Goal: Task Accomplishment & Management: Manage account settings

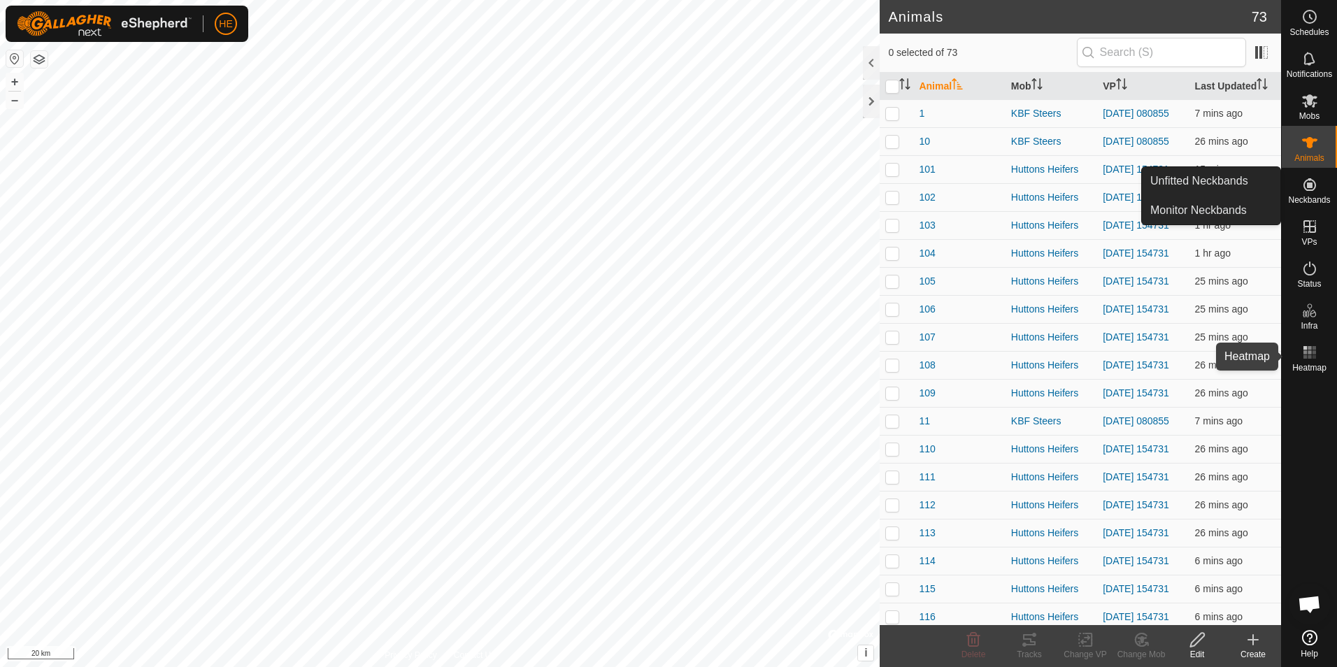
click at [1313, 351] on icon at bounding box center [1310, 352] width 17 height 17
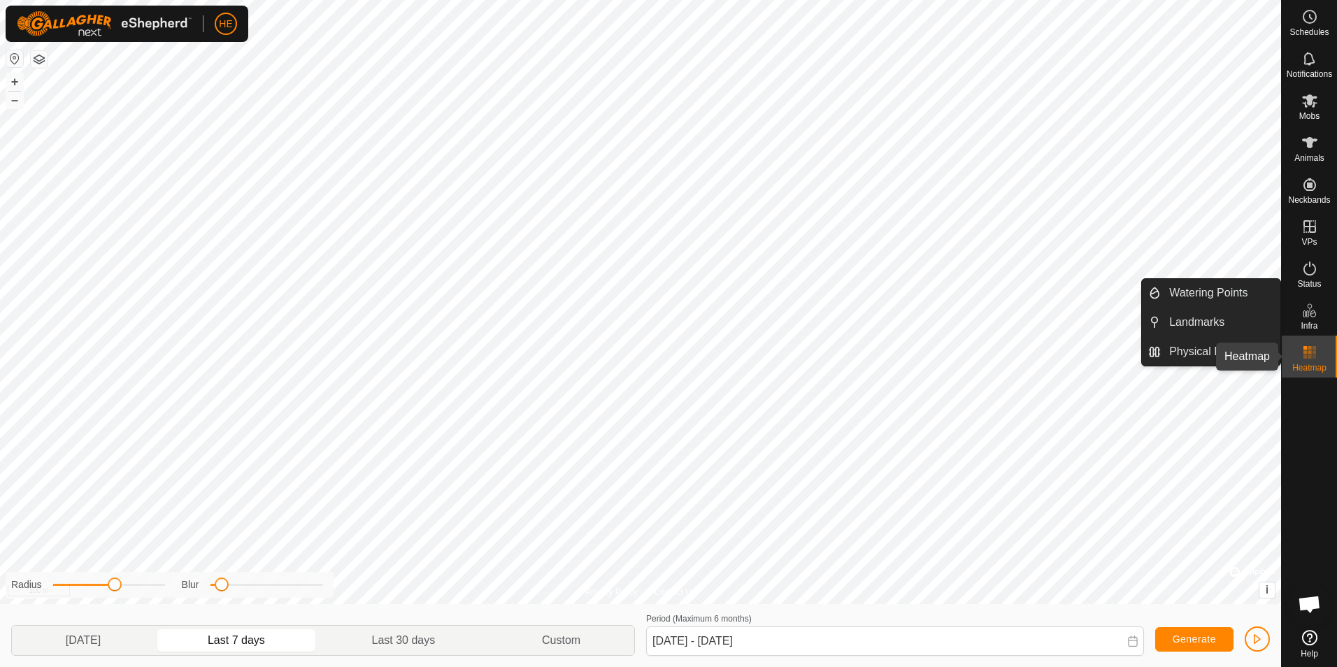
click at [1311, 351] on rect at bounding box center [1309, 351] width 3 height 3
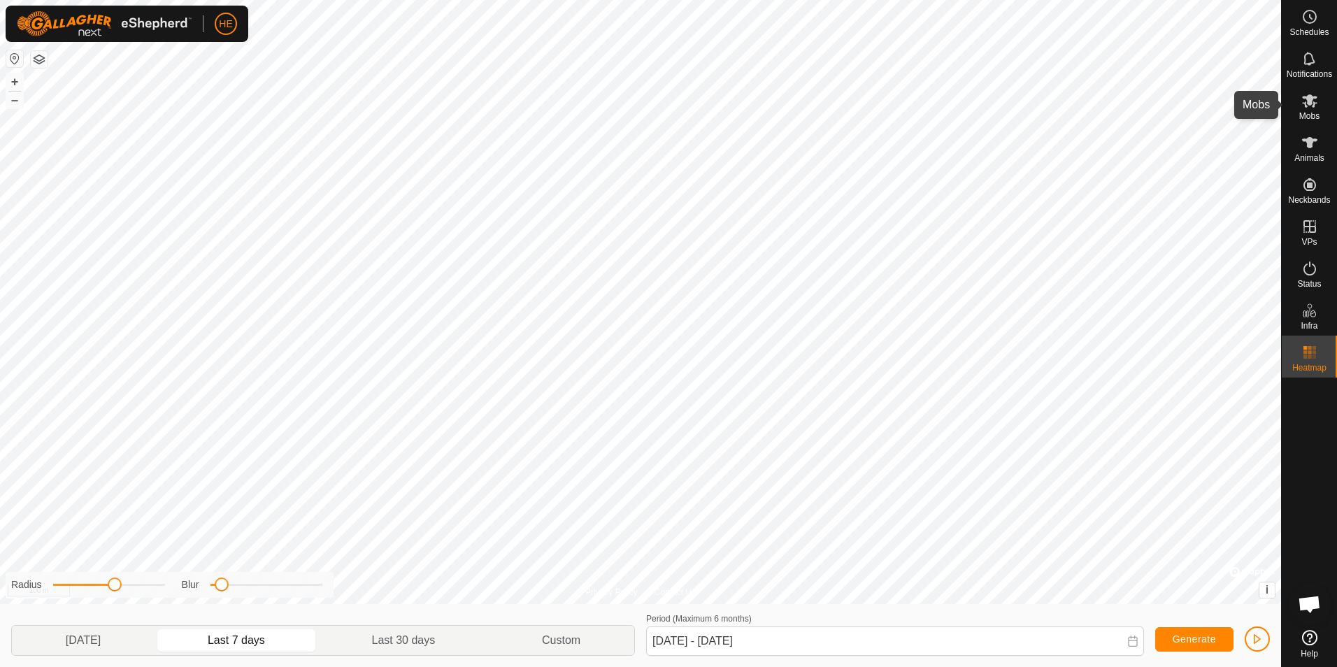
click at [1311, 108] on icon at bounding box center [1310, 100] width 17 height 17
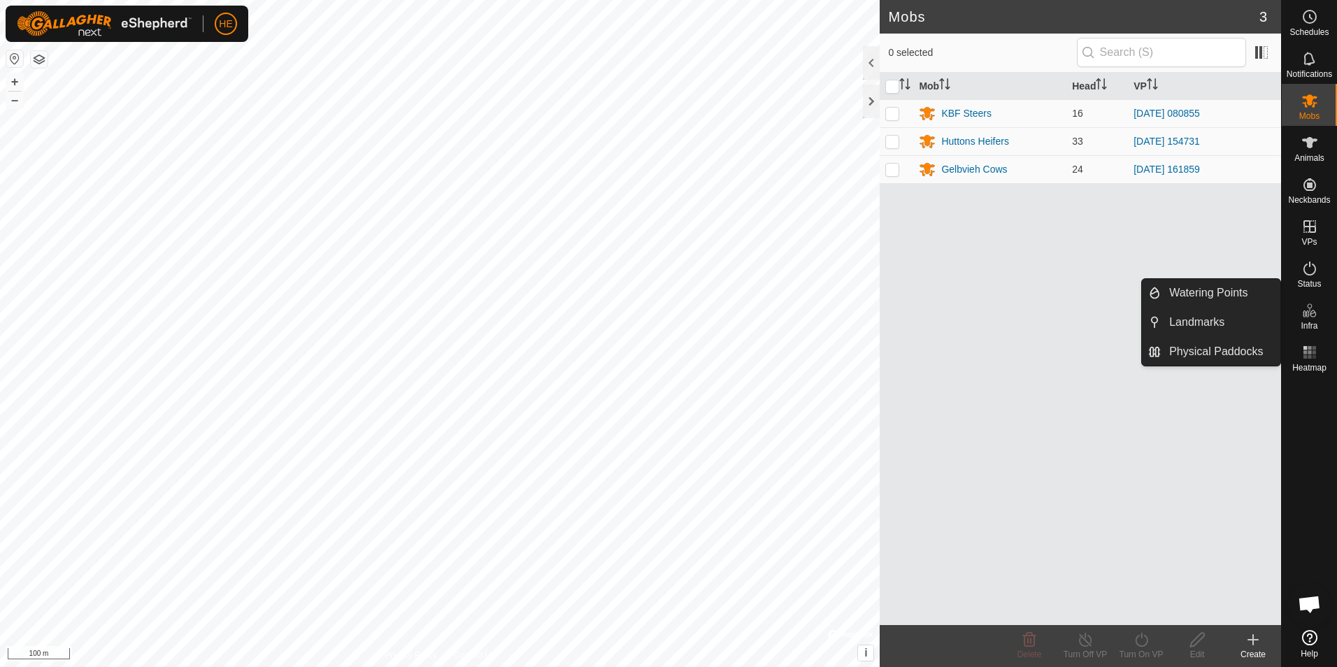
click at [1309, 313] on icon at bounding box center [1310, 310] width 17 height 17
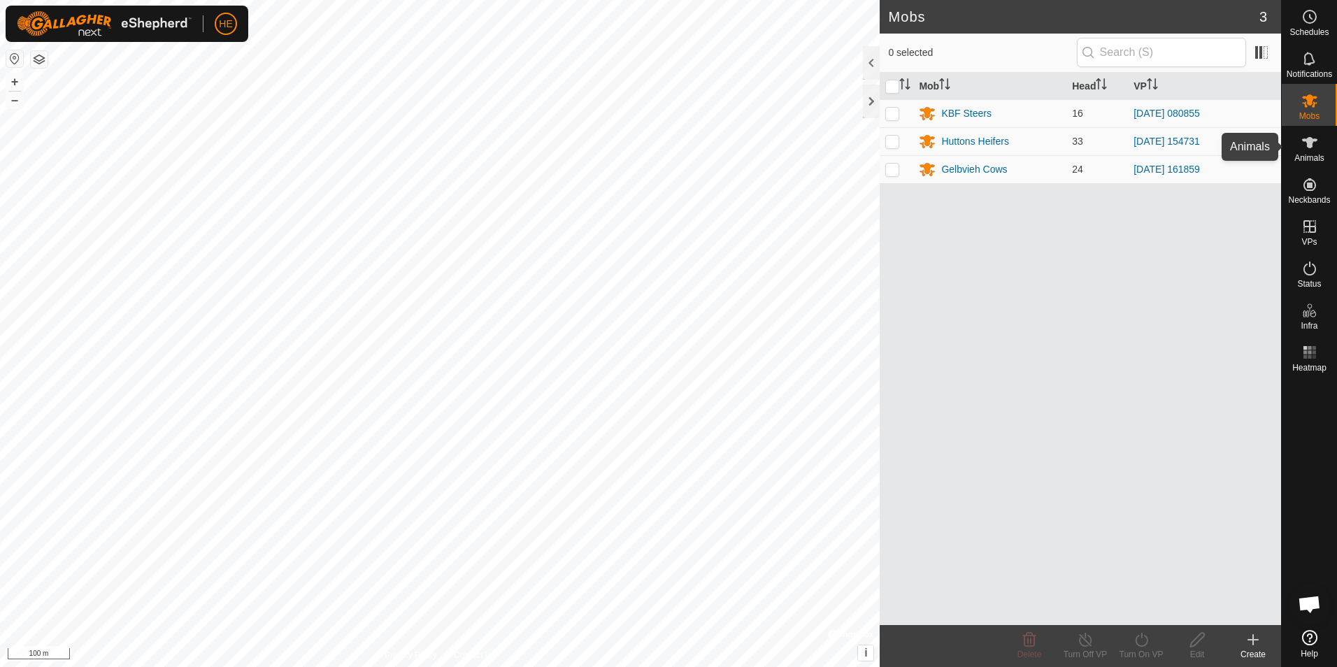
click at [1307, 143] on icon at bounding box center [1310, 142] width 17 height 17
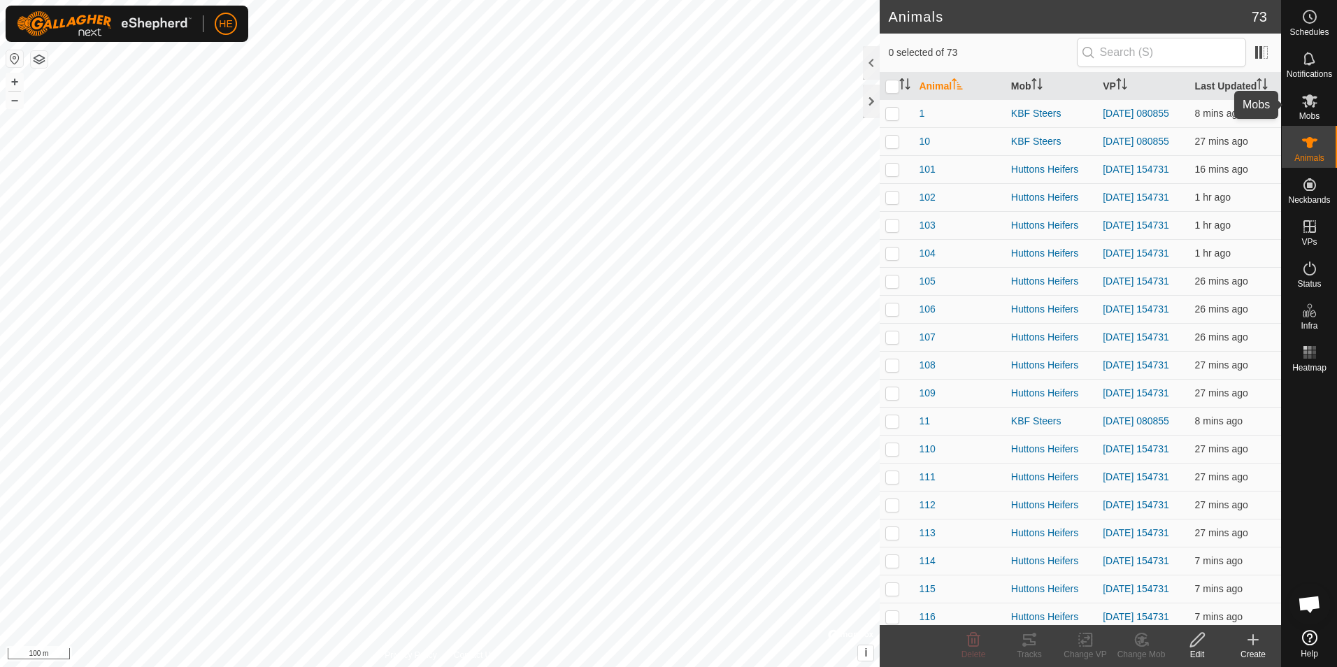
click at [1306, 107] on icon at bounding box center [1309, 100] width 15 height 13
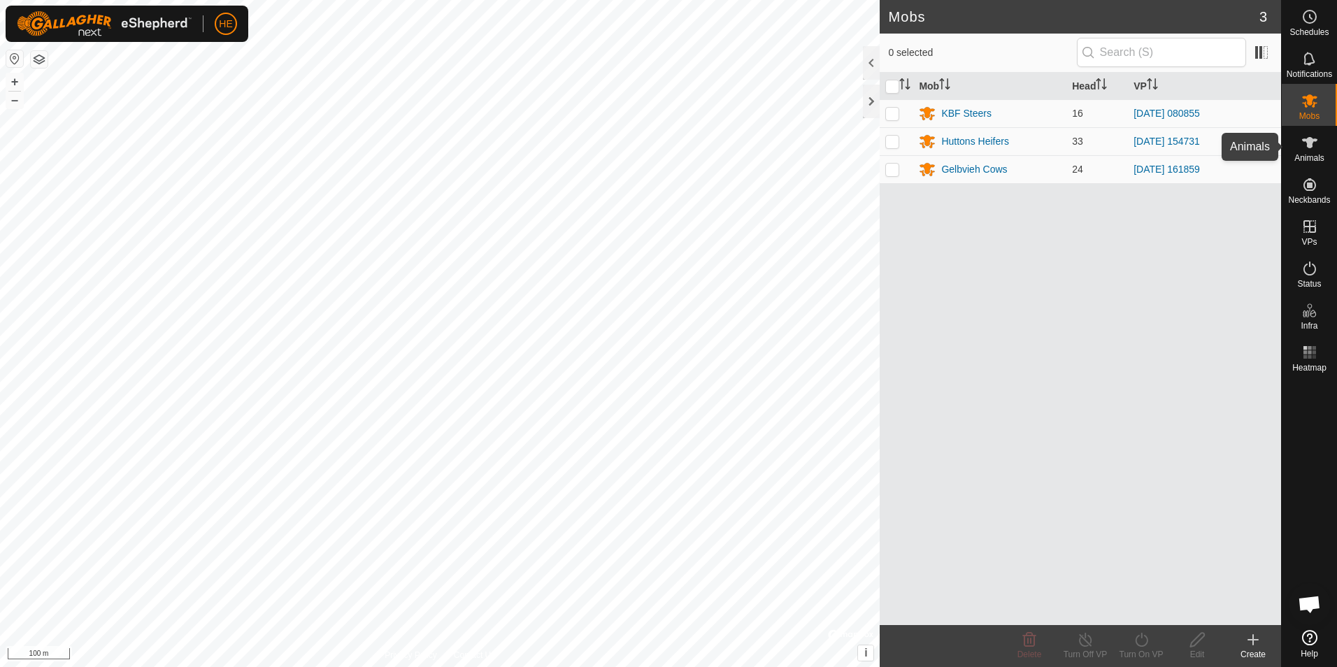
click at [1309, 150] on icon at bounding box center [1310, 142] width 17 height 17
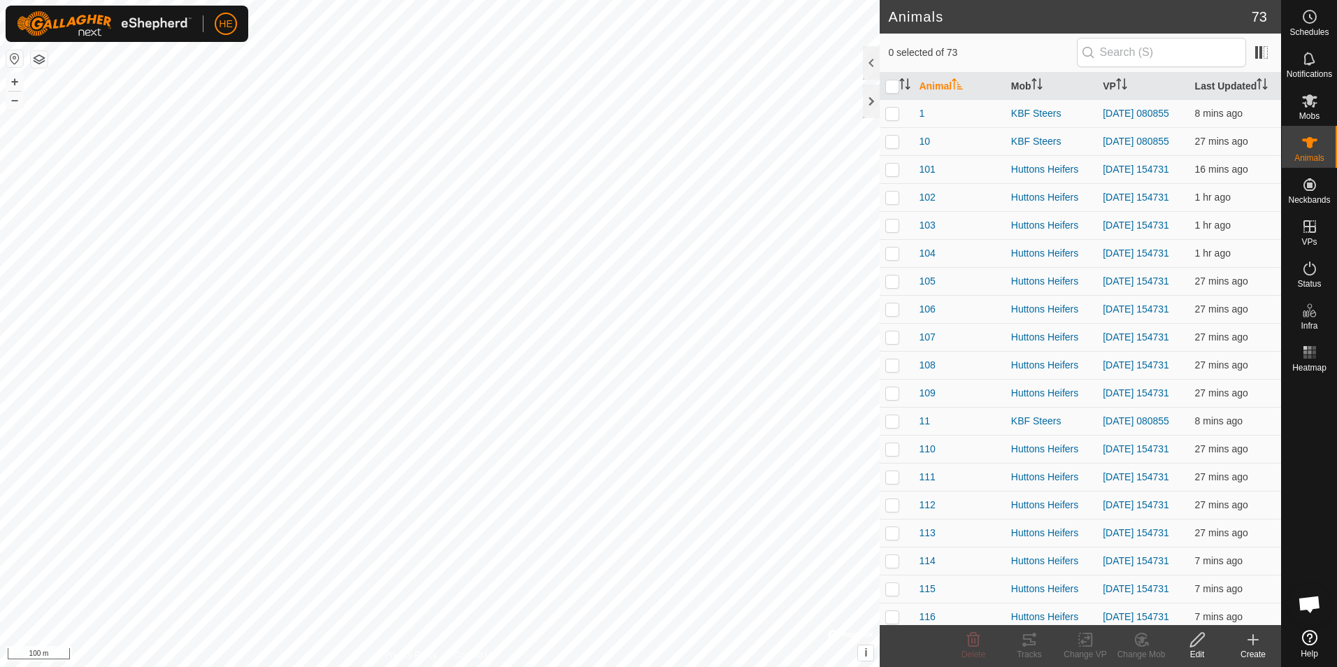
click at [1253, 645] on icon at bounding box center [1253, 640] width 0 height 10
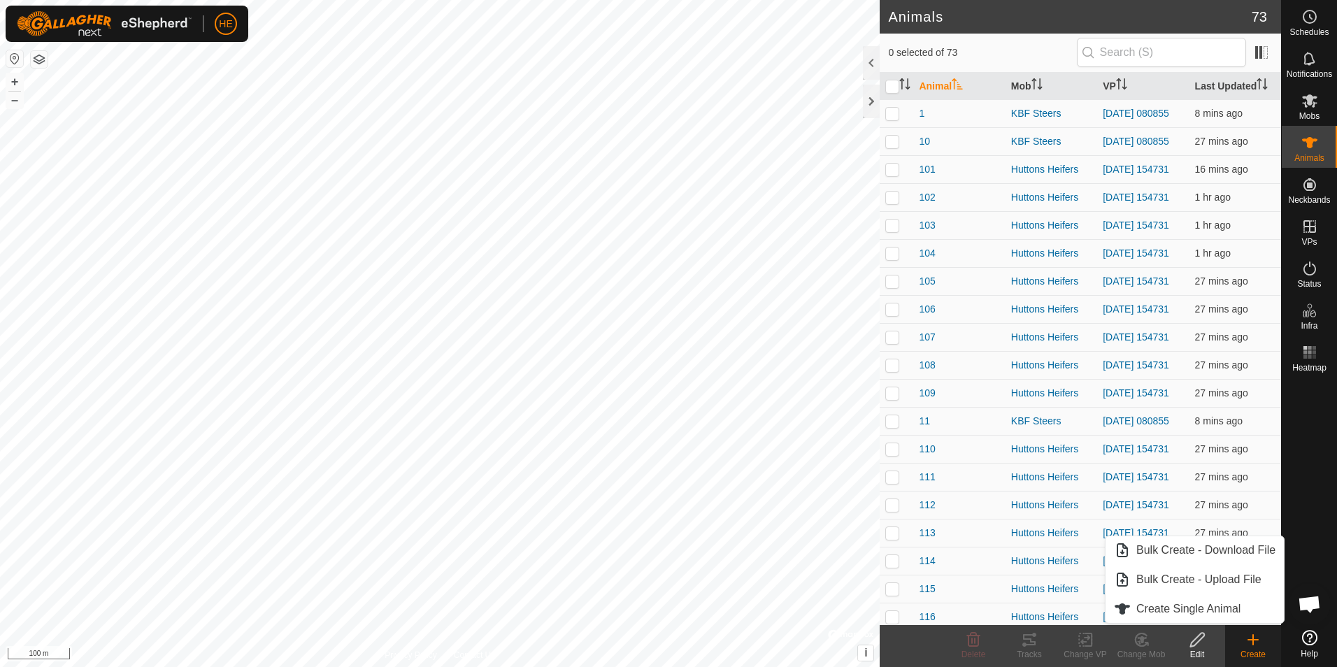
click at [1253, 644] on icon at bounding box center [1253, 640] width 0 height 10
click at [1309, 59] on icon at bounding box center [1310, 58] width 17 height 17
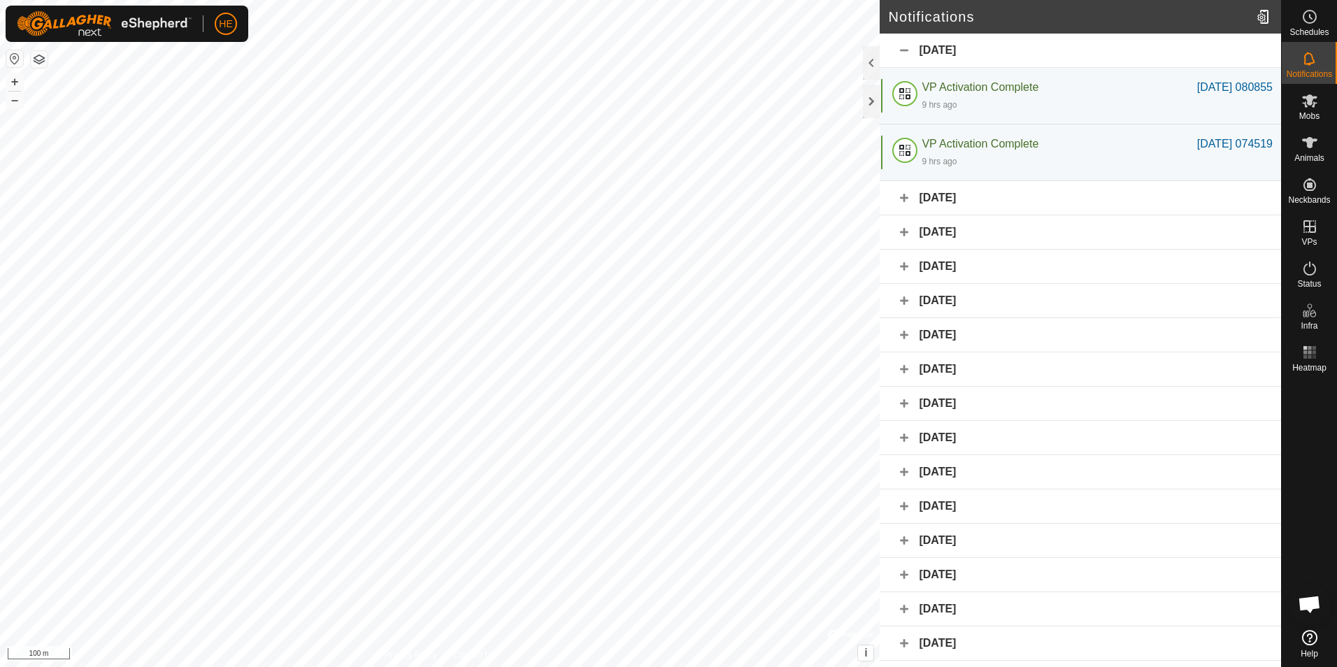
click at [939, 194] on div "[DATE]" at bounding box center [1080, 198] width 401 height 34
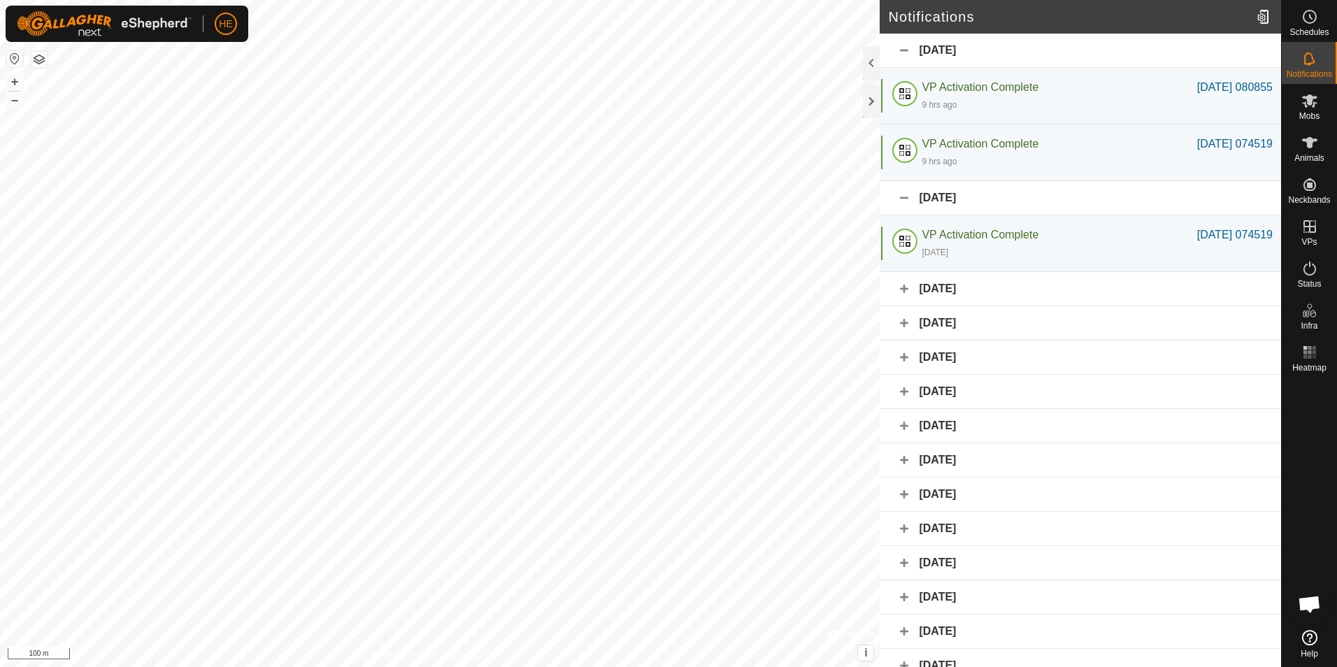
click at [1307, 634] on icon at bounding box center [1309, 637] width 15 height 15
click at [1319, 104] on es-mob-svg-icon at bounding box center [1309, 101] width 25 height 22
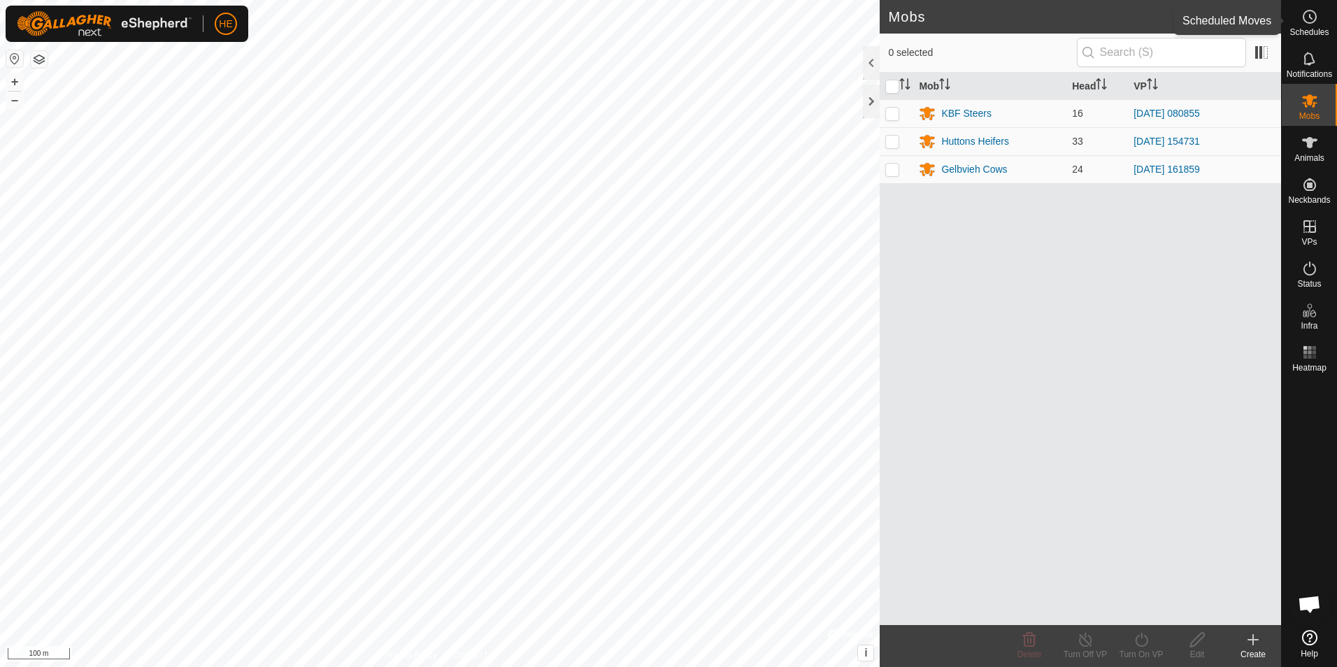
click at [1308, 15] on icon at bounding box center [1310, 16] width 17 height 17
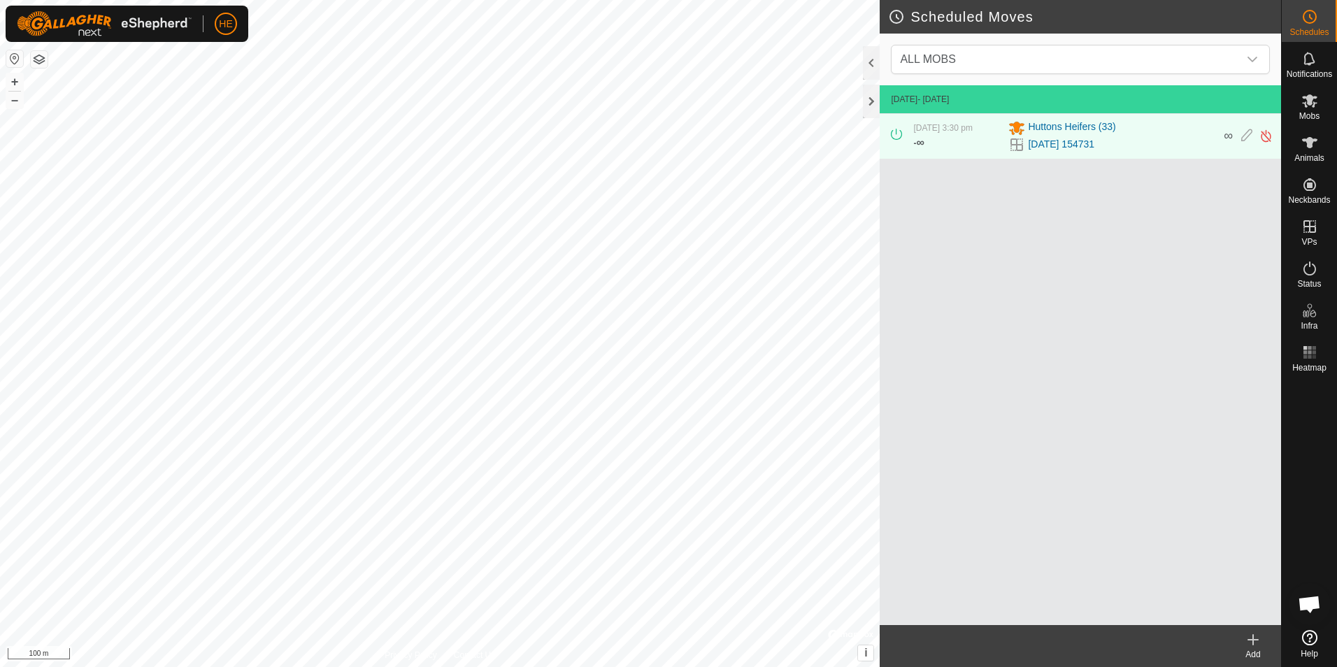
click at [1311, 637] on icon at bounding box center [1309, 637] width 15 height 15
click at [1308, 636] on icon at bounding box center [1309, 637] width 15 height 15
click at [1312, 641] on icon at bounding box center [1309, 637] width 15 height 15
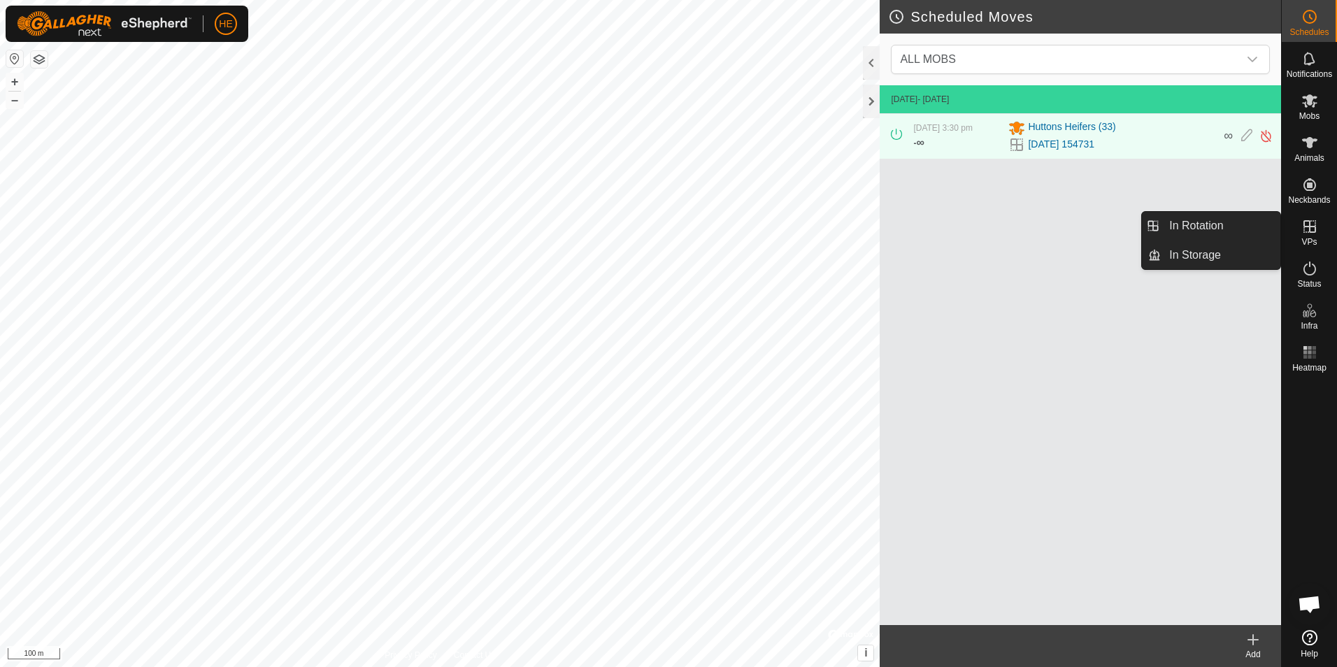
click at [1311, 224] on icon at bounding box center [1310, 226] width 17 height 17
drag, startPoint x: 1281, startPoint y: 227, endPoint x: 1232, endPoint y: 223, distance: 49.1
click at [1227, 223] on link "In Rotation" at bounding box center [1221, 226] width 120 height 28
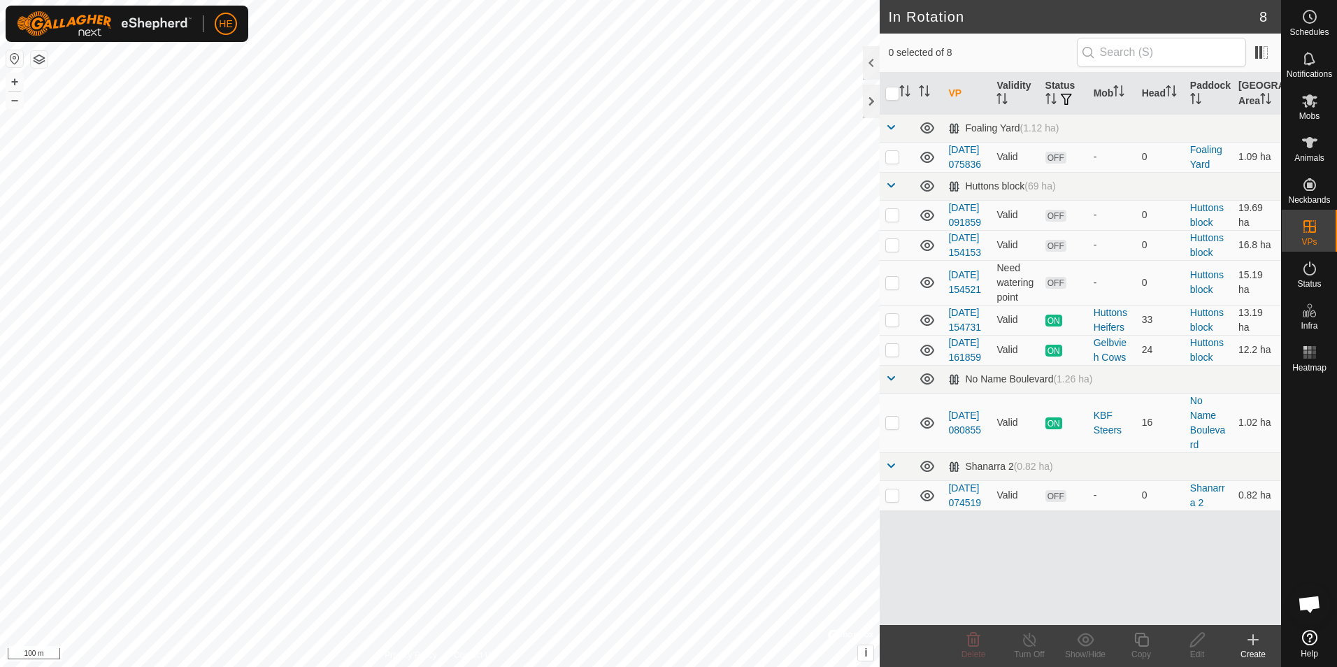
click at [1253, 640] on icon at bounding box center [1253, 640] width 10 height 0
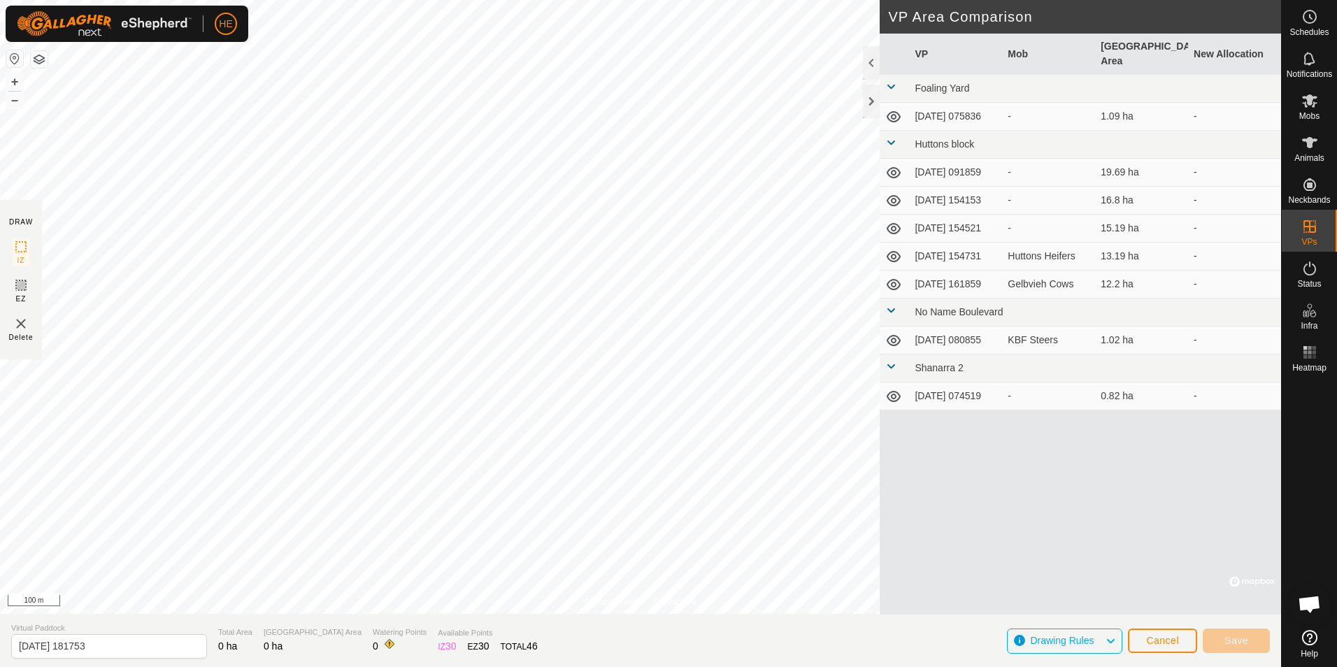
click at [894, 280] on icon at bounding box center [893, 284] width 17 height 17
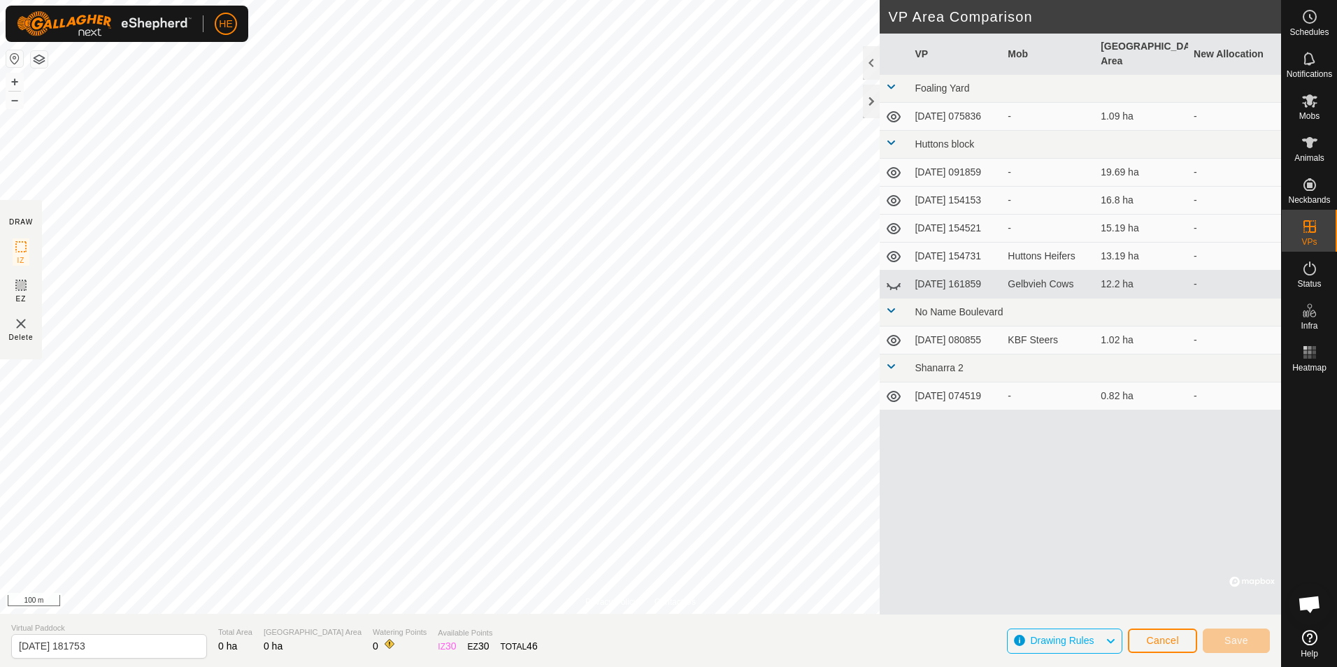
click at [894, 280] on icon at bounding box center [893, 284] width 17 height 17
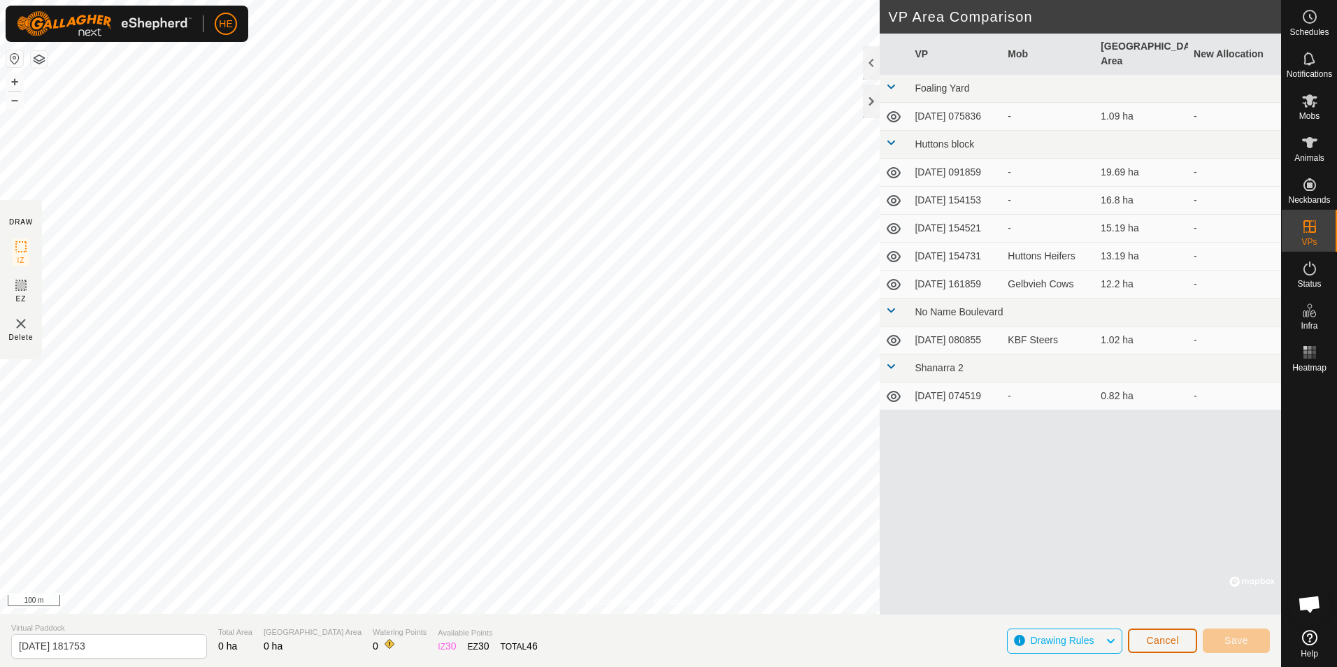
click at [1164, 639] on span "Cancel" at bounding box center [1162, 640] width 33 height 11
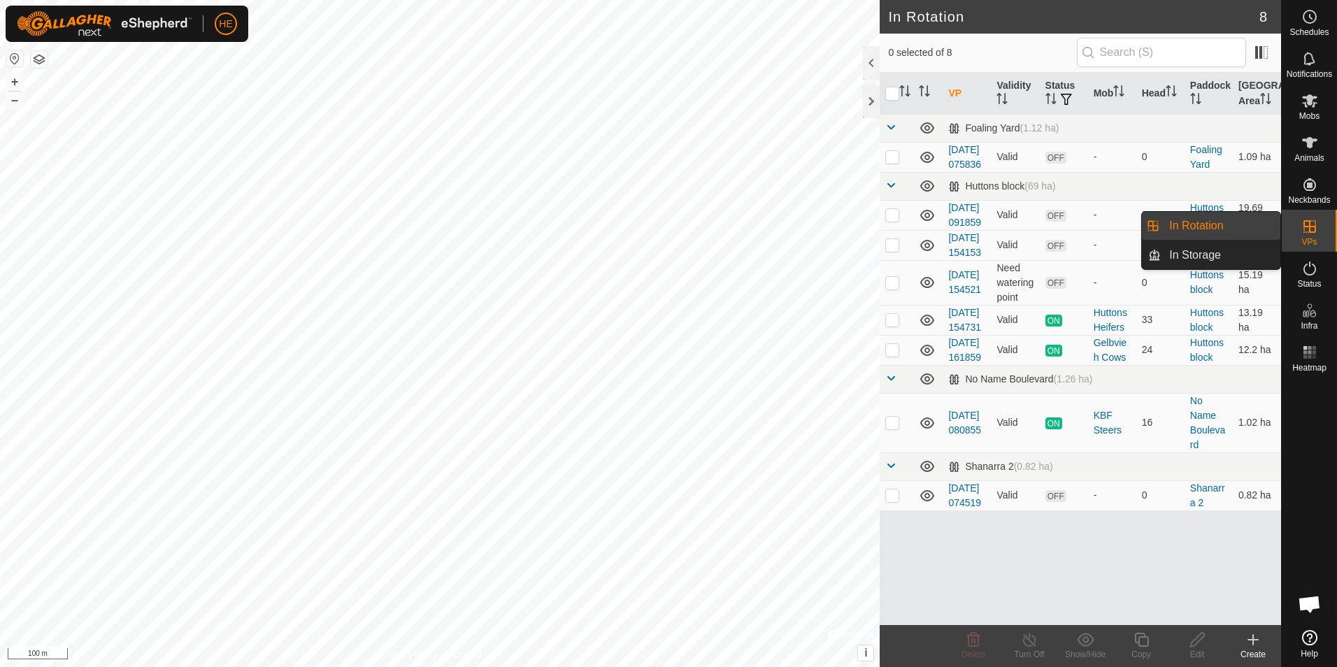
click at [1303, 227] on icon at bounding box center [1310, 226] width 17 height 17
click at [1234, 252] on link "In Storage" at bounding box center [1221, 255] width 120 height 28
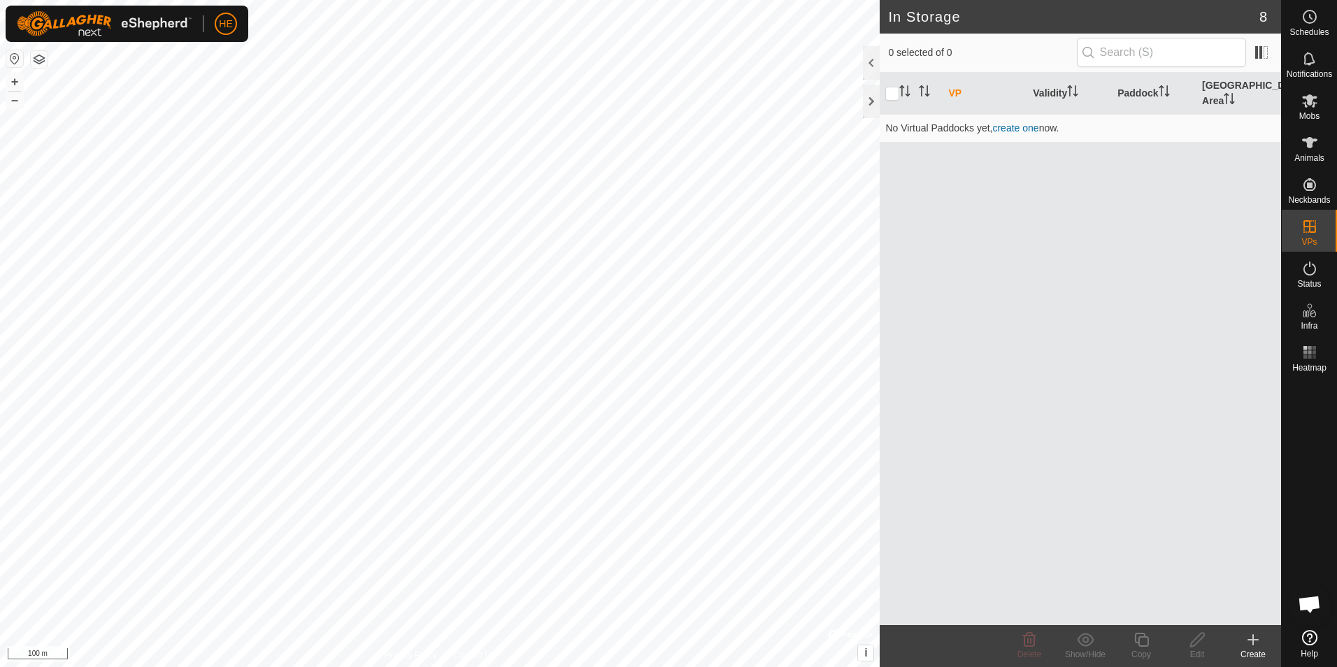
click at [1255, 640] on icon at bounding box center [1253, 640] width 10 height 0
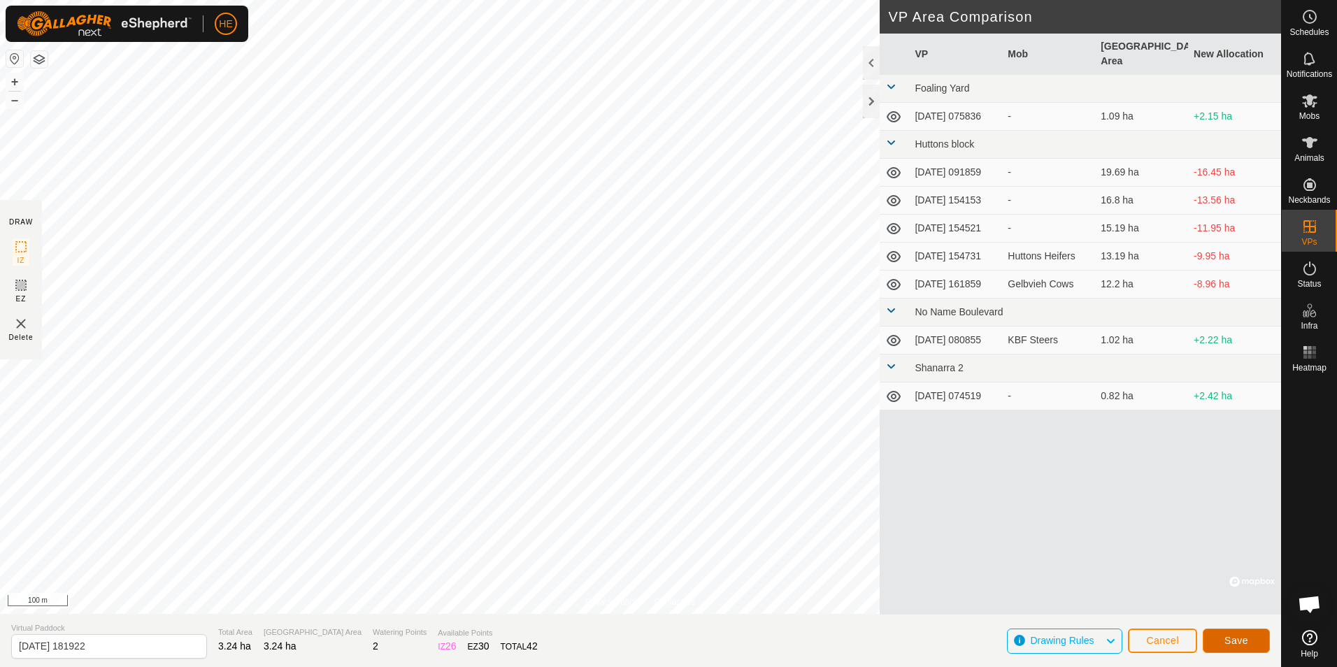
click at [1244, 639] on span "Save" at bounding box center [1237, 640] width 24 height 11
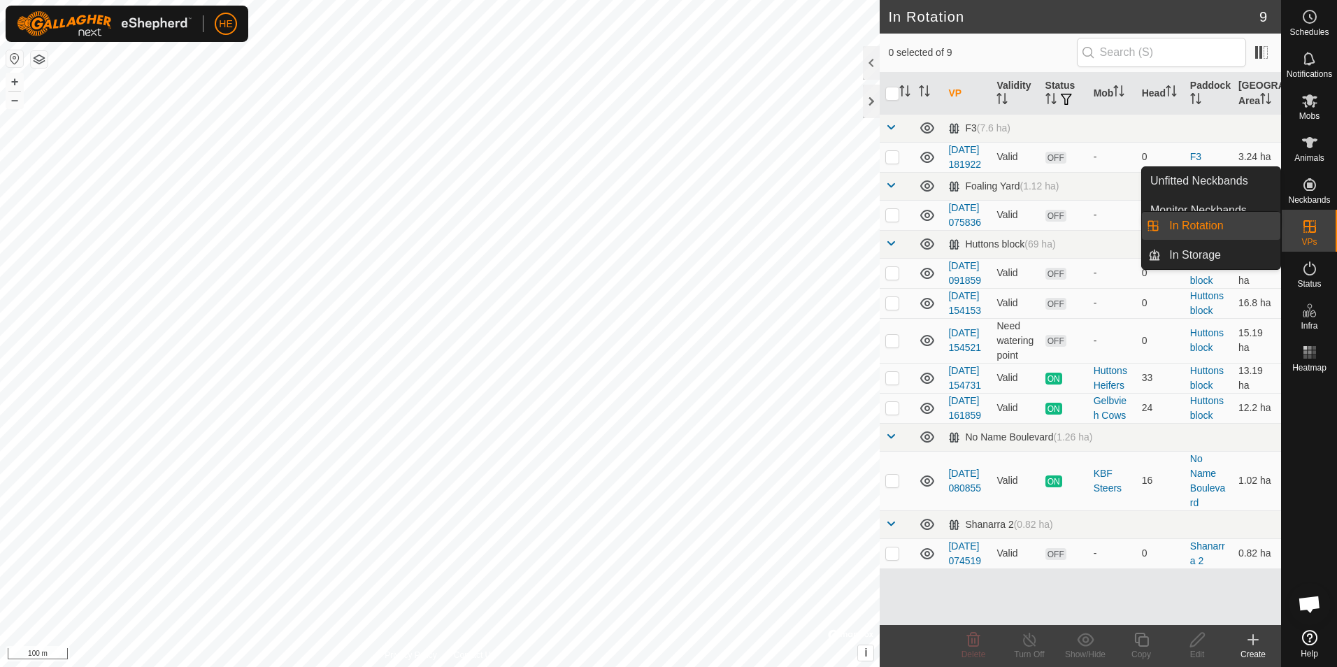
click at [1255, 225] on link "In Rotation" at bounding box center [1221, 226] width 120 height 28
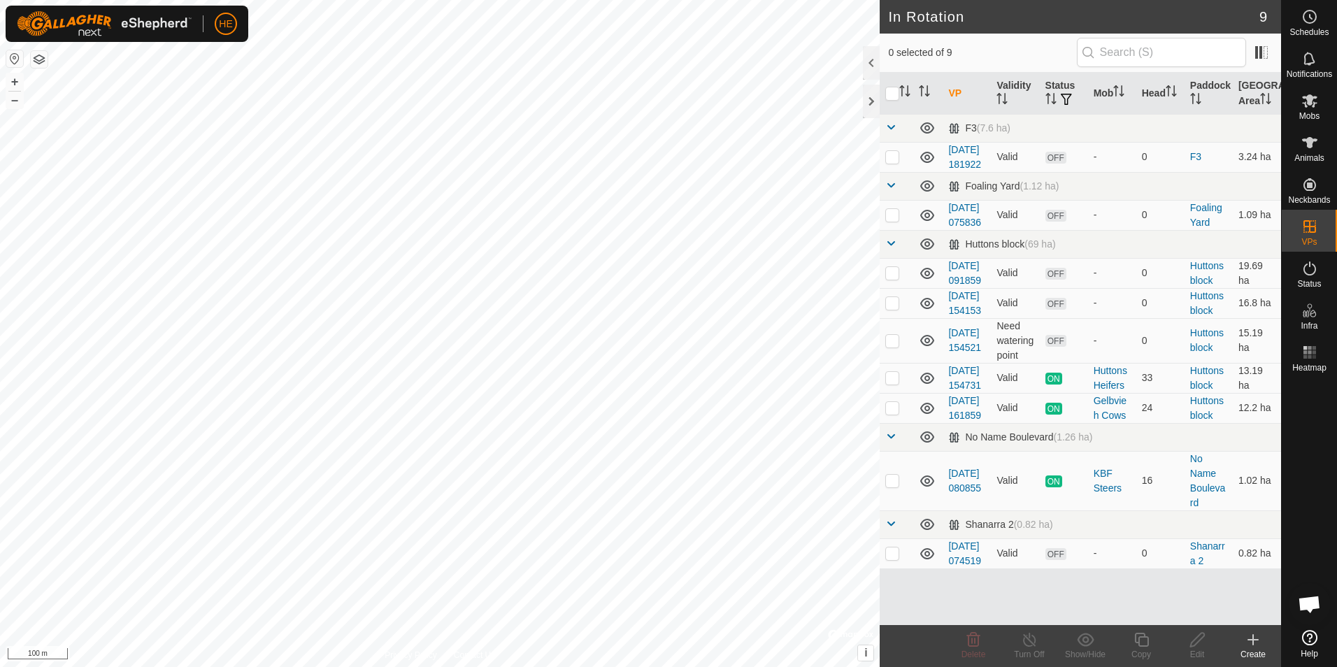
click at [1251, 640] on icon at bounding box center [1253, 640] width 10 height 0
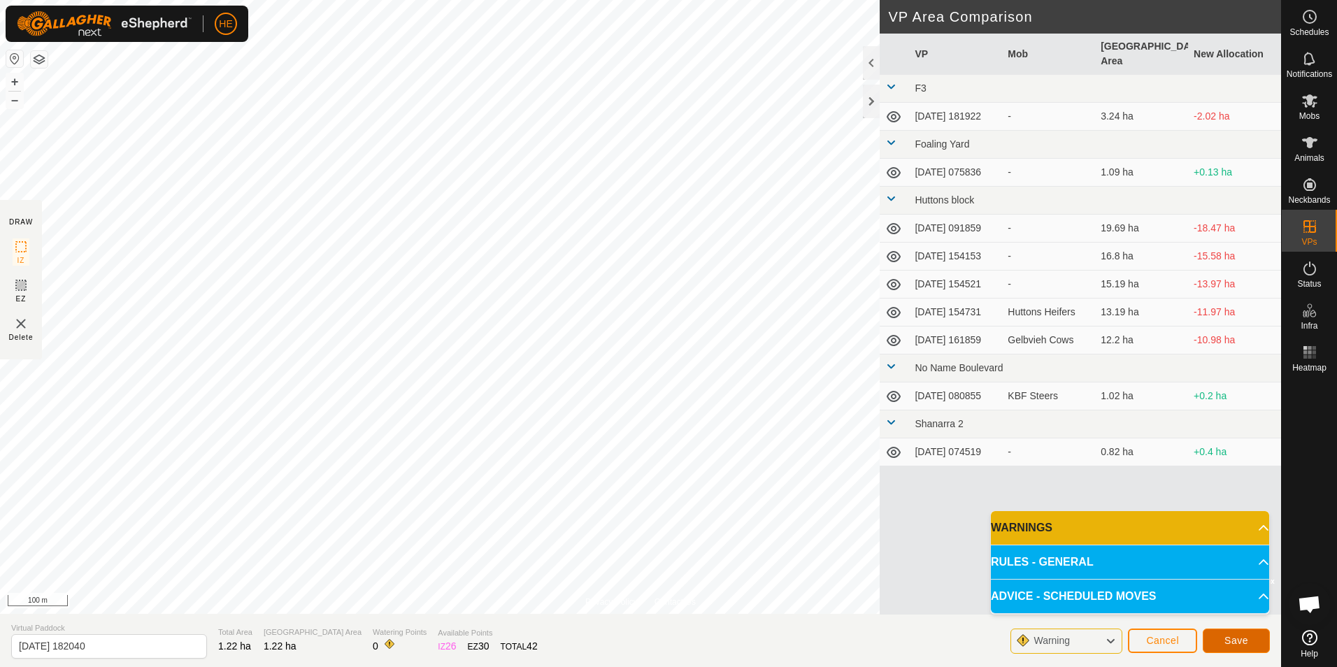
click at [1239, 642] on span "Save" at bounding box center [1237, 640] width 24 height 11
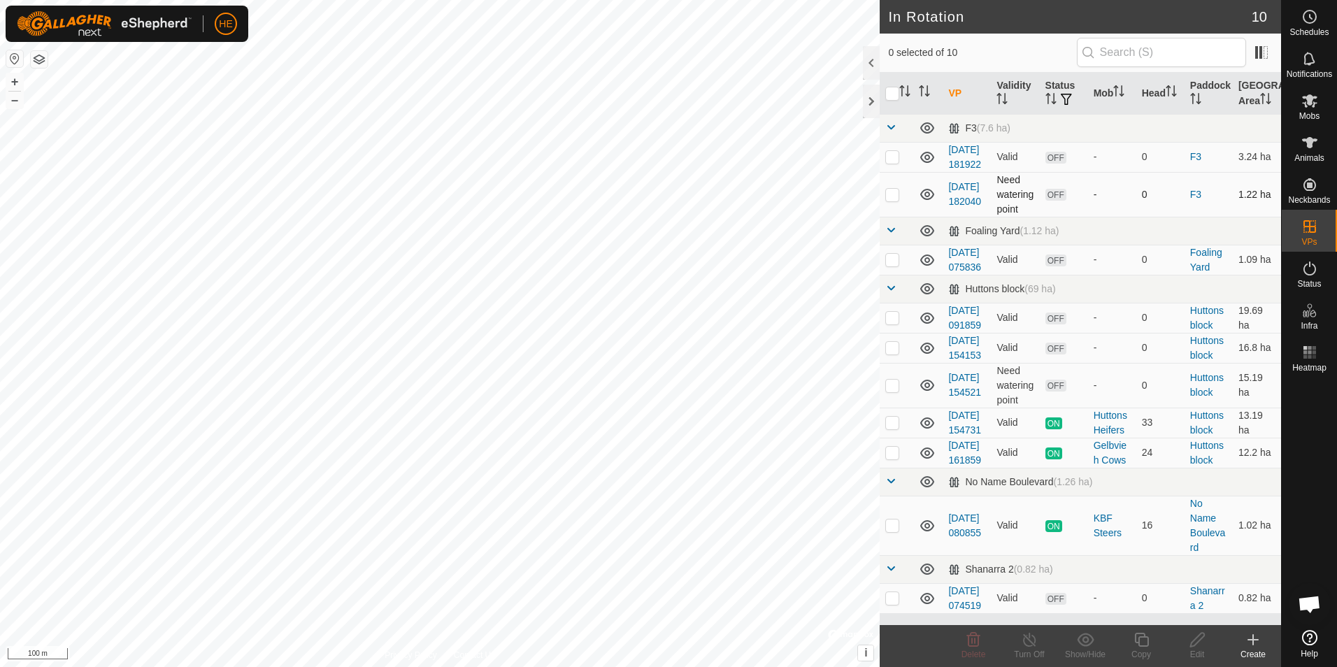
checkbox input "true"
click at [1195, 643] on icon at bounding box center [1197, 640] width 17 height 17
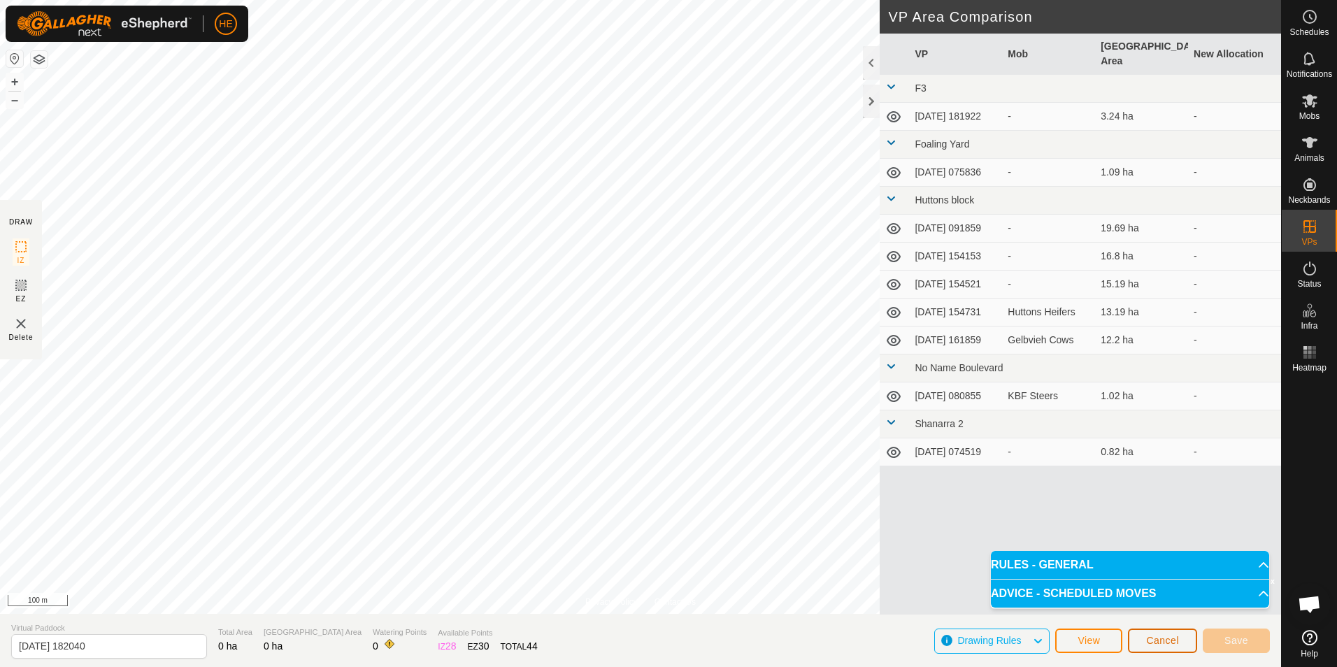
click at [1164, 639] on span "Cancel" at bounding box center [1162, 640] width 33 height 11
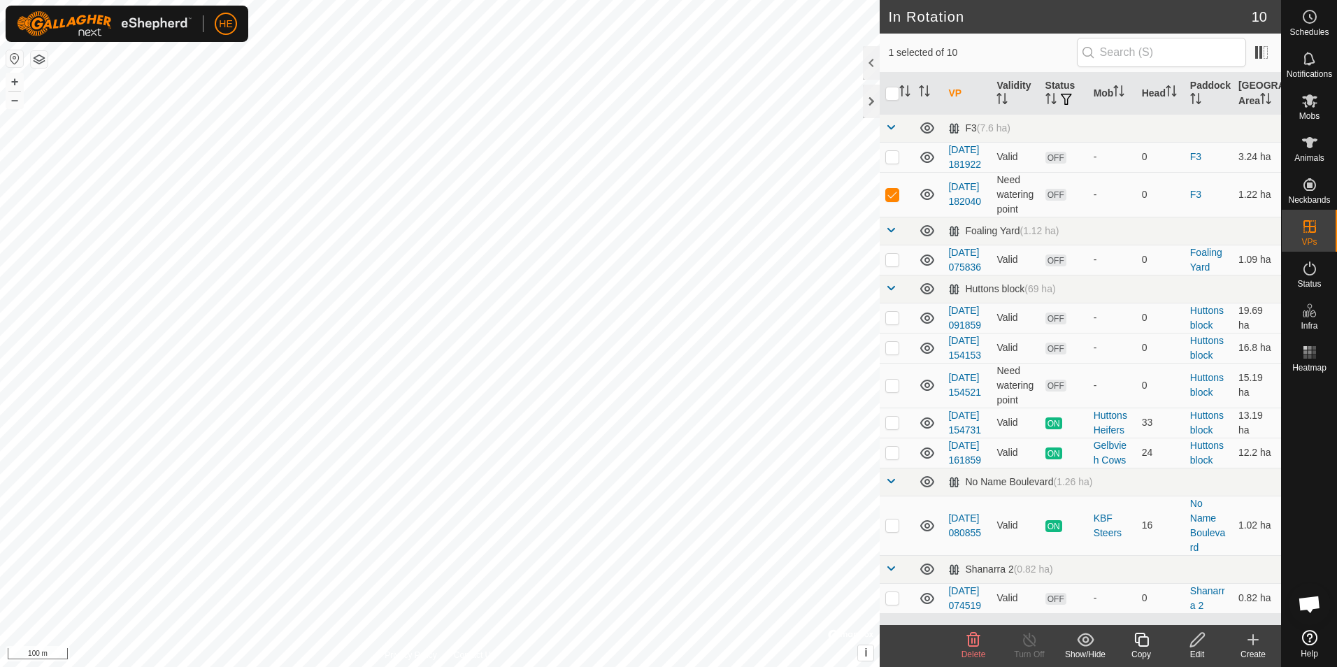
click at [973, 643] on icon at bounding box center [973, 640] width 13 height 14
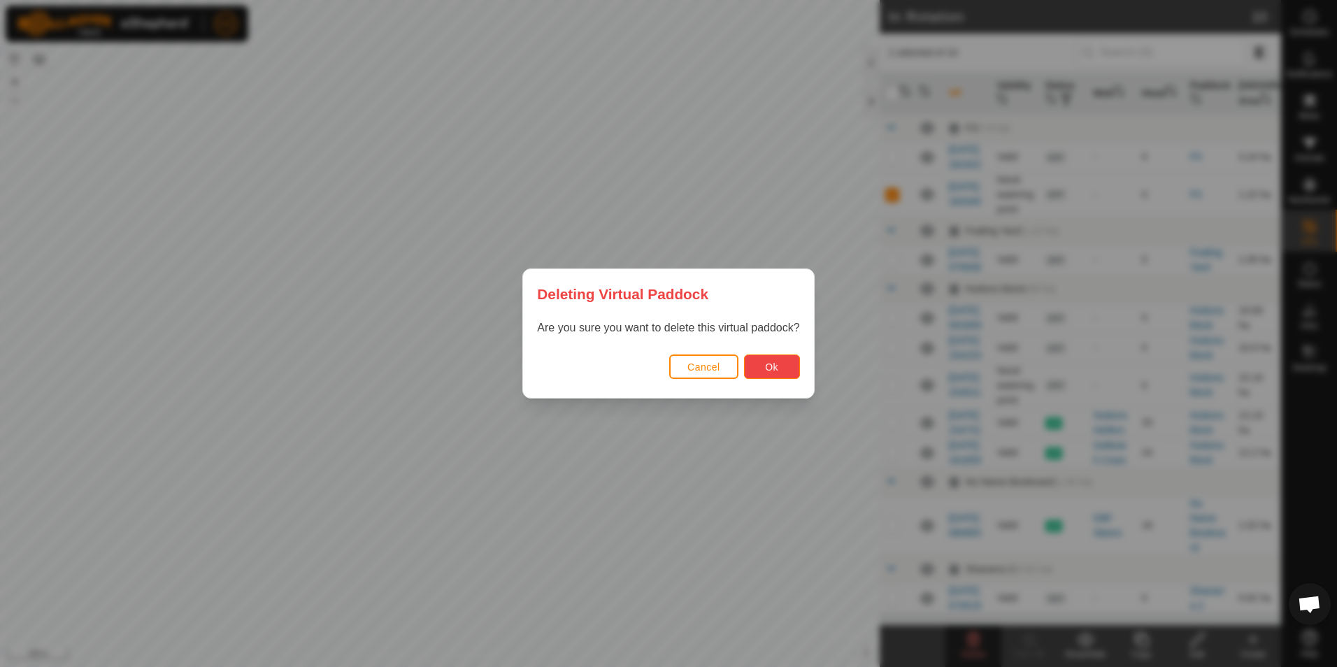
click at [777, 369] on span "Ok" at bounding box center [771, 367] width 13 height 11
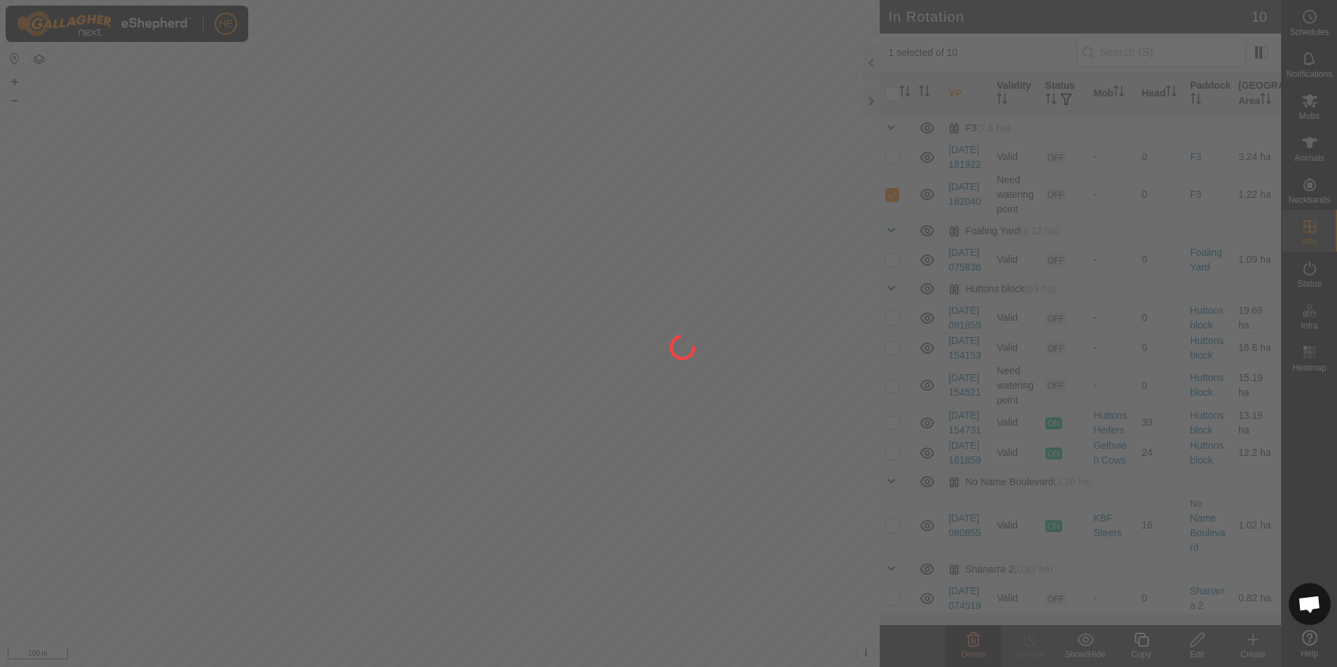
checkbox input "false"
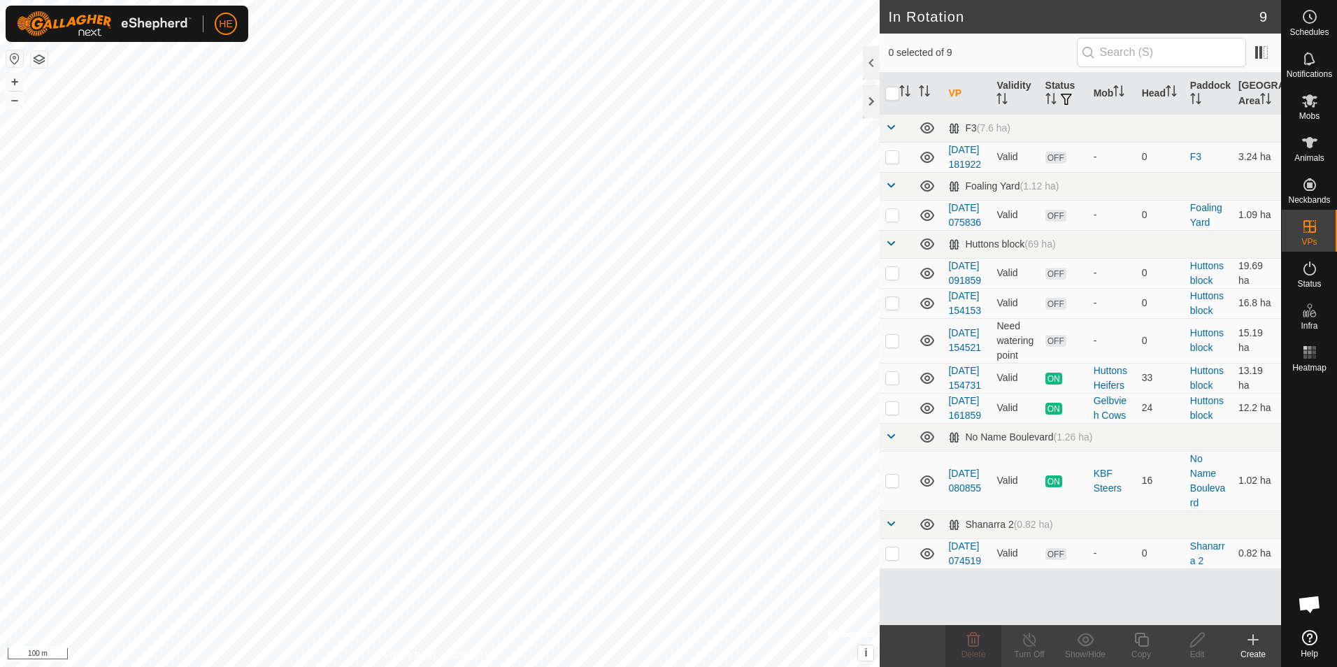
click at [1249, 642] on icon at bounding box center [1253, 640] width 17 height 17
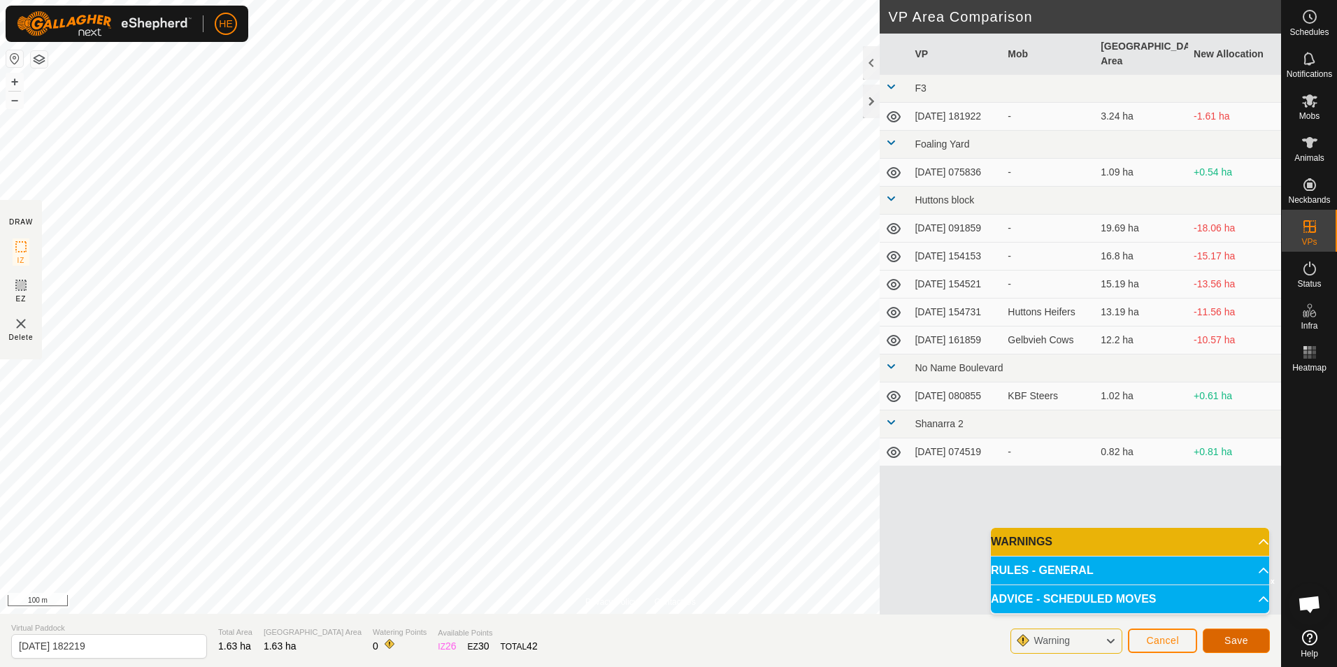
click at [1225, 641] on span "Save" at bounding box center [1237, 640] width 24 height 11
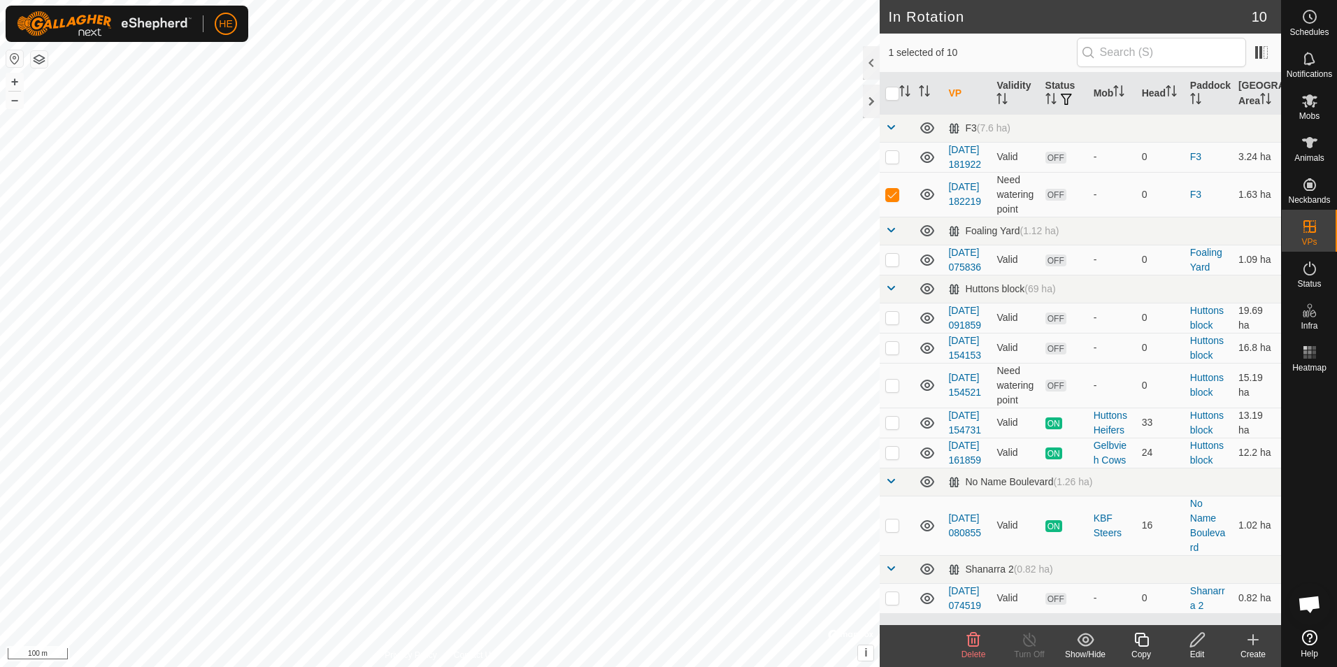
click at [967, 638] on icon at bounding box center [973, 640] width 17 height 17
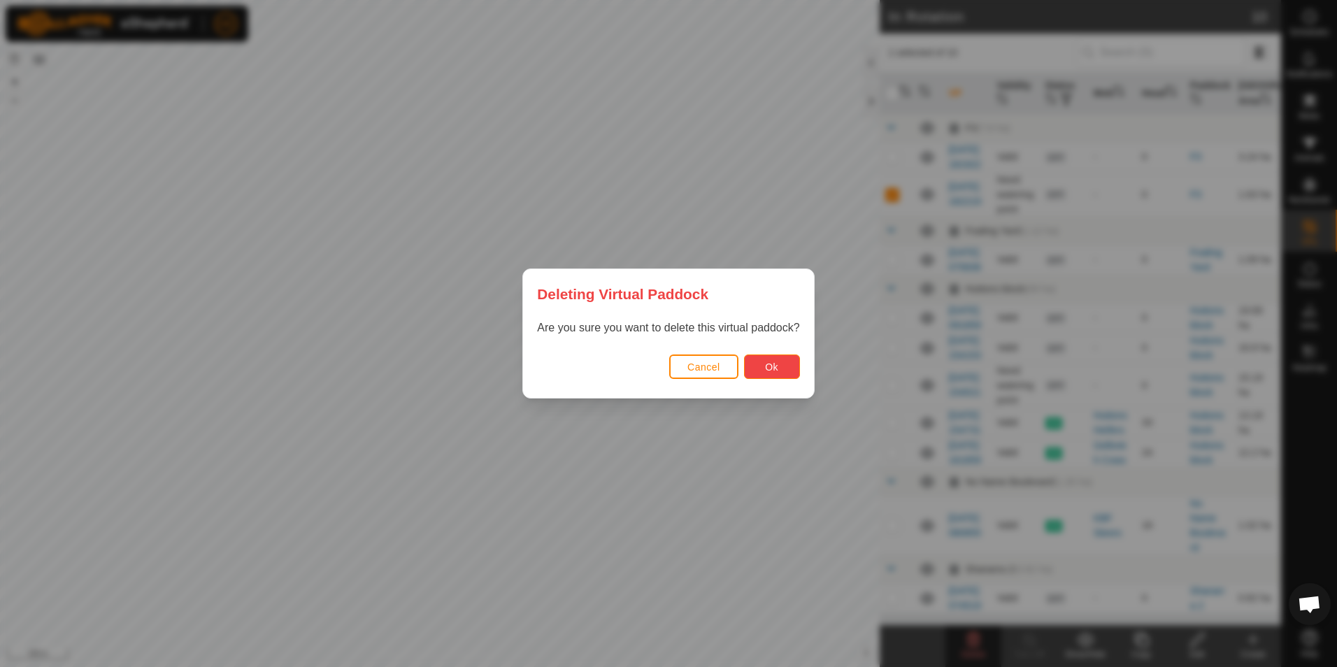
click at [765, 364] on span "Ok" at bounding box center [771, 367] width 13 height 11
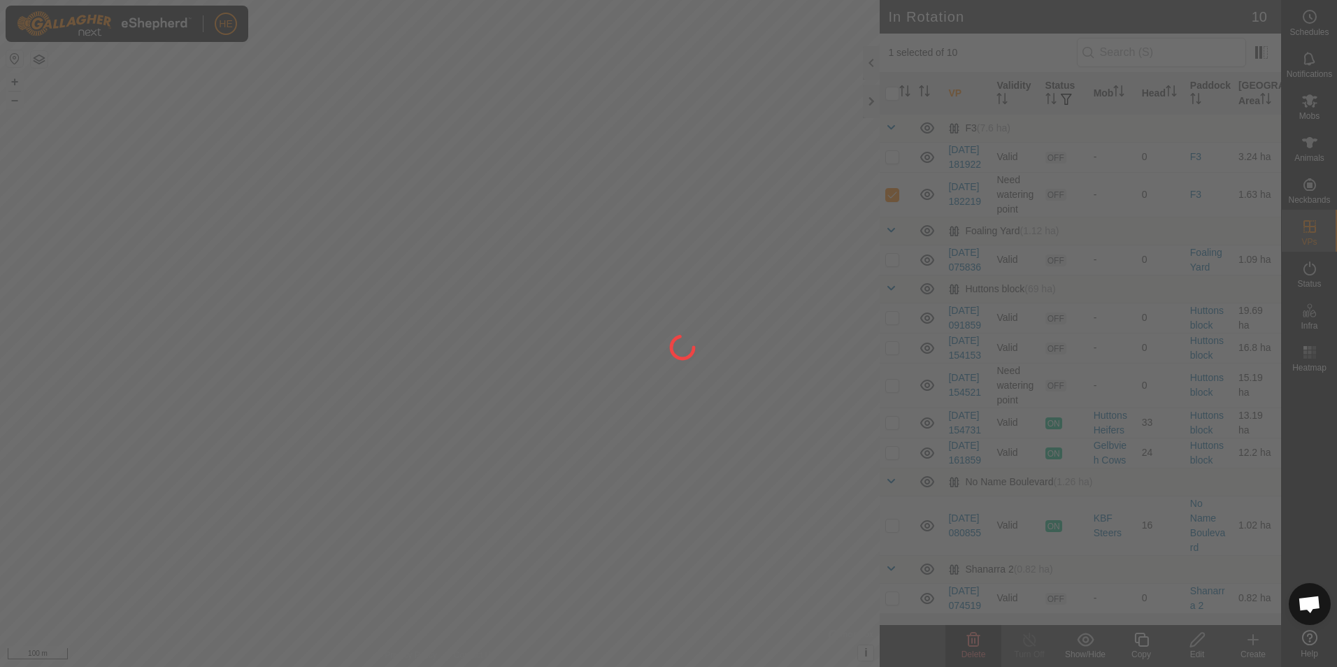
checkbox input "false"
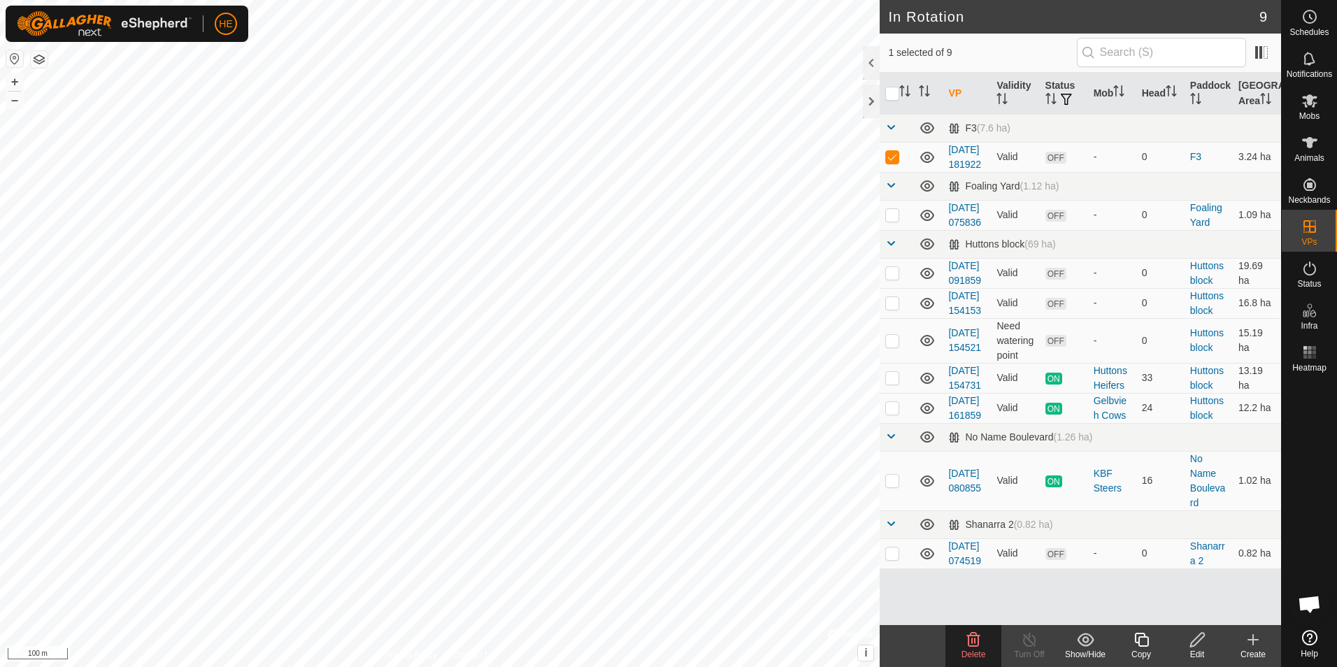
click at [973, 646] on icon at bounding box center [973, 640] width 13 height 14
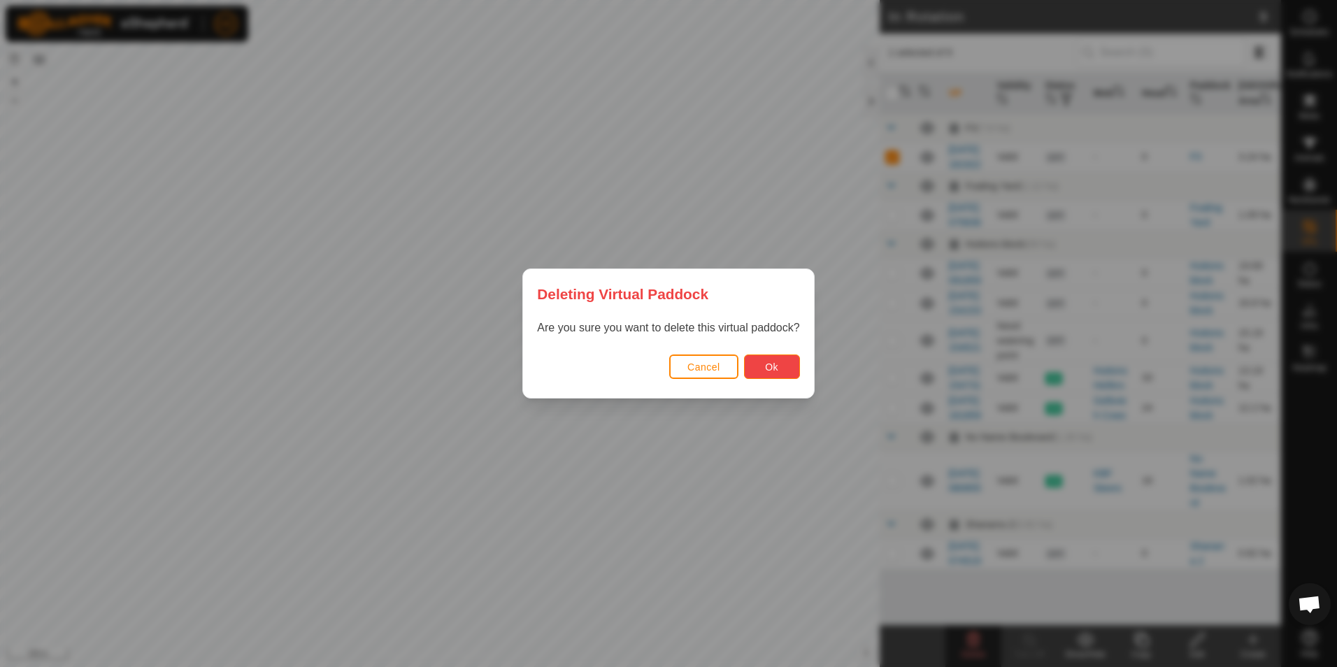
click at [765, 362] on span "Ok" at bounding box center [771, 367] width 13 height 11
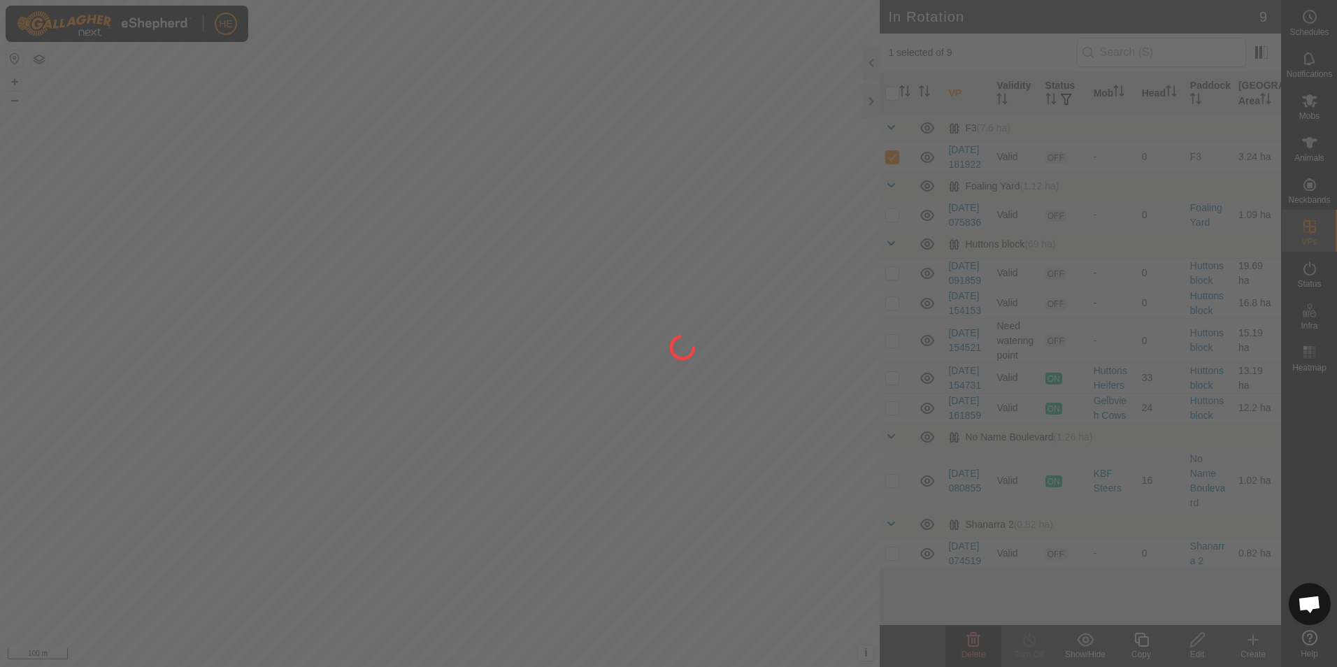
checkbox input "false"
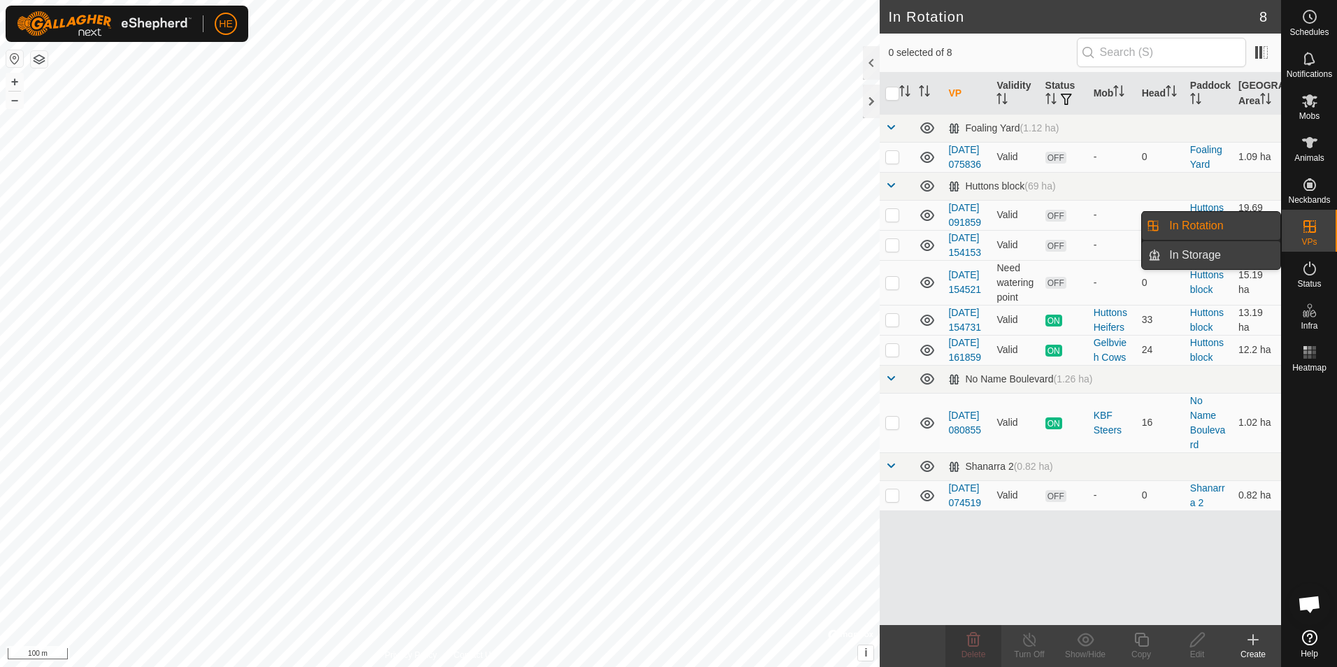
click at [1260, 255] on link "In Storage" at bounding box center [1221, 255] width 120 height 28
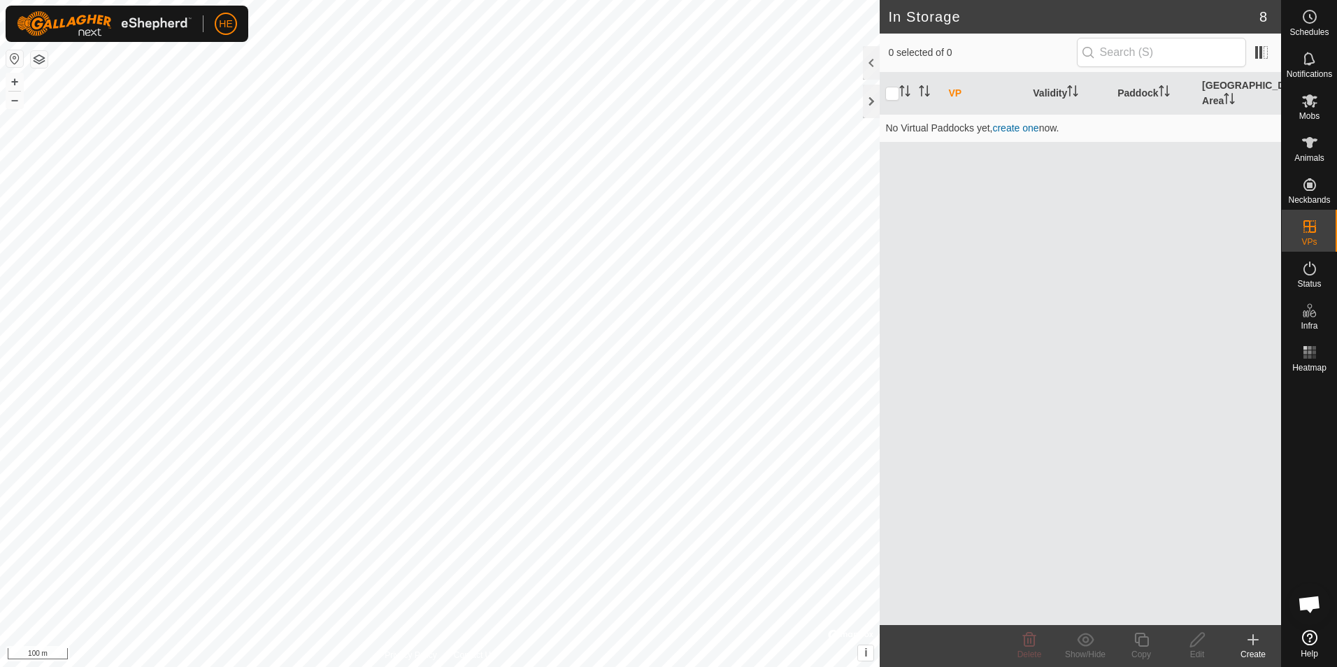
click at [1248, 639] on icon at bounding box center [1253, 640] width 17 height 17
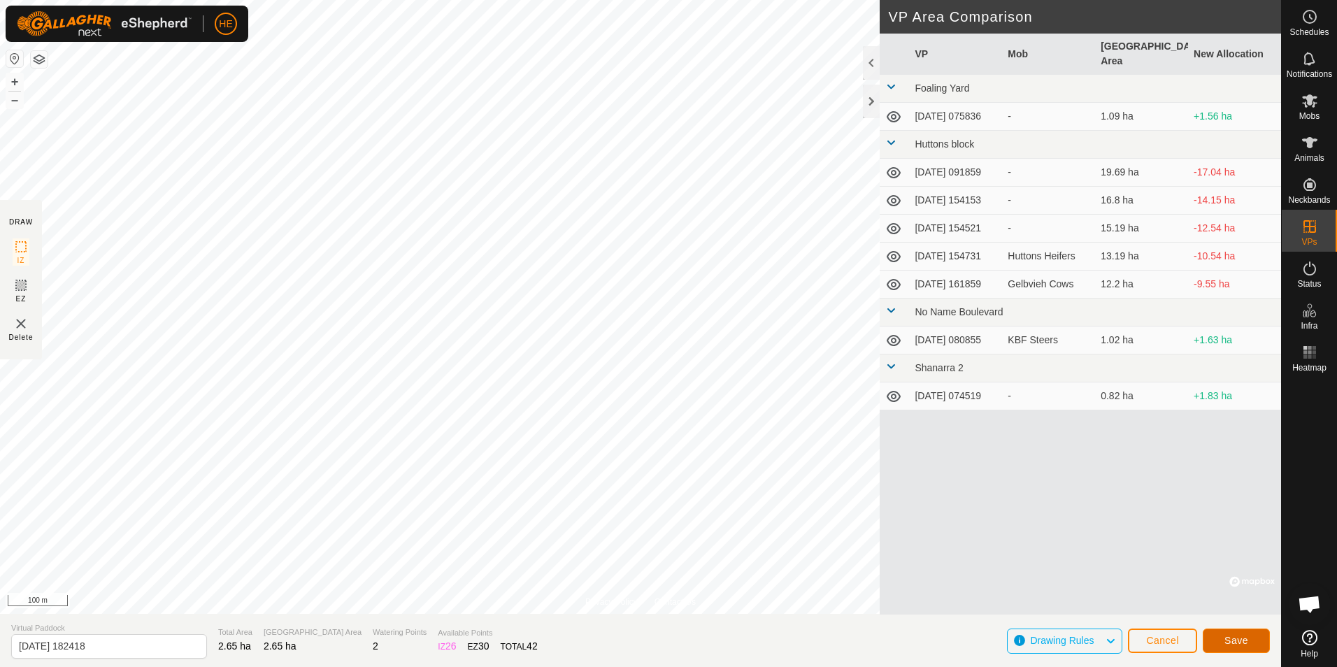
click at [1236, 641] on span "Save" at bounding box center [1237, 640] width 24 height 11
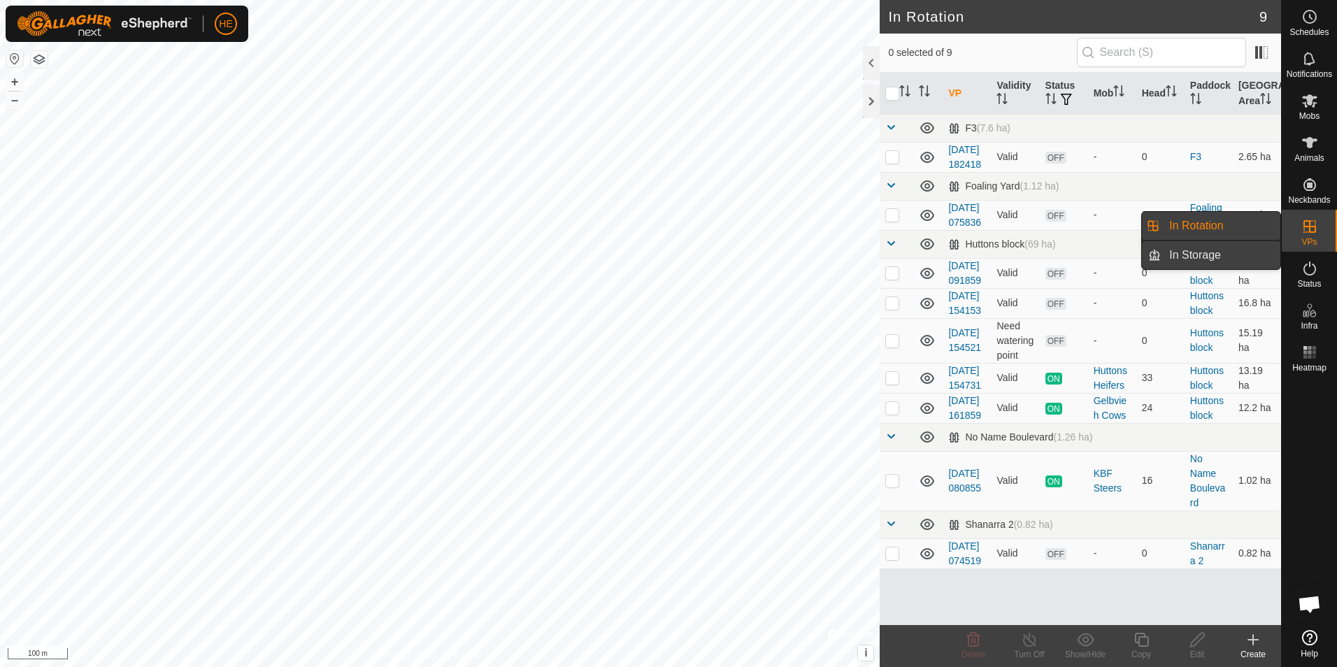
click at [1221, 254] on link "In Storage" at bounding box center [1221, 255] width 120 height 28
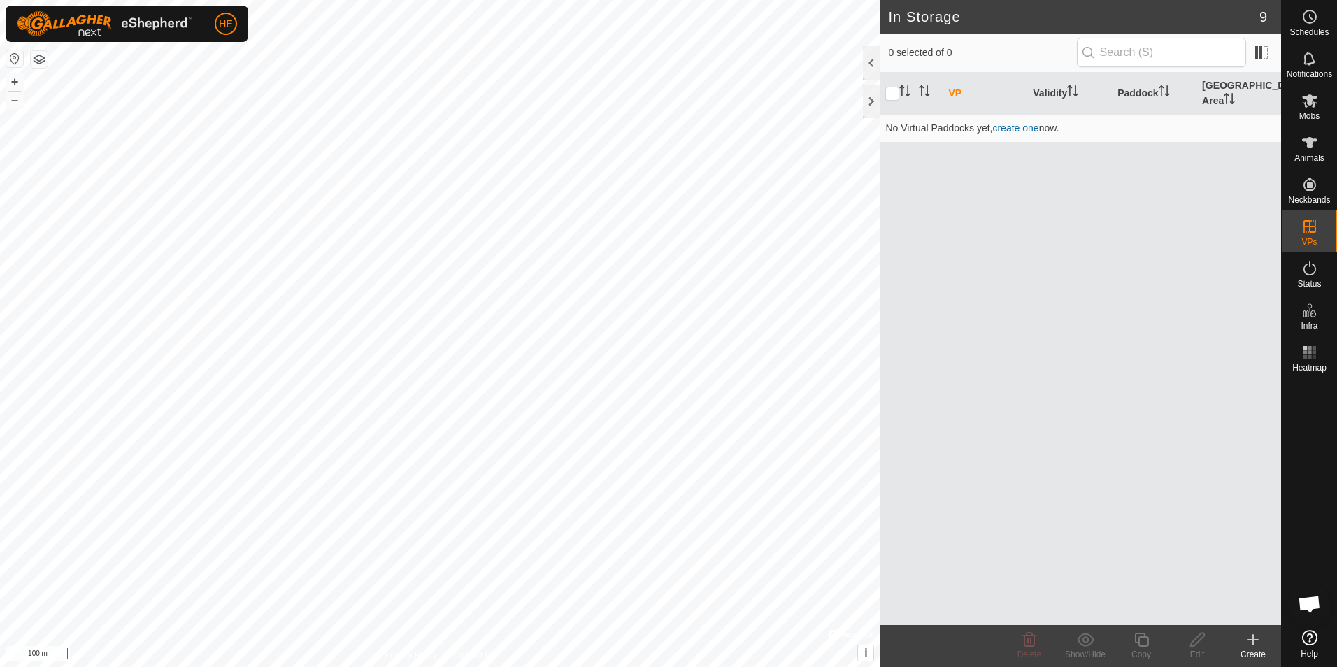
click at [1253, 643] on icon at bounding box center [1253, 640] width 0 height 10
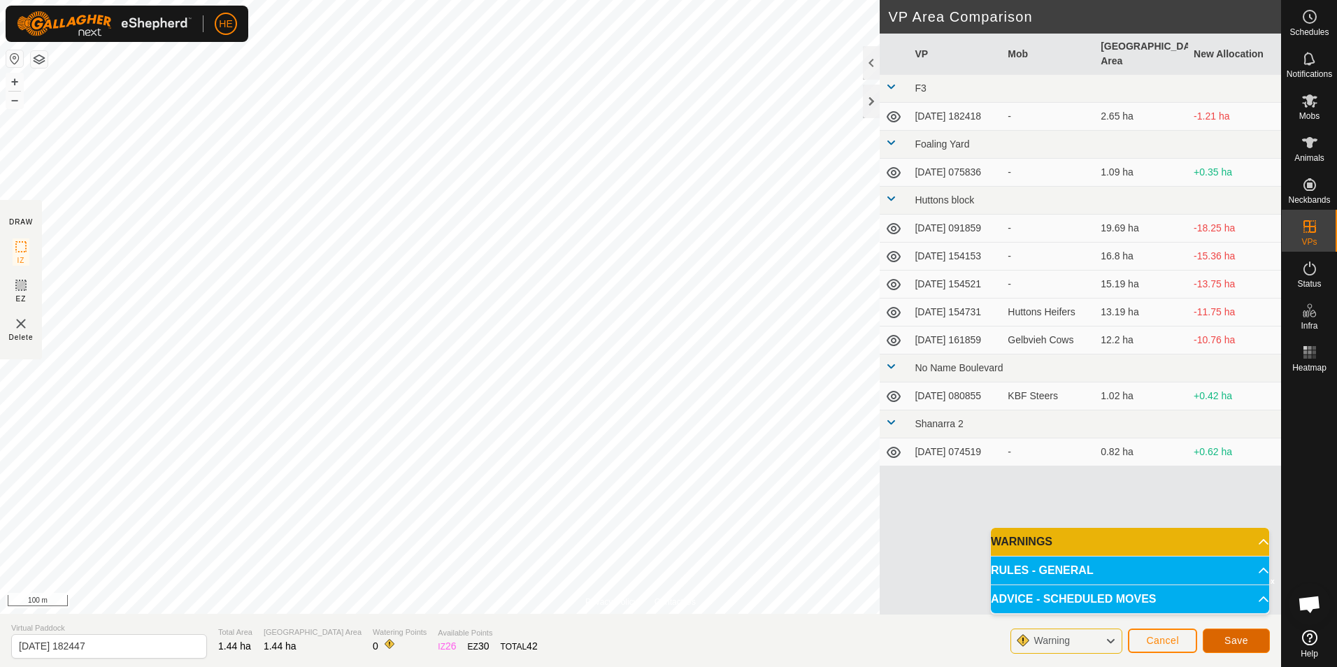
click at [1230, 638] on span "Save" at bounding box center [1237, 640] width 24 height 11
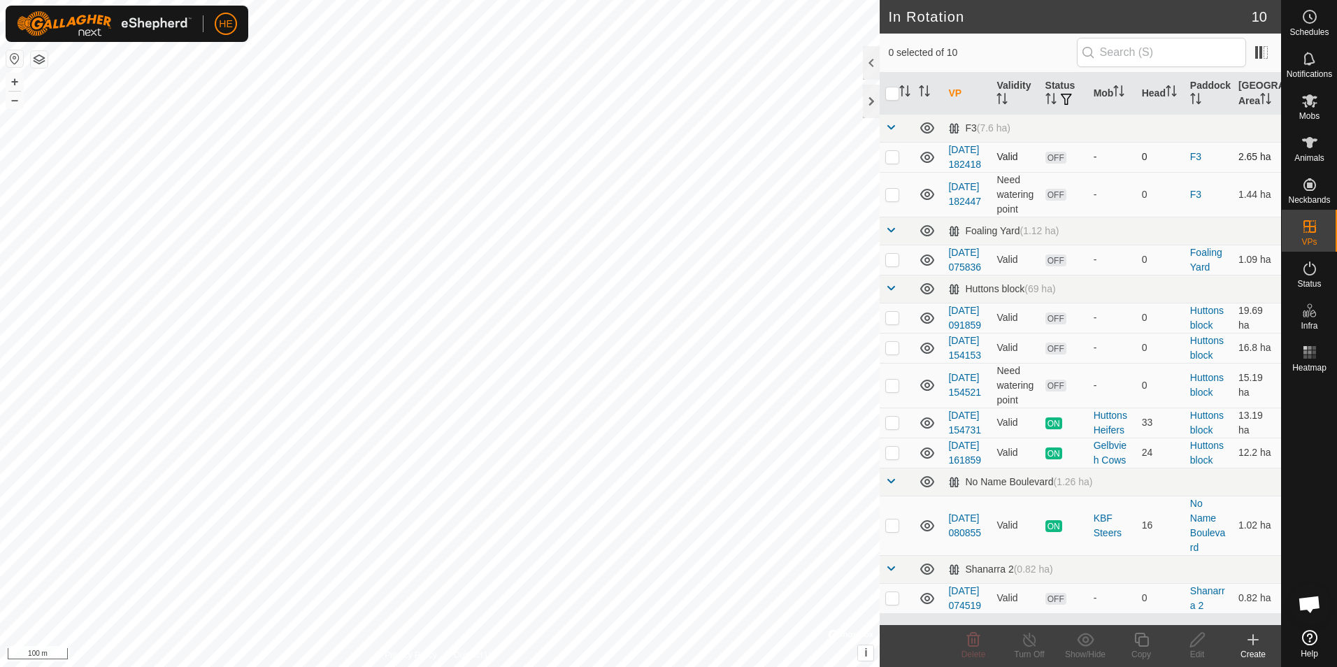
click at [891, 162] on p-checkbox at bounding box center [892, 156] width 14 height 11
checkbox input "true"
click at [890, 200] on p-checkbox at bounding box center [892, 194] width 14 height 11
checkbox input "true"
click at [972, 644] on icon at bounding box center [973, 640] width 13 height 14
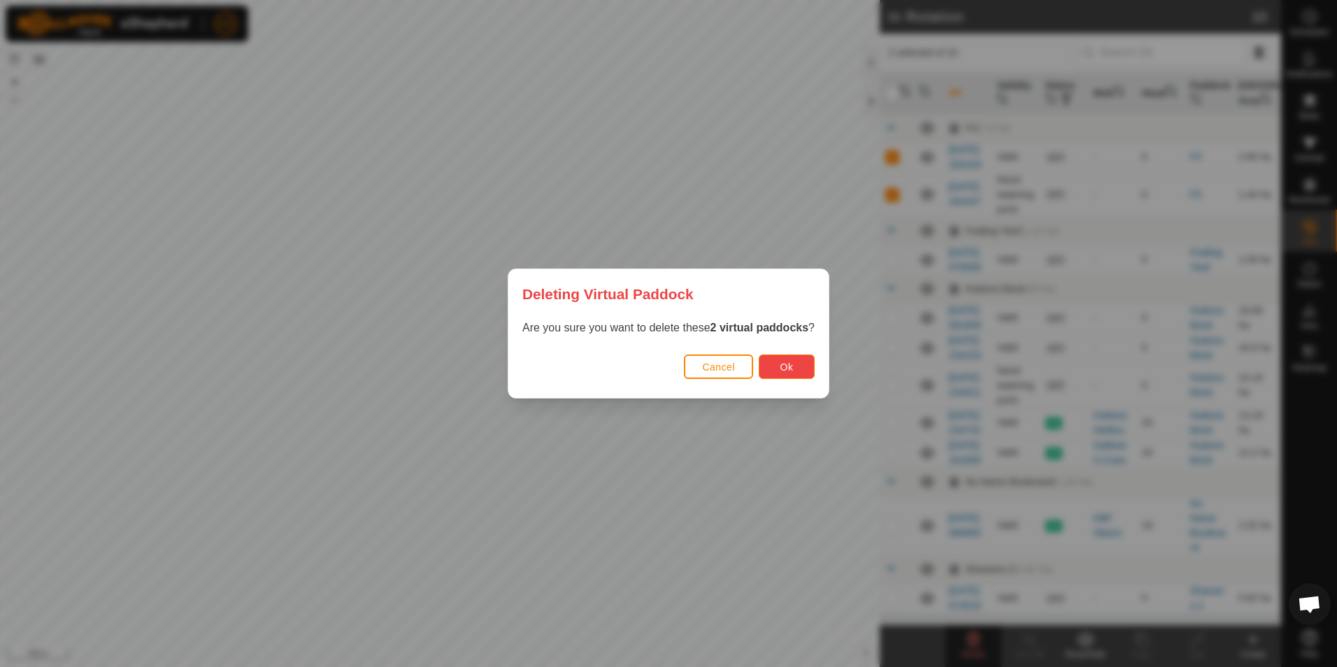
click at [785, 364] on span "Ok" at bounding box center [787, 367] width 13 height 11
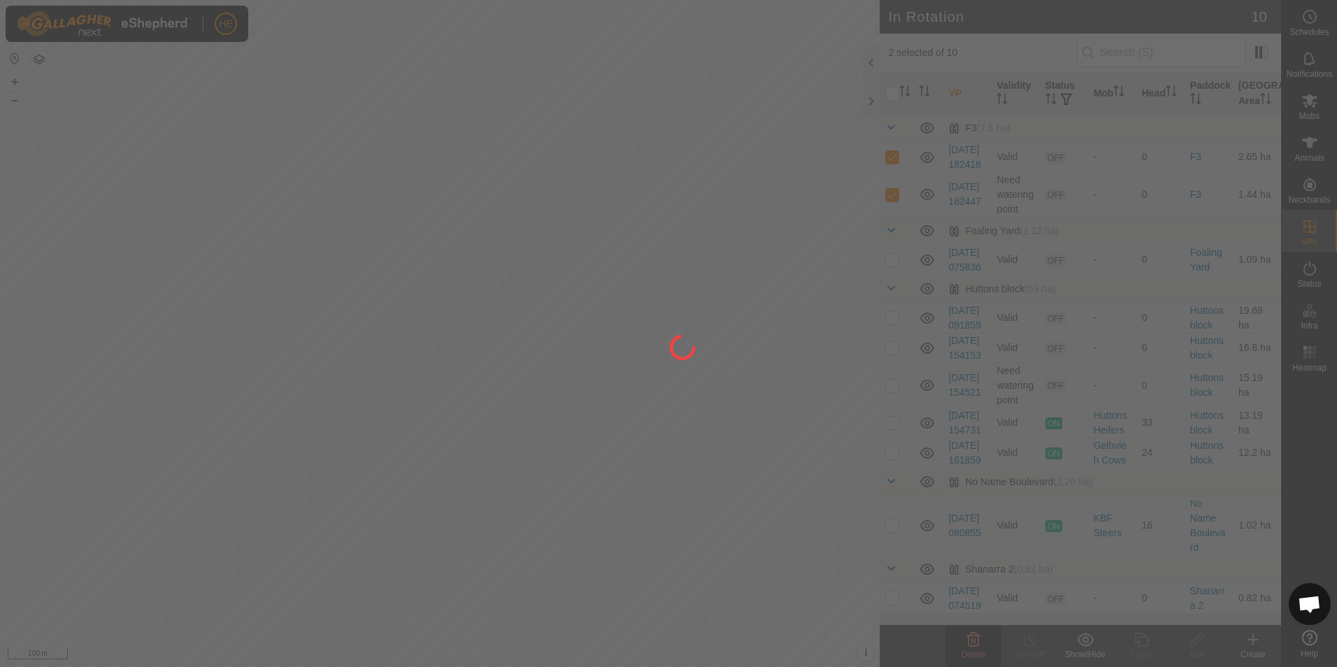
checkbox input "false"
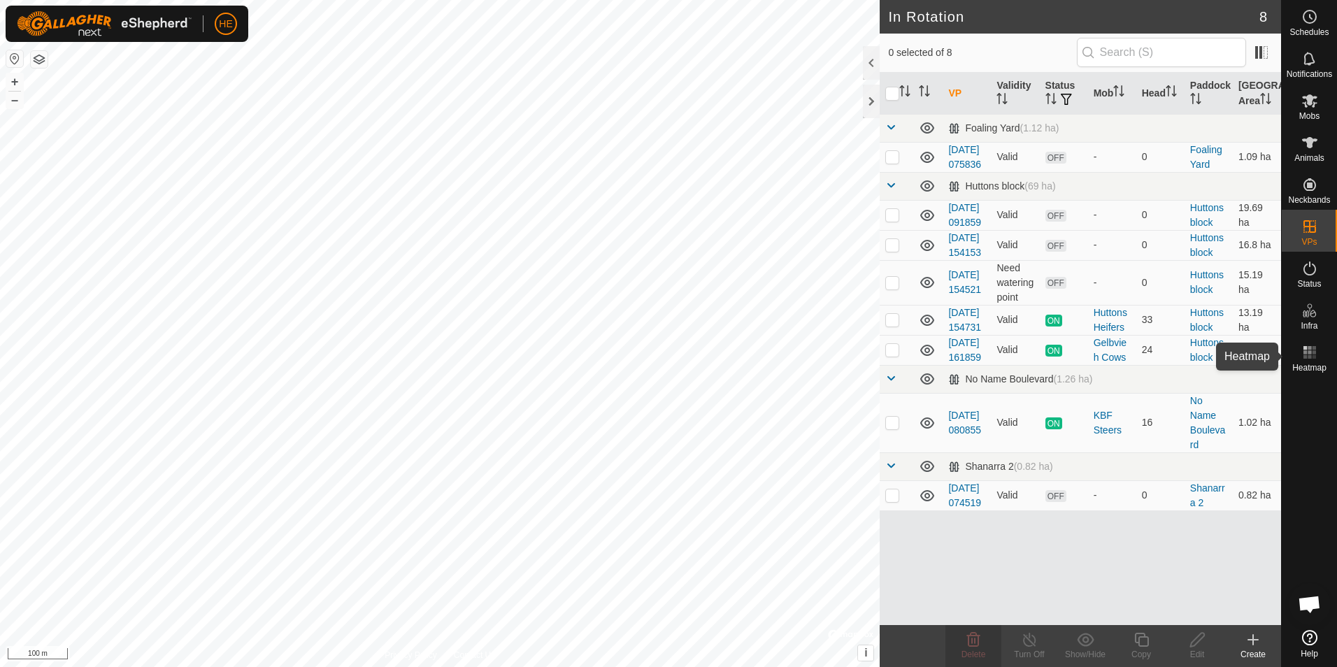
click at [1306, 355] on rect at bounding box center [1305, 356] width 3 height 3
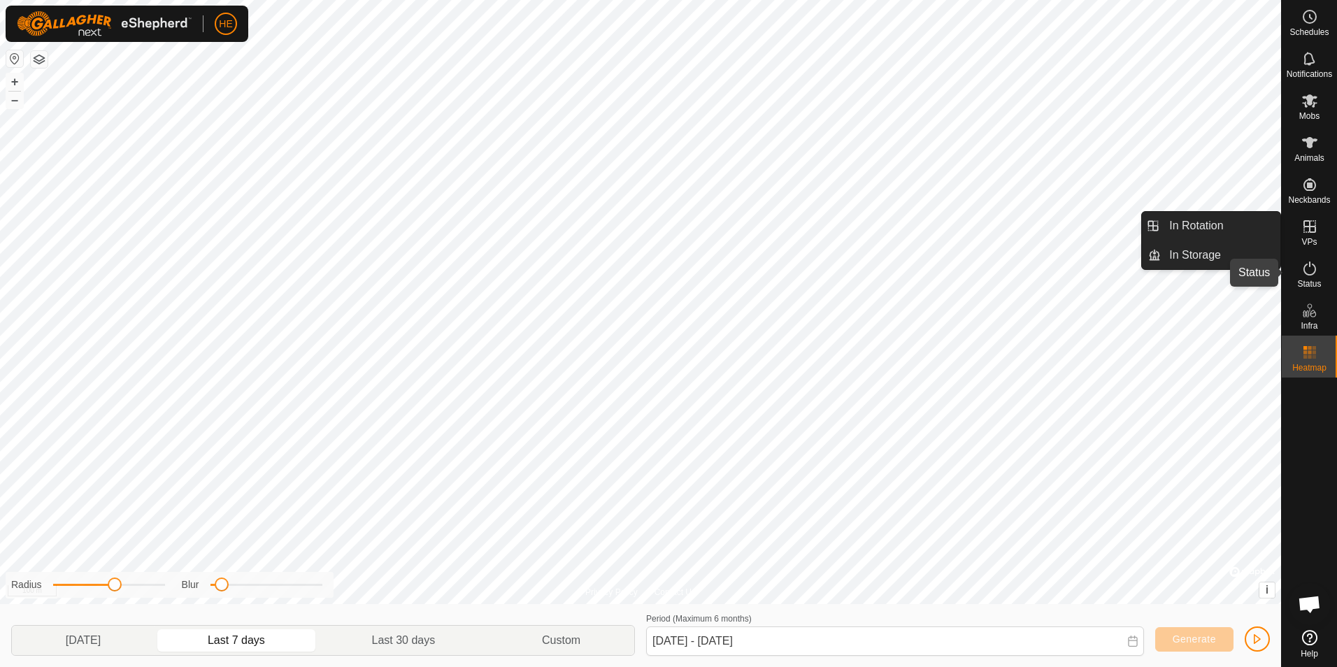
click at [1313, 264] on icon at bounding box center [1310, 268] width 17 height 17
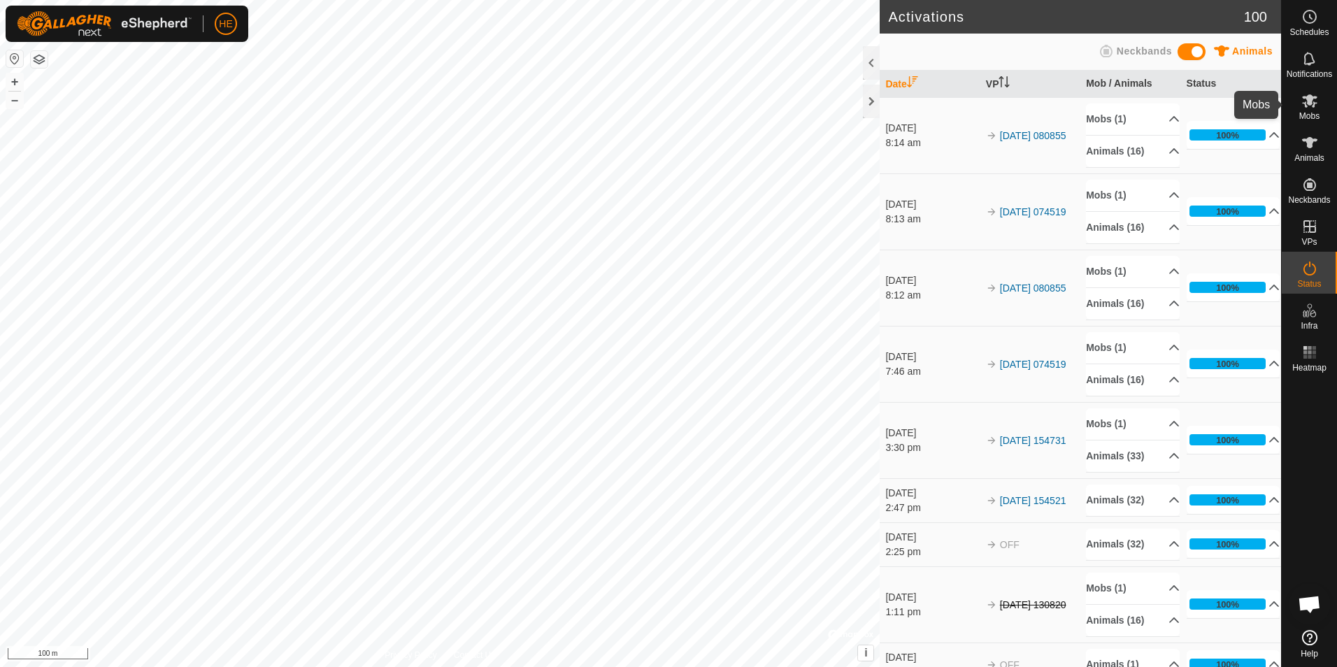
click at [1306, 99] on icon at bounding box center [1309, 100] width 15 height 13
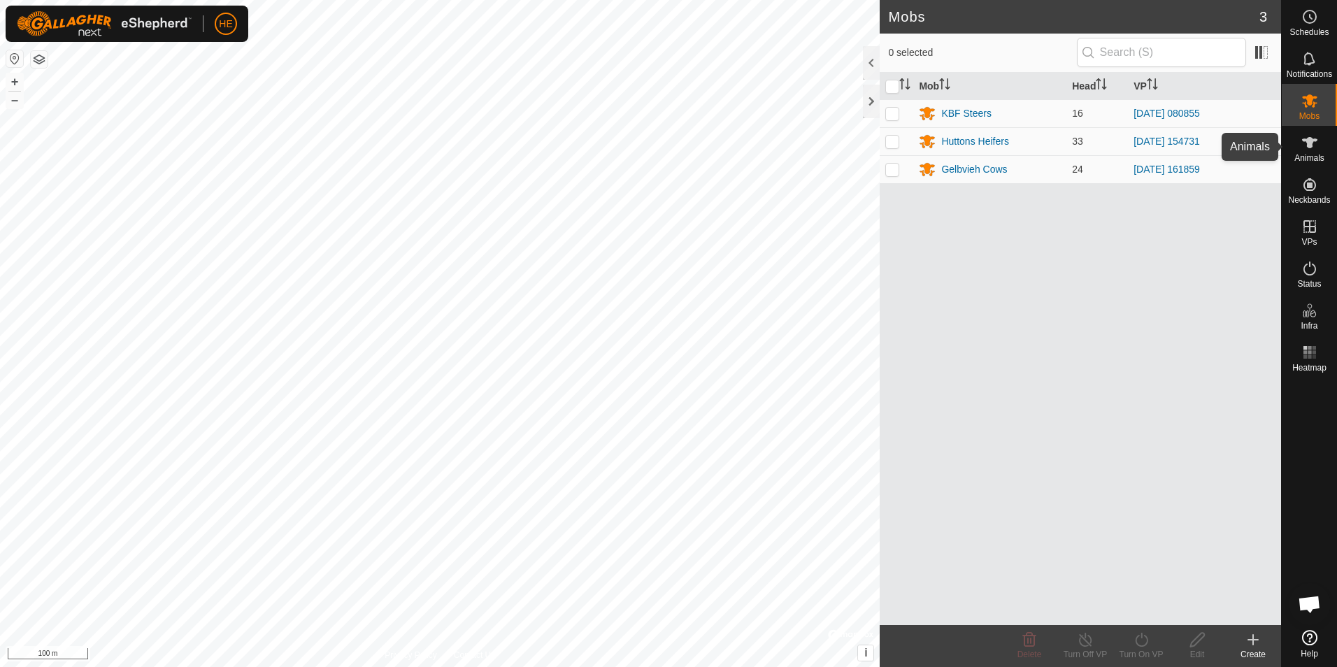
click at [1311, 134] on icon at bounding box center [1310, 142] width 17 height 17
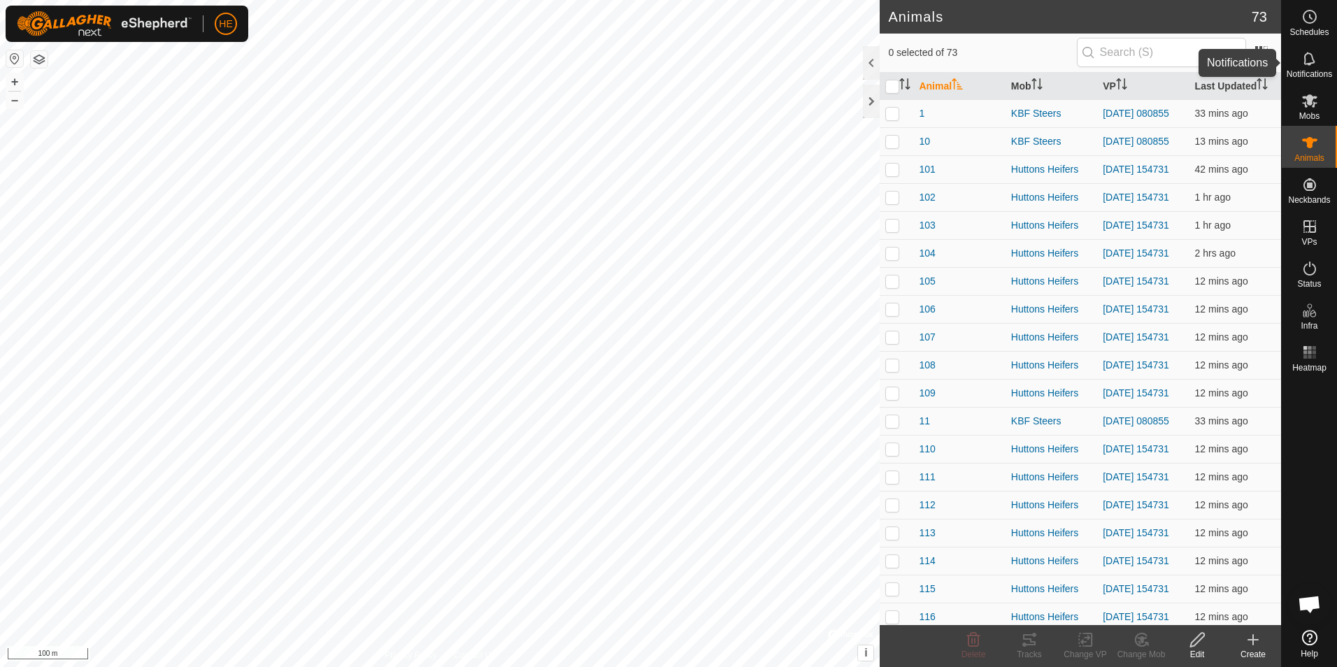
click at [1313, 59] on icon at bounding box center [1310, 58] width 17 height 17
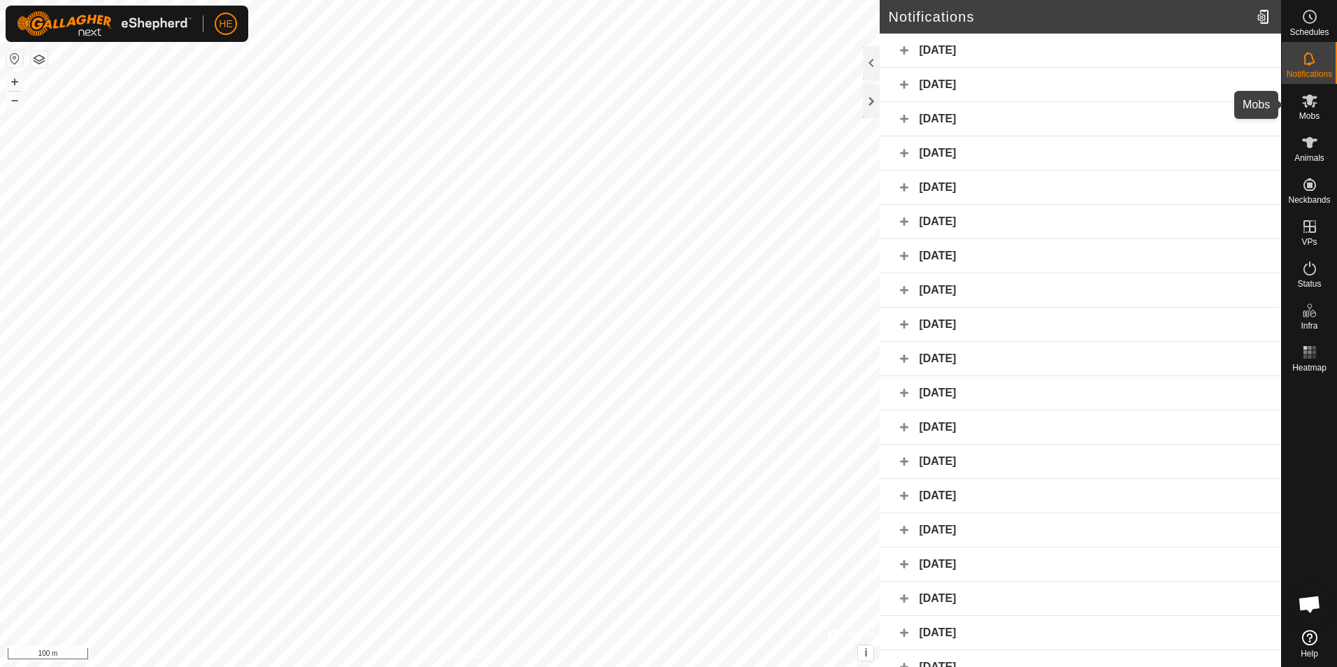
click at [1307, 101] on icon at bounding box center [1309, 100] width 15 height 13
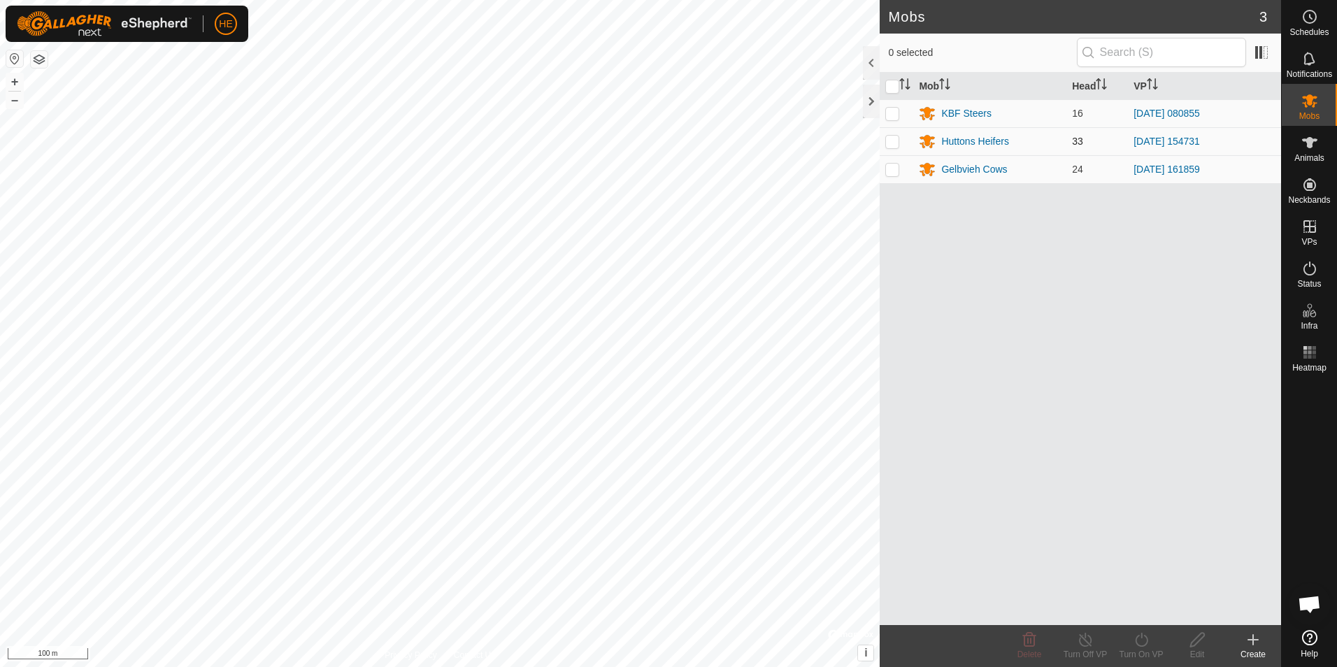
click at [892, 140] on p-checkbox at bounding box center [892, 141] width 14 height 11
checkbox input "true"
click at [1308, 352] on icon at bounding box center [1310, 352] width 17 height 17
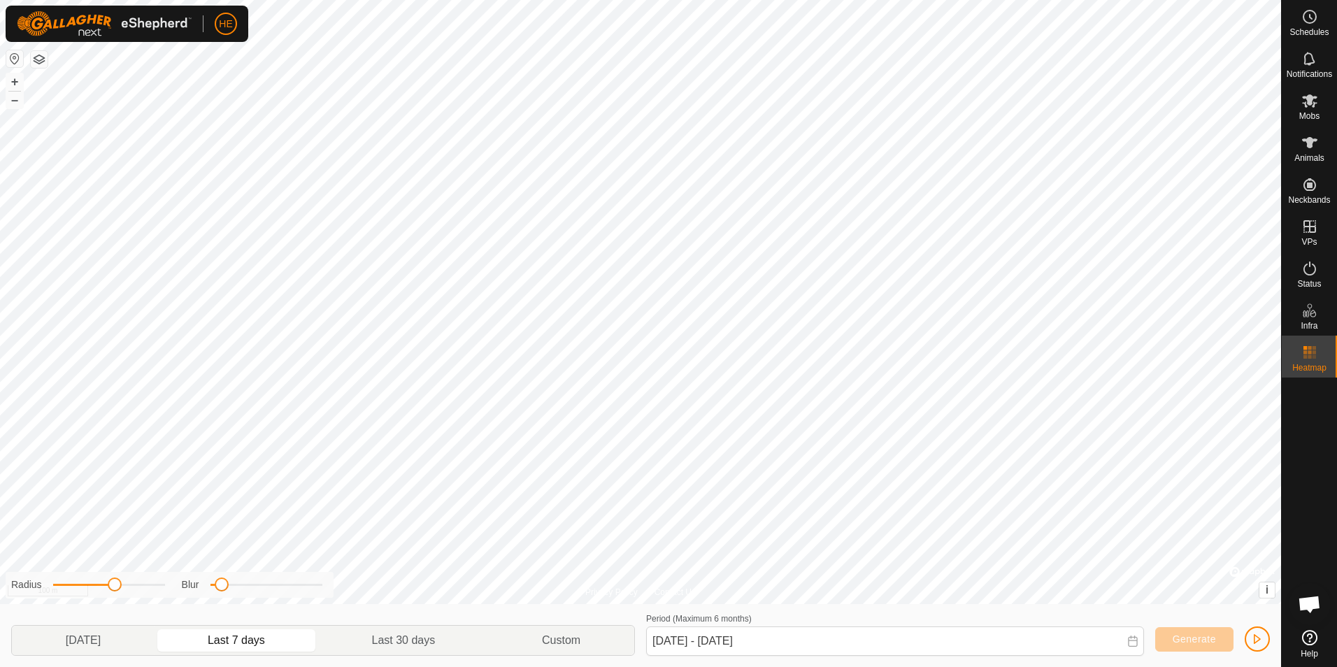
click at [1311, 352] on rect at bounding box center [1309, 351] width 3 height 3
click at [1312, 181] on icon at bounding box center [1310, 184] width 17 height 17
click at [1311, 141] on icon at bounding box center [1309, 142] width 15 height 11
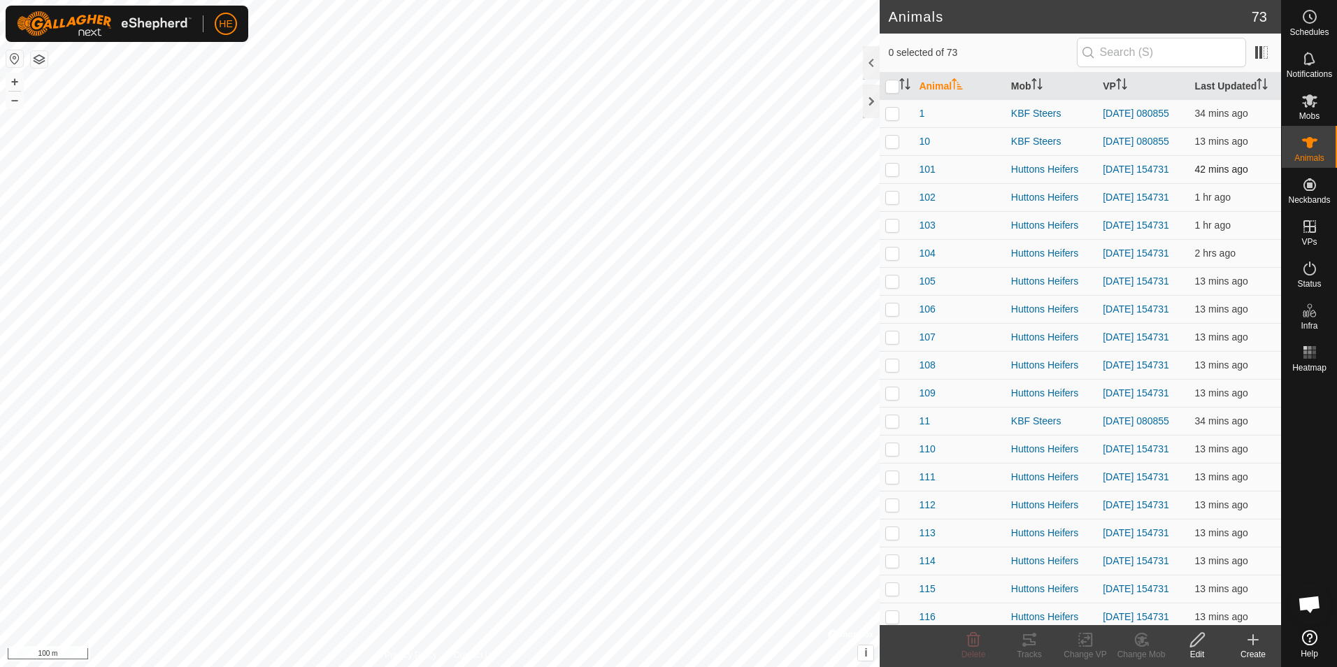
click at [892, 170] on p-checkbox at bounding box center [892, 169] width 14 height 11
checkbox input "true"
click at [895, 399] on p-checkbox at bounding box center [892, 392] width 14 height 11
checkbox input "true"
click at [1030, 641] on icon at bounding box center [1029, 640] width 17 height 17
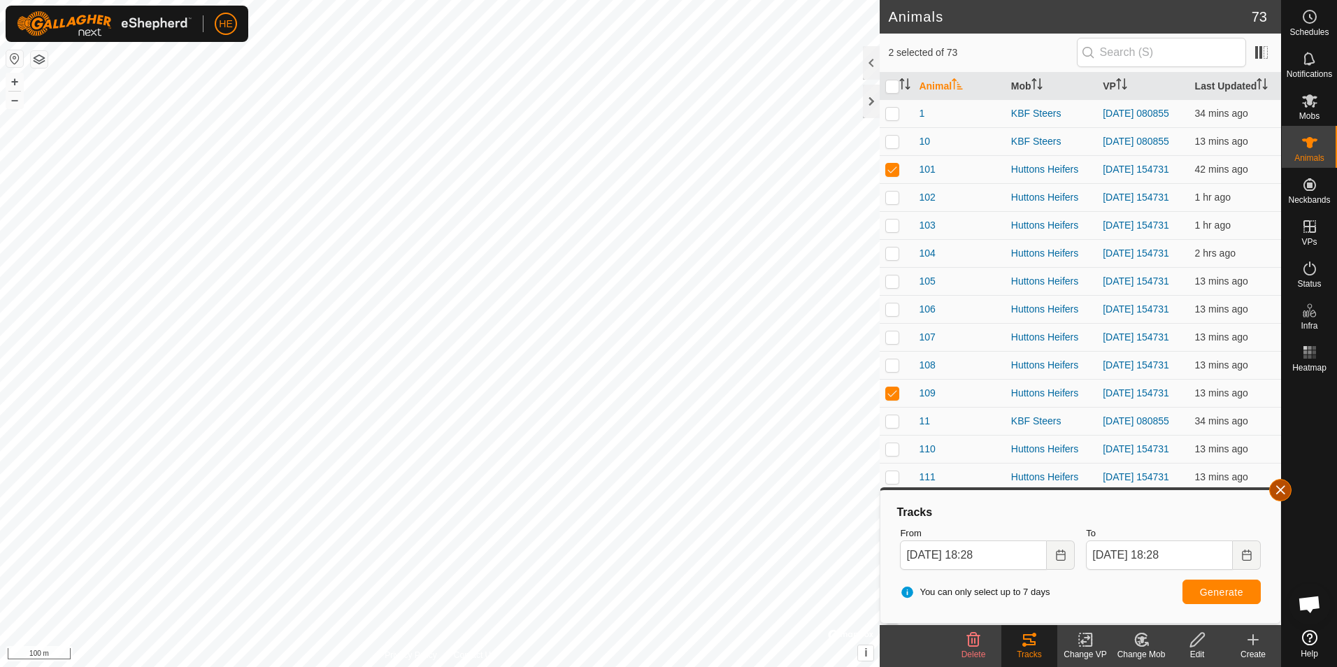
click at [1279, 487] on button "button" at bounding box center [1280, 490] width 22 height 22
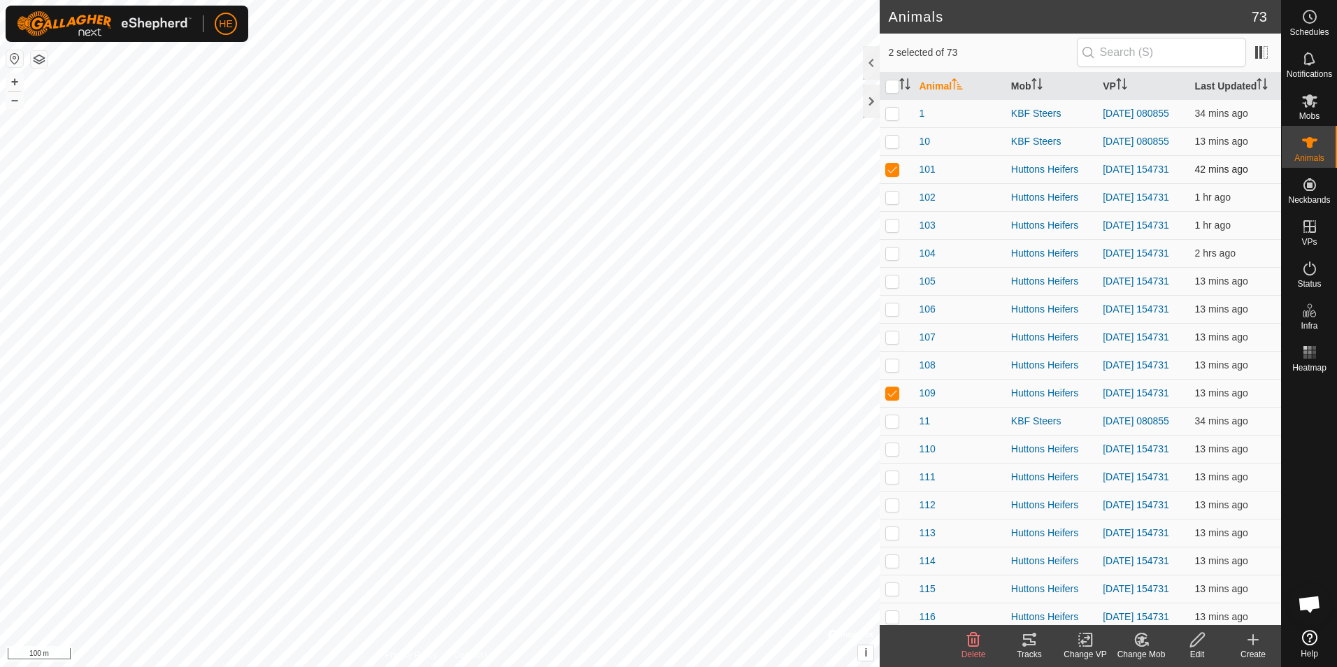
click at [891, 175] on p-checkbox at bounding box center [892, 169] width 14 height 11
checkbox input "false"
click at [891, 399] on p-checkbox at bounding box center [892, 392] width 14 height 11
checkbox input "false"
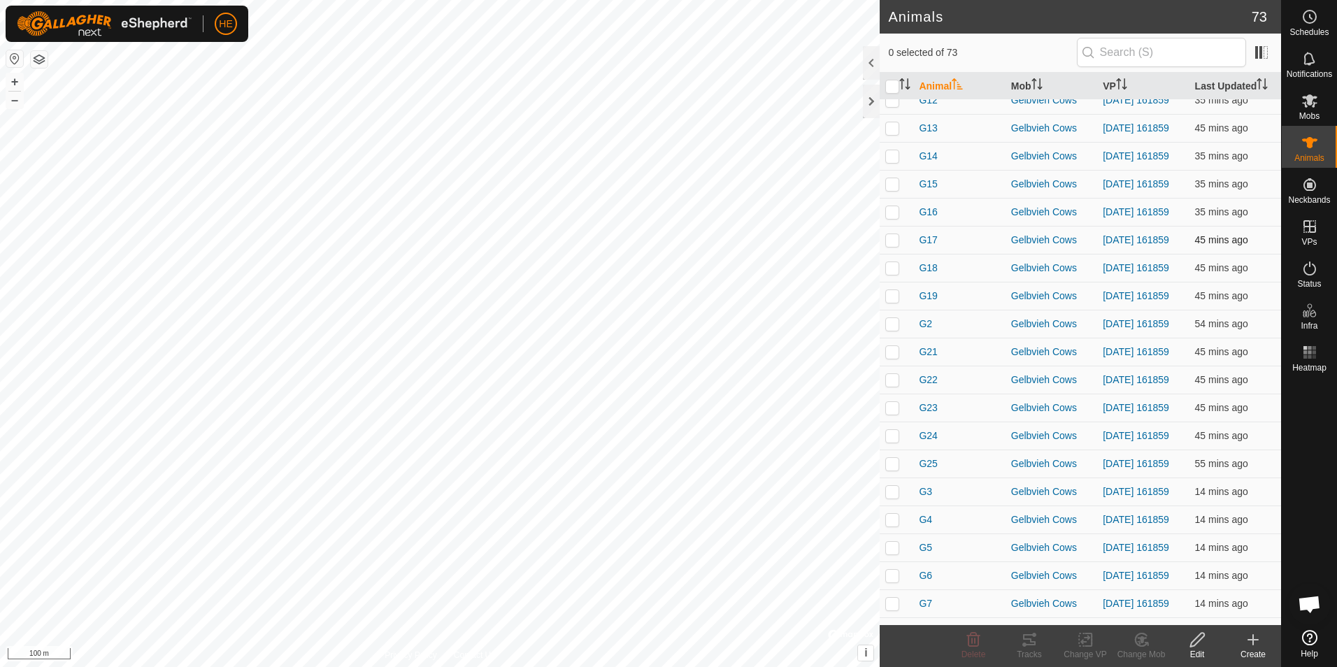
scroll to position [1399, 0]
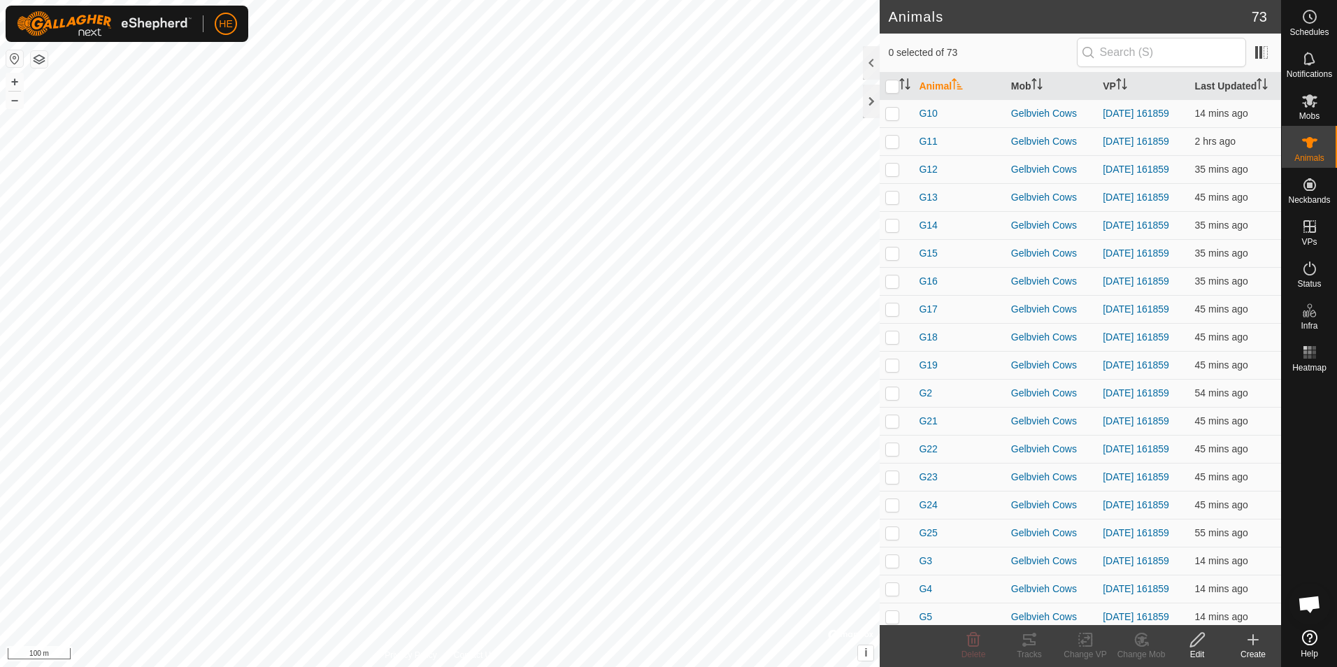
click at [895, 91] on p-checkbox at bounding box center [892, 85] width 14 height 11
checkbox input "true"
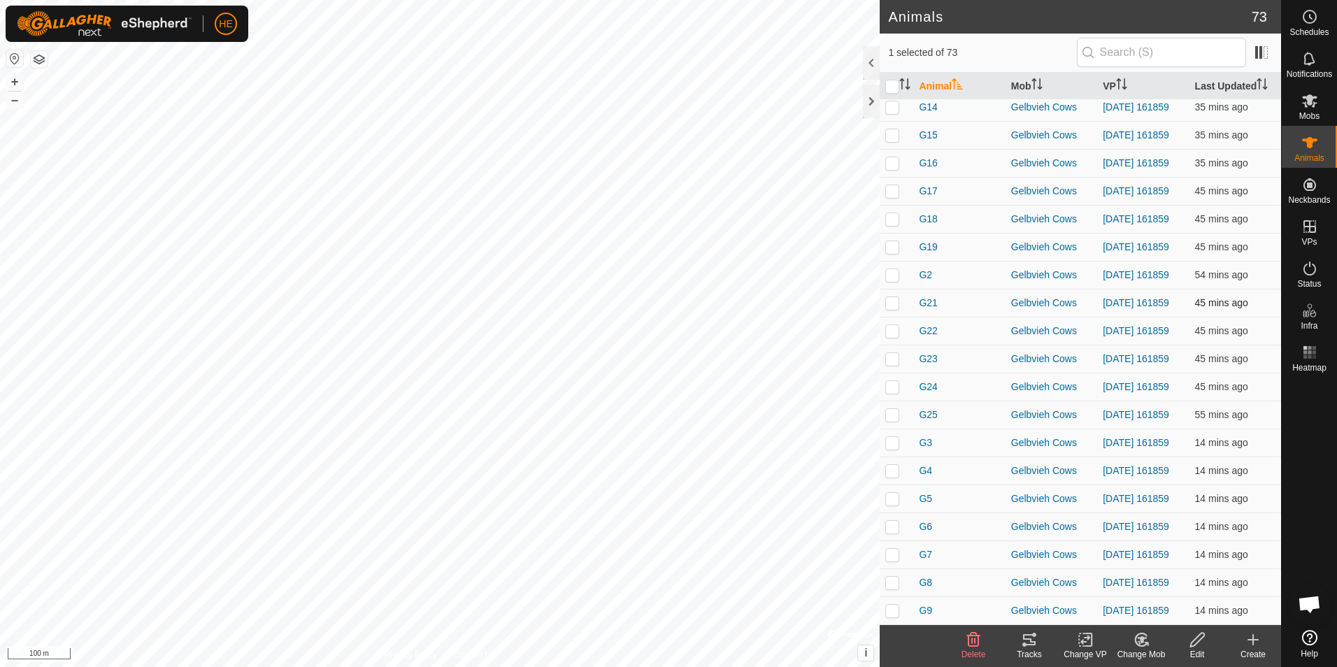
scroll to position [1670, 0]
click at [889, 610] on p-checkbox at bounding box center [892, 610] width 14 height 11
checkbox input "true"
click at [1025, 641] on icon at bounding box center [1029, 640] width 17 height 17
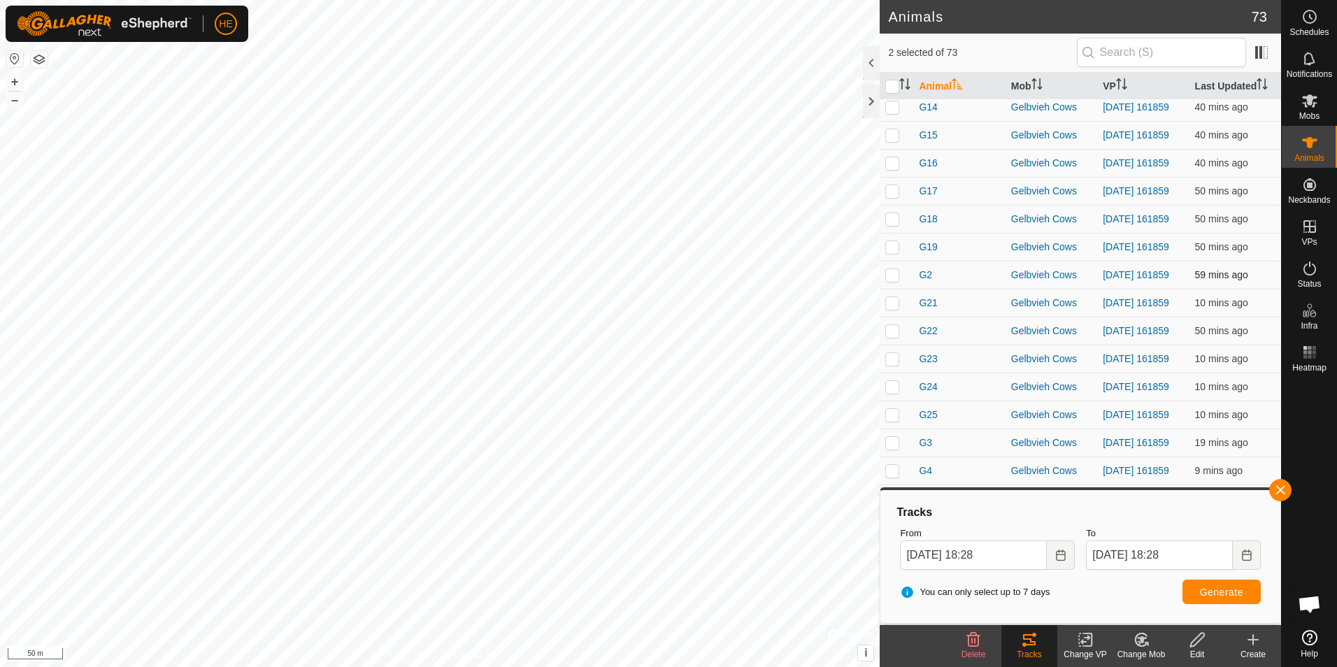
scroll to position [1390, 0]
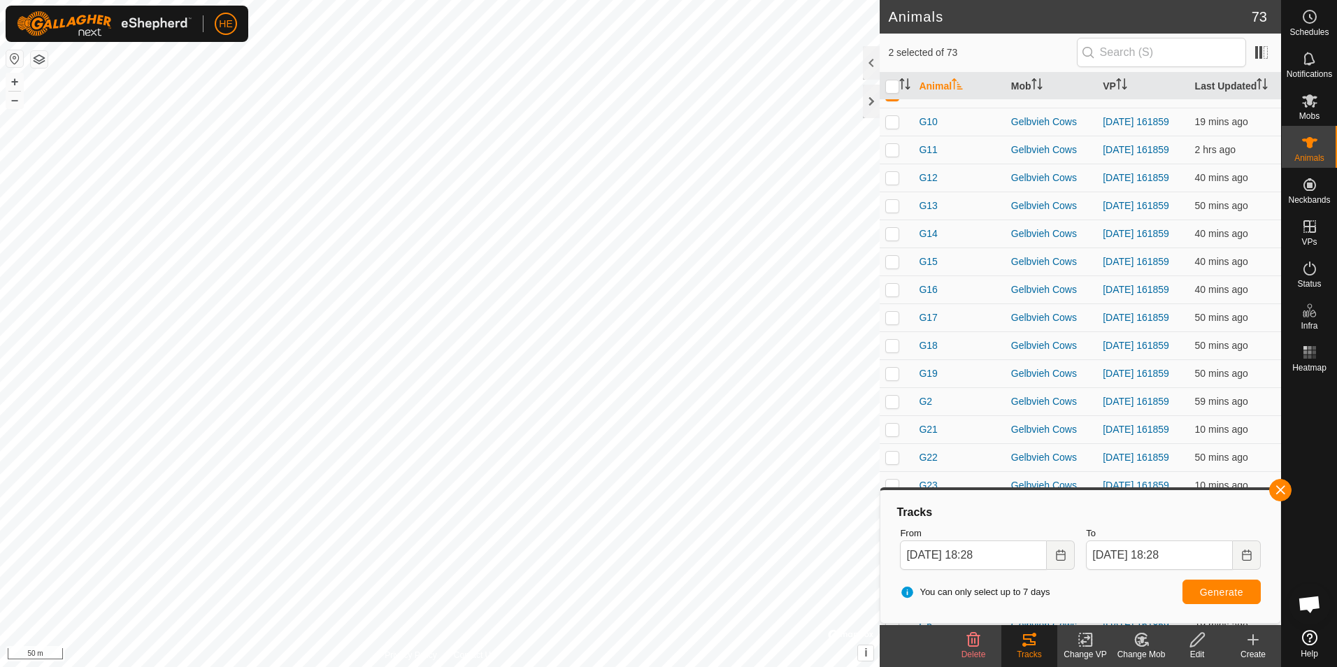
click at [893, 99] on p-checkbox at bounding box center [892, 93] width 14 height 11
checkbox input "false"
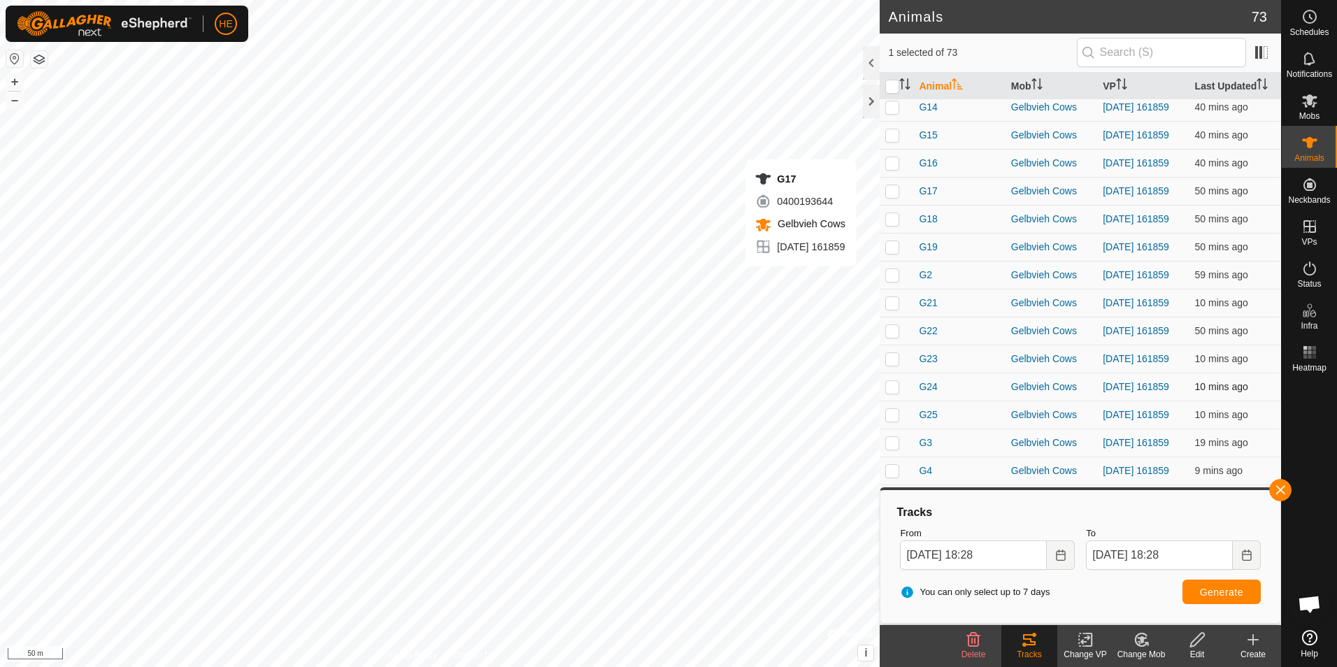
scroll to position [1670, 0]
click at [1282, 486] on button "button" at bounding box center [1280, 490] width 22 height 22
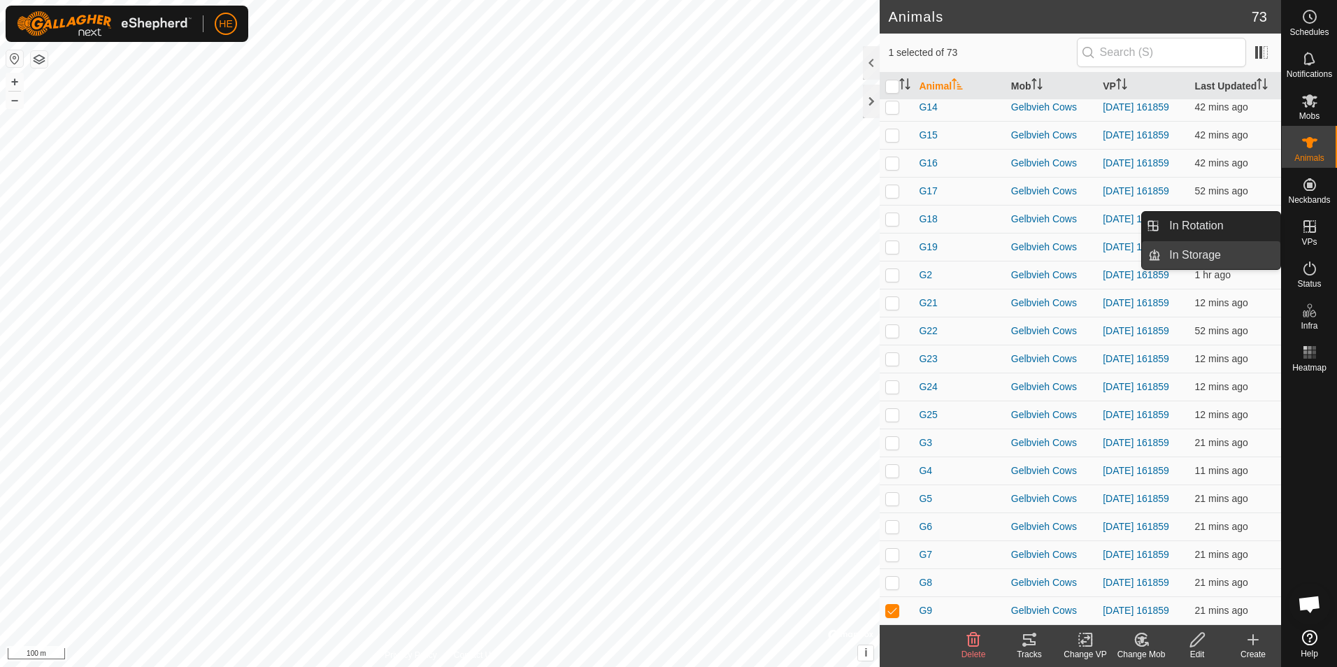
click at [1227, 250] on link "In Storage" at bounding box center [1221, 255] width 120 height 28
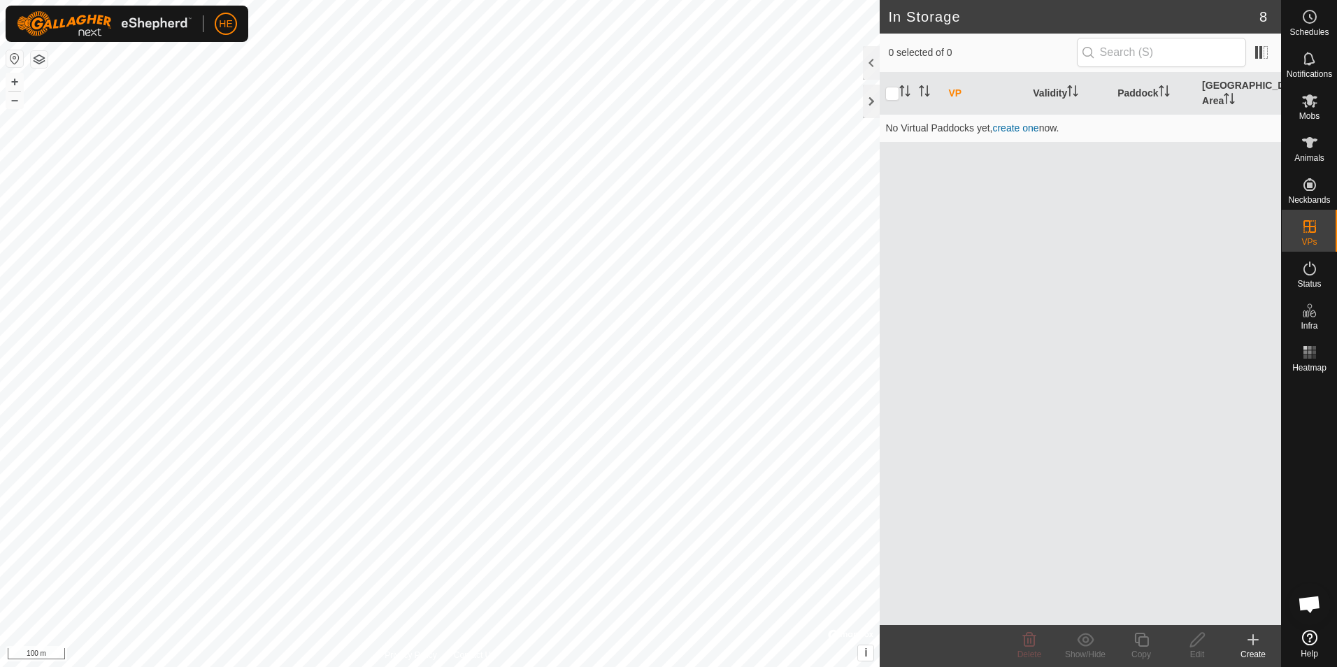
click at [1251, 642] on icon at bounding box center [1253, 640] width 17 height 17
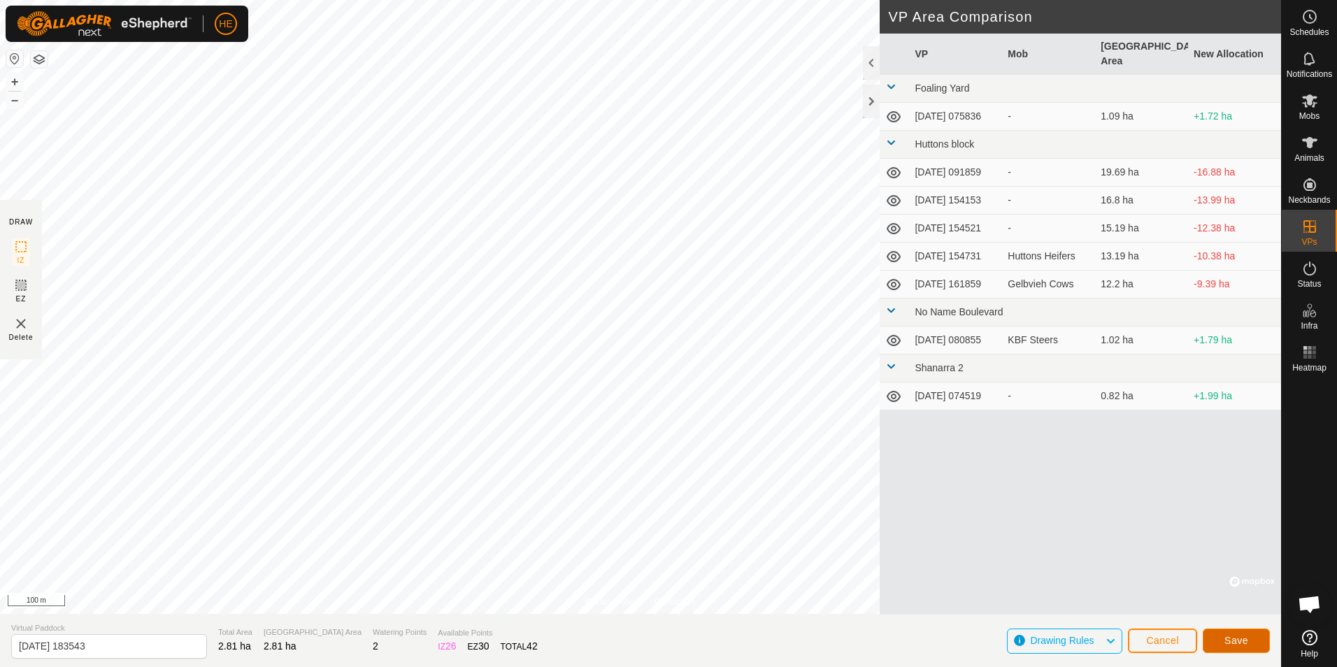
click at [1234, 636] on span "Save" at bounding box center [1237, 640] width 24 height 11
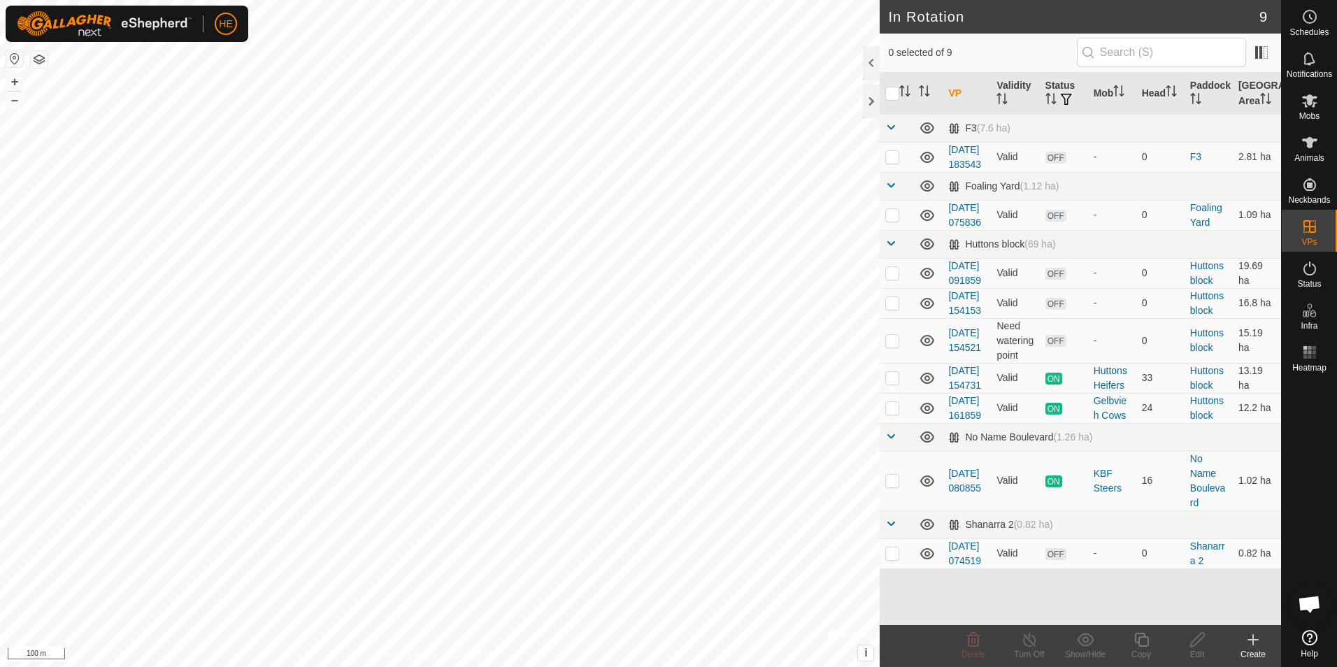
click at [1253, 640] on icon at bounding box center [1253, 640] width 10 height 0
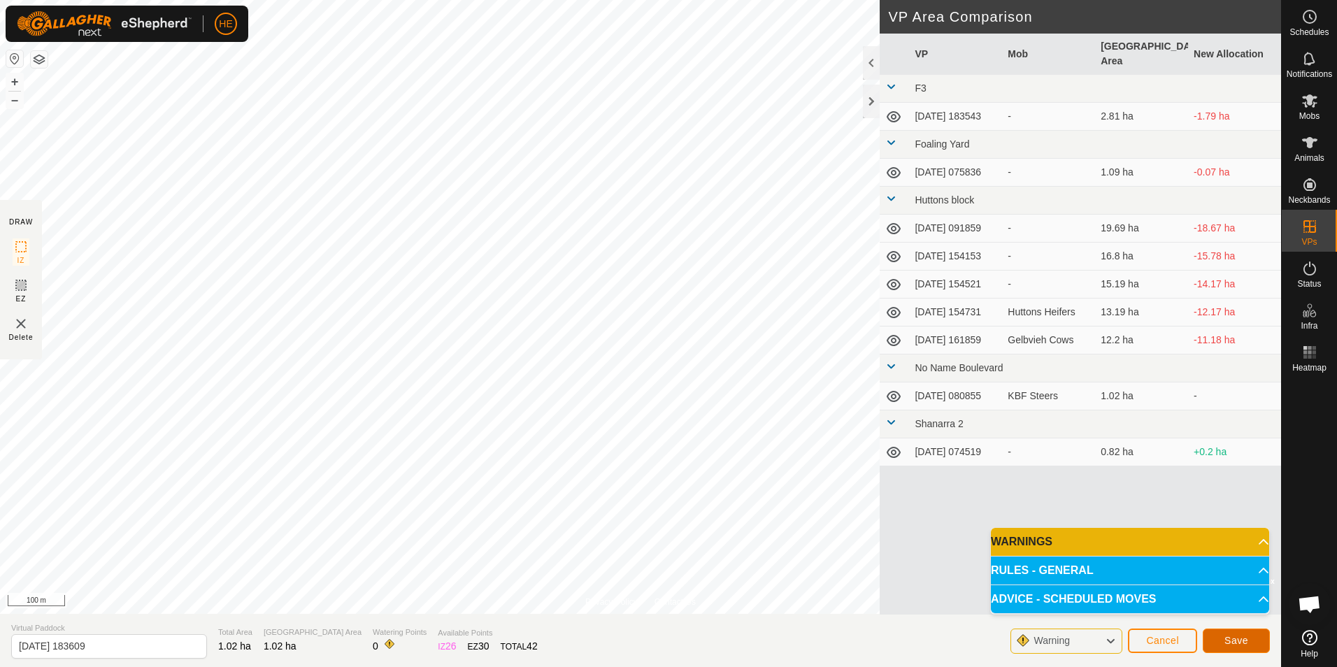
click at [1234, 635] on span "Save" at bounding box center [1237, 640] width 24 height 11
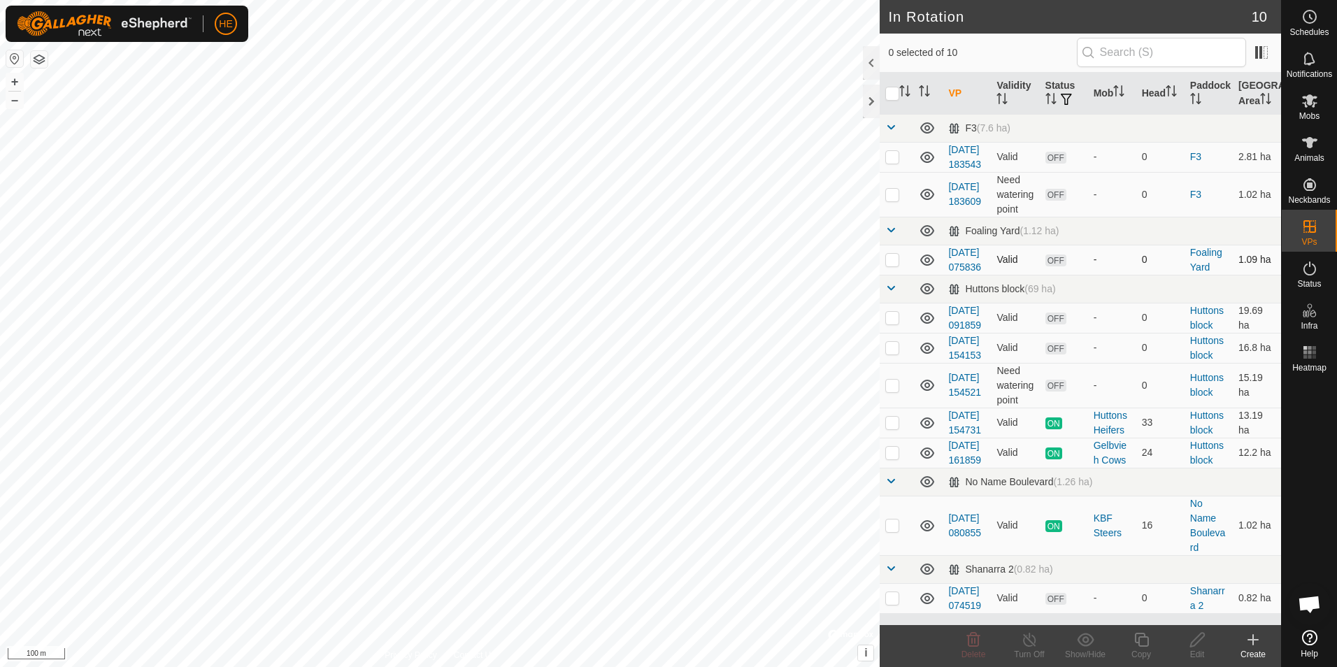
checkbox input "true"
click at [1196, 642] on icon at bounding box center [1197, 640] width 17 height 17
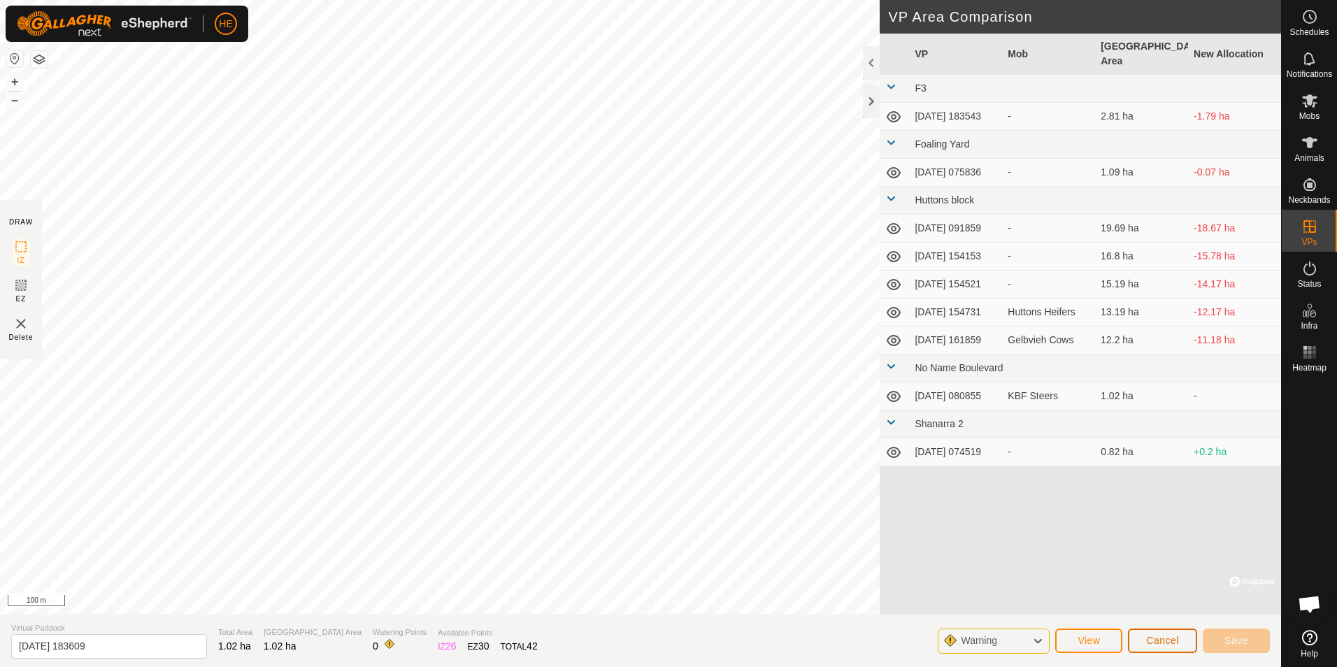
click at [1170, 642] on span "Cancel" at bounding box center [1162, 640] width 33 height 11
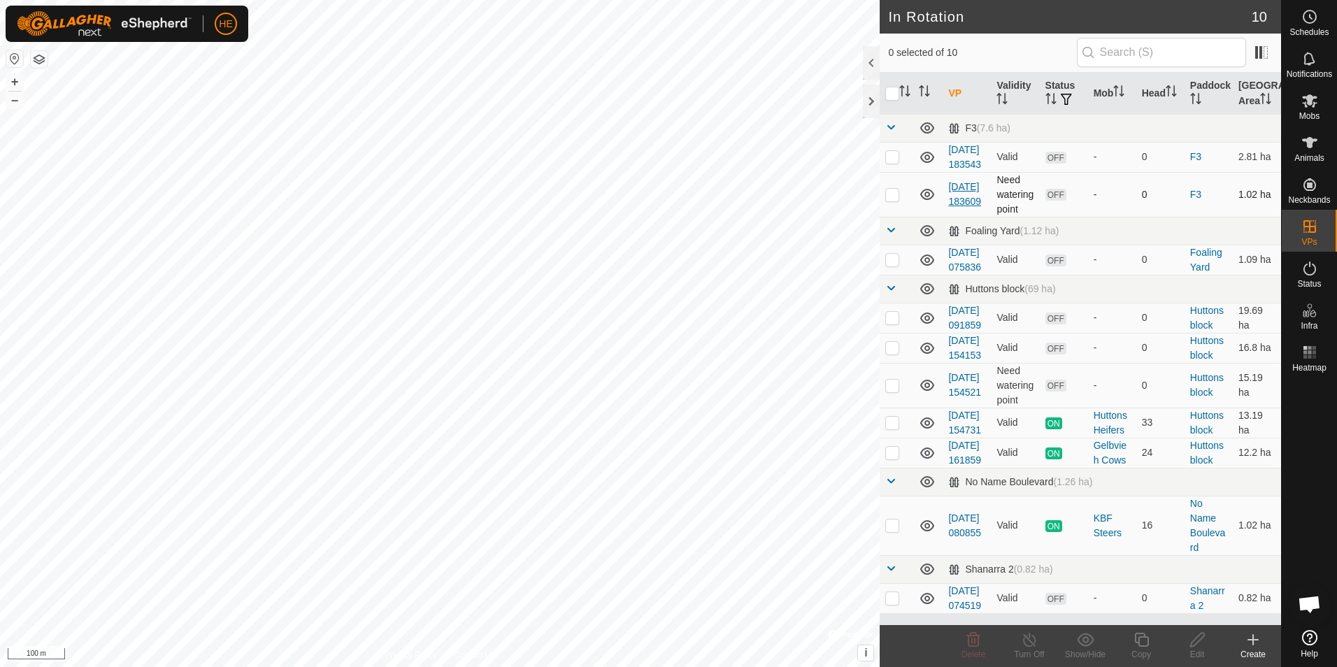
click at [961, 207] on link "[DATE] 183609" at bounding box center [964, 194] width 33 height 26
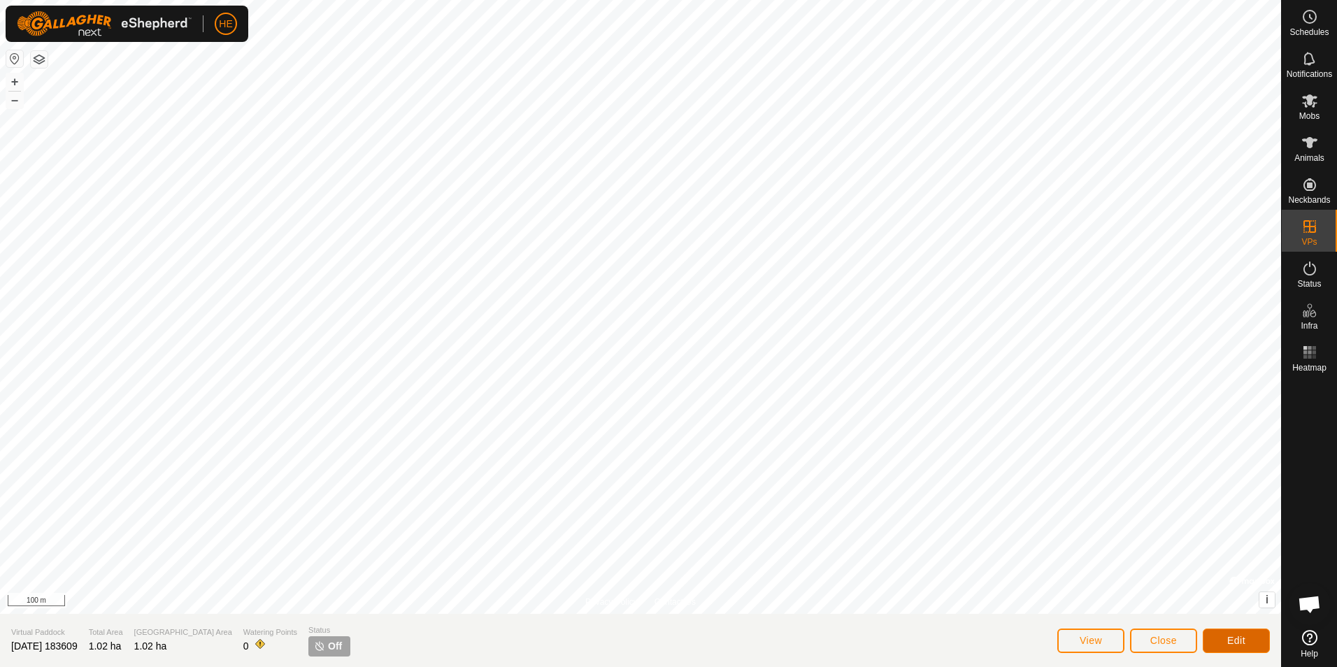
click at [1237, 639] on span "Edit" at bounding box center [1236, 640] width 18 height 11
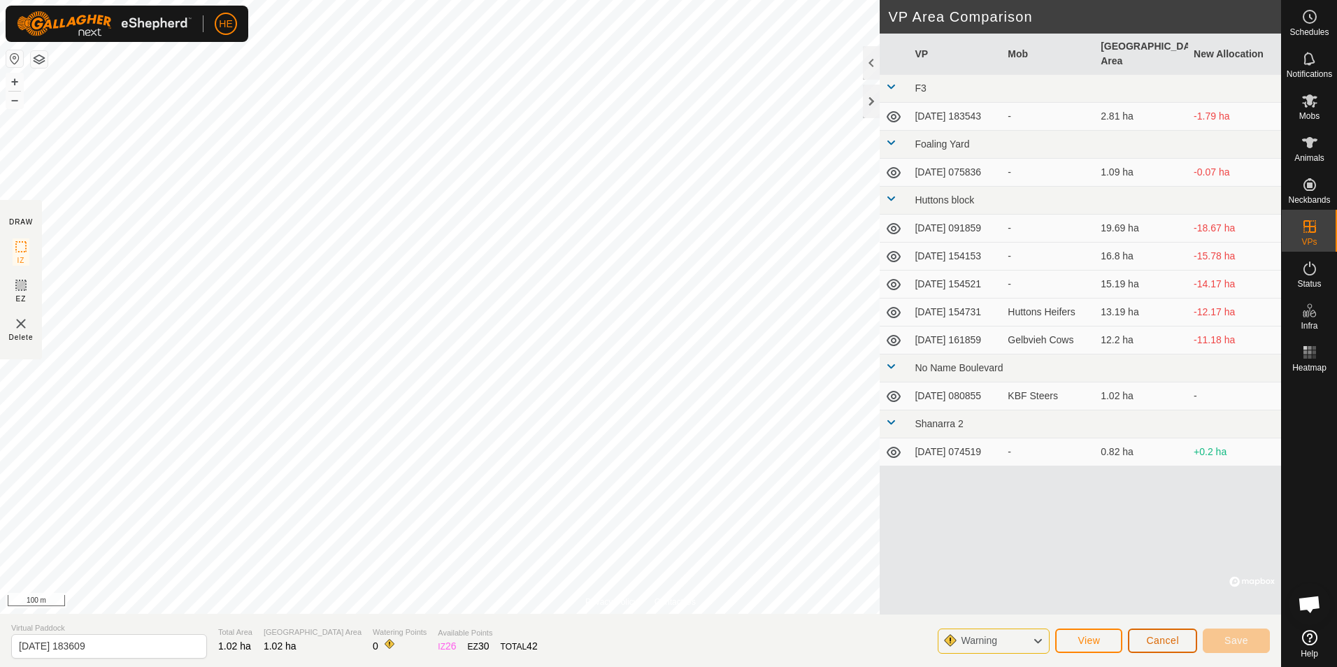
click at [1171, 639] on span "Cancel" at bounding box center [1162, 640] width 33 height 11
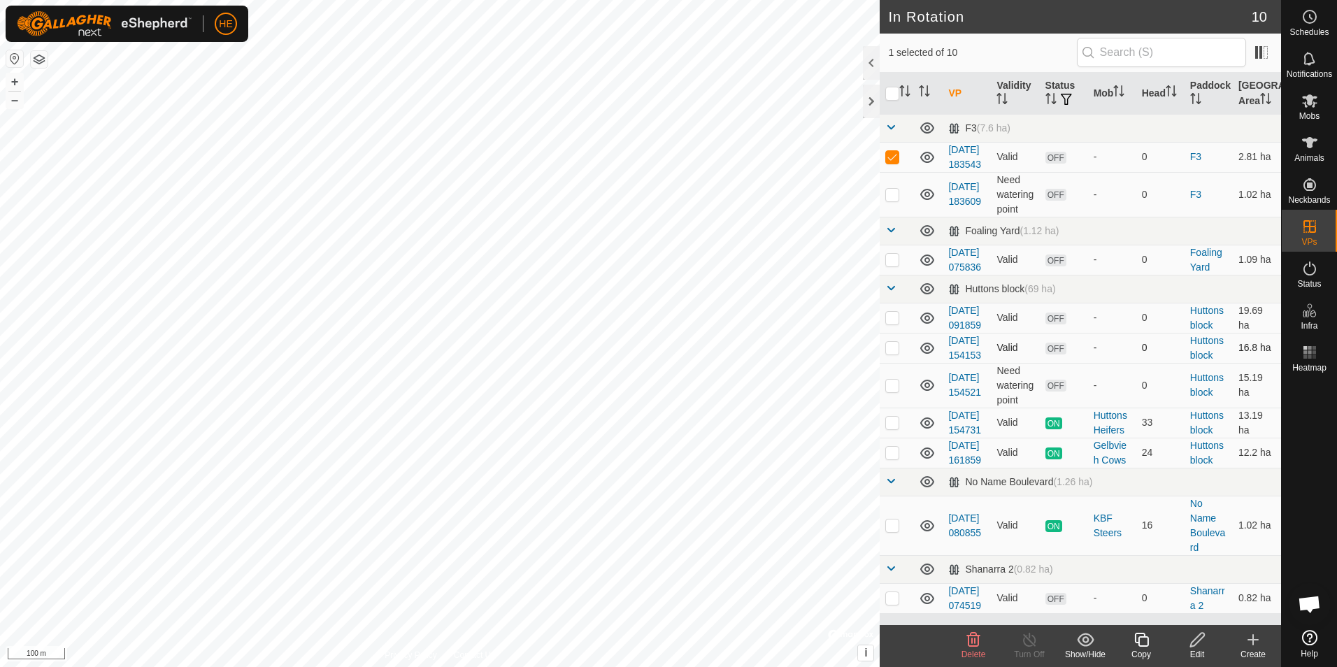
checkbox input "false"
checkbox input "true"
click at [890, 162] on p-checkbox at bounding box center [892, 156] width 14 height 11
click at [978, 641] on icon at bounding box center [973, 640] width 17 height 17
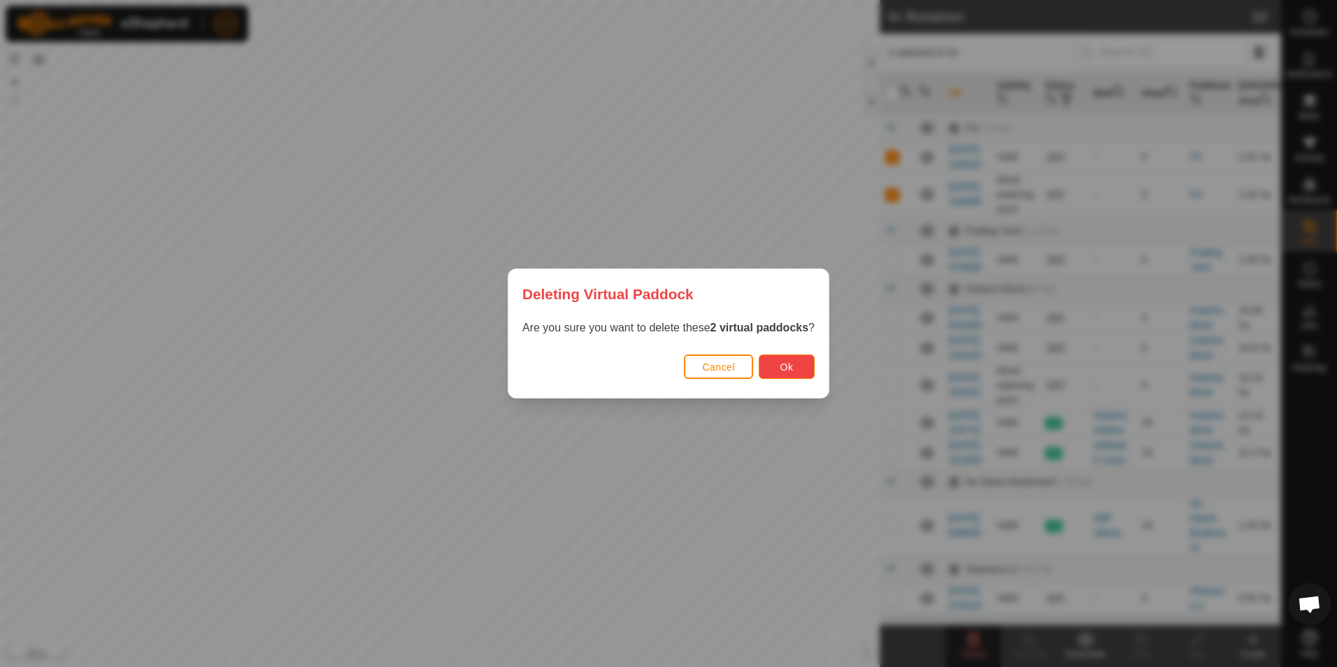
click at [782, 355] on button "Ok" at bounding box center [787, 367] width 56 height 24
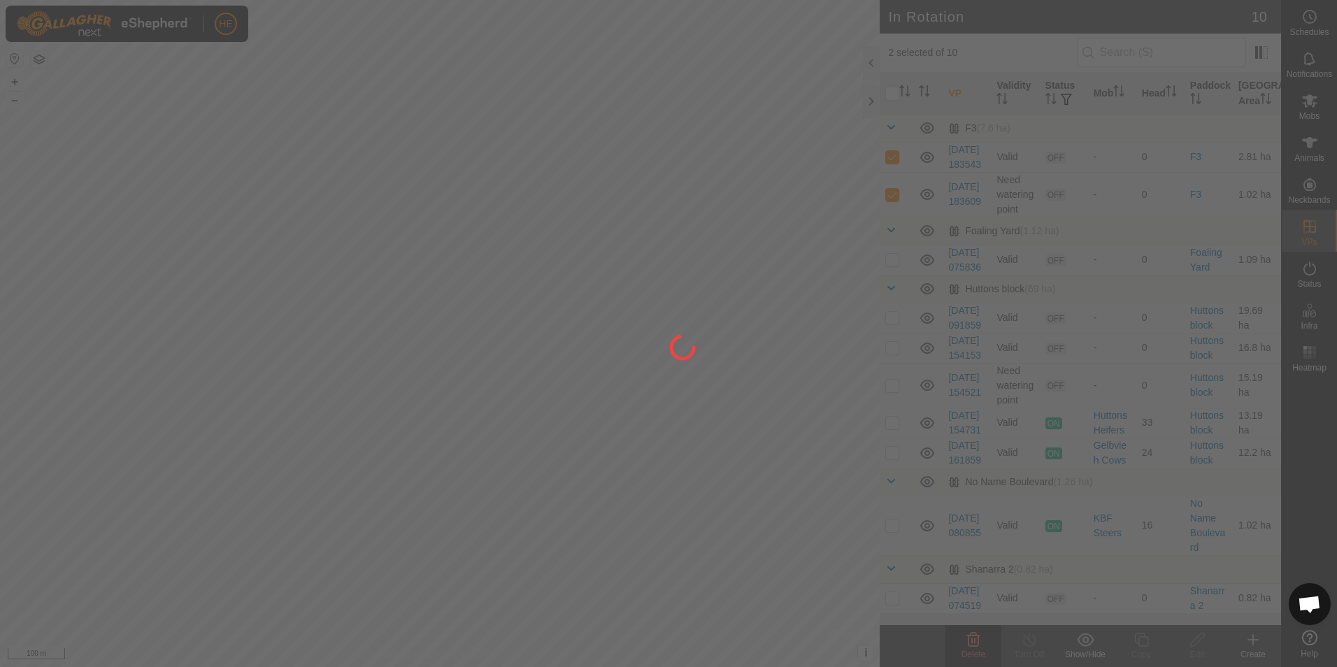
checkbox input "false"
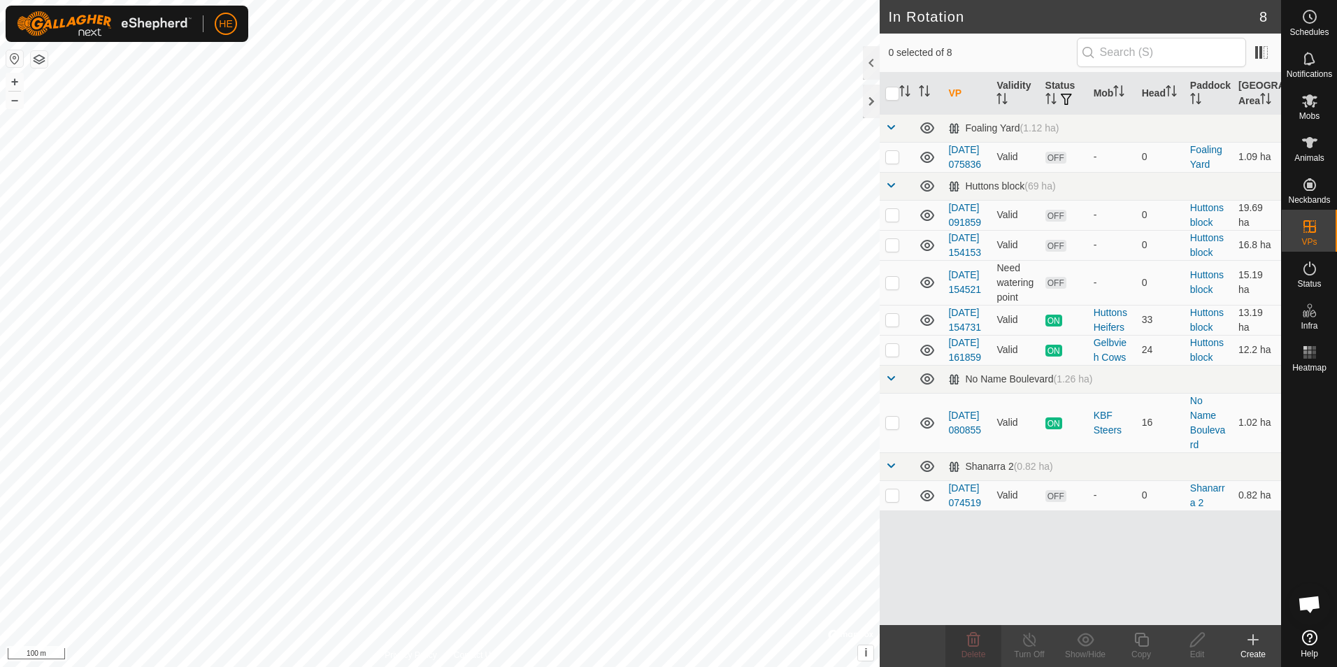
click at [1311, 634] on icon at bounding box center [1309, 637] width 15 height 15
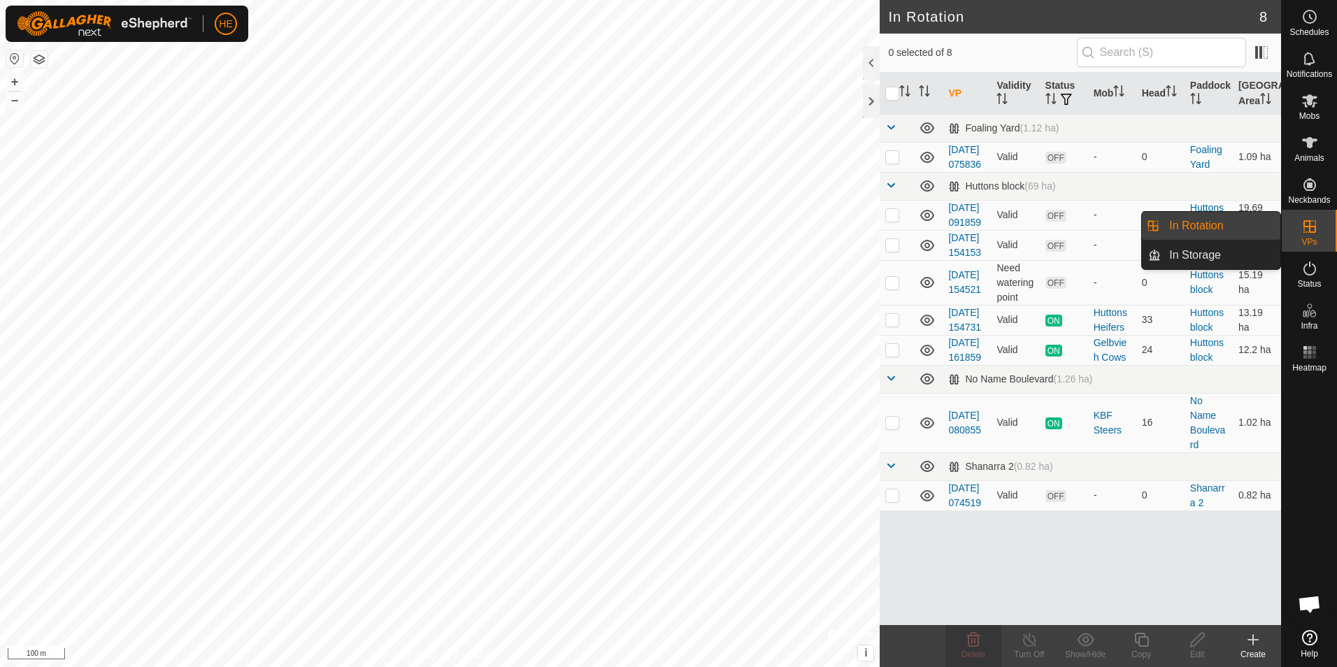
click at [1244, 223] on link "In Rotation" at bounding box center [1221, 226] width 120 height 28
click at [1247, 252] on link "In Storage" at bounding box center [1221, 255] width 120 height 28
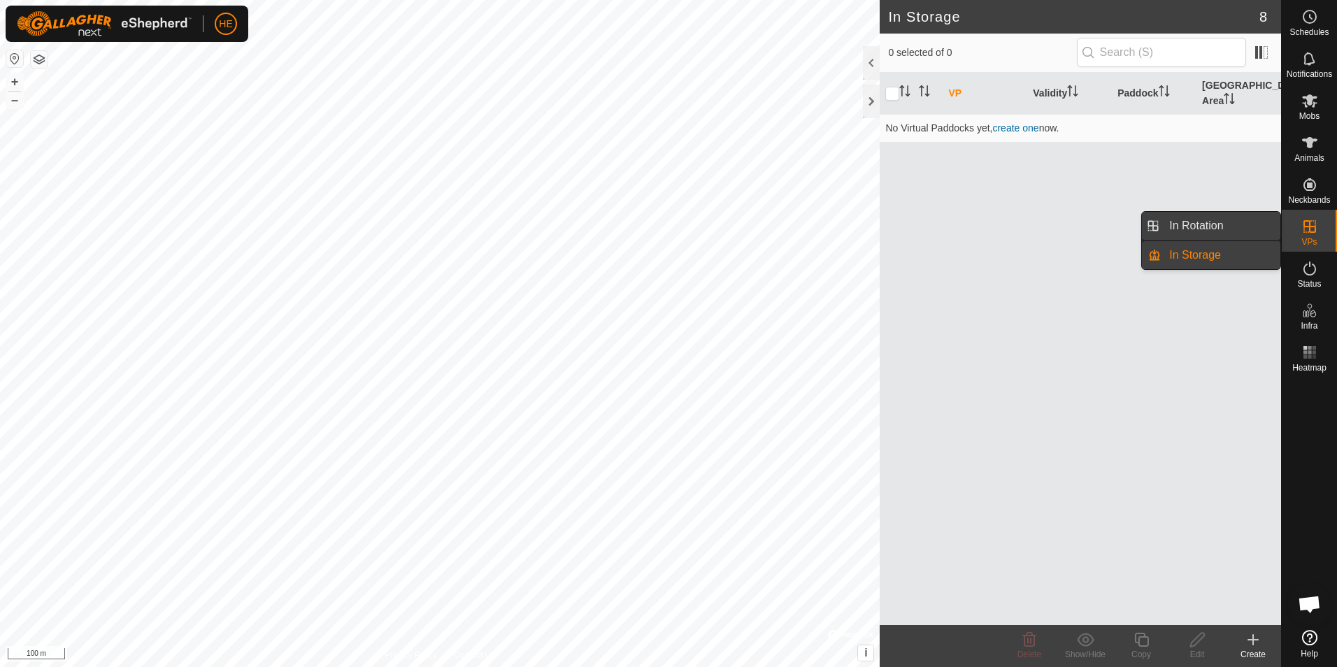
click at [1249, 227] on link "In Rotation" at bounding box center [1221, 226] width 120 height 28
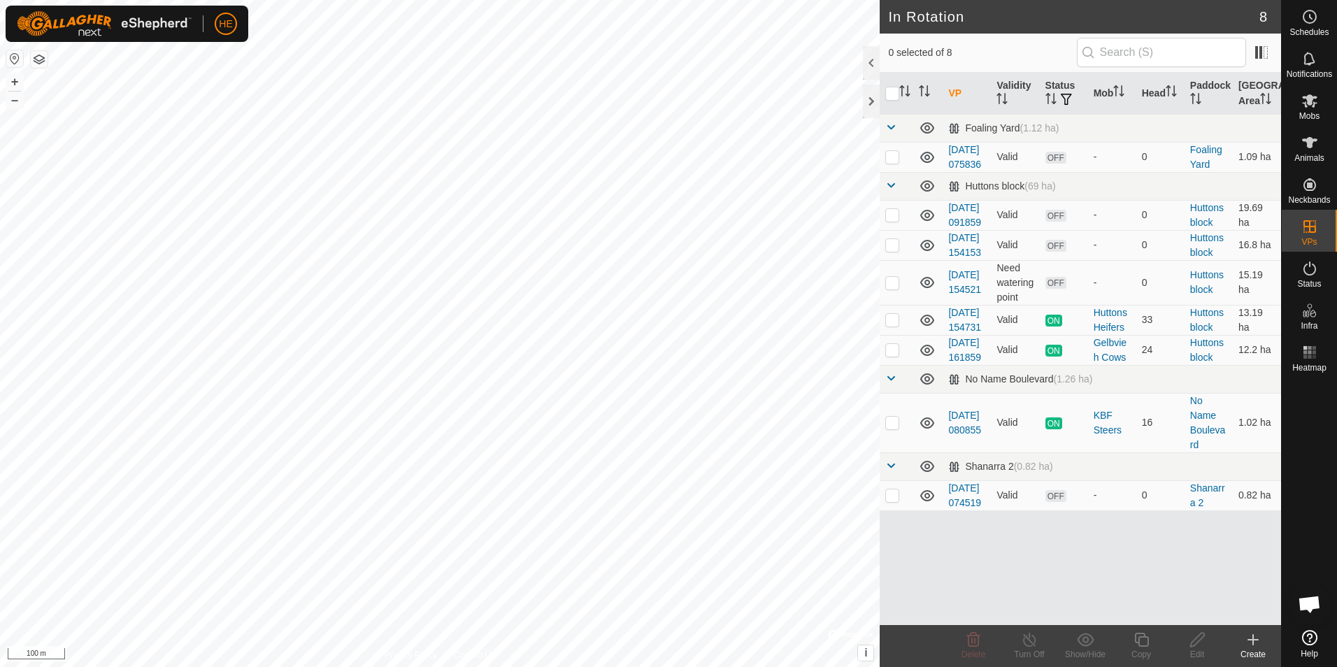
click at [1302, 639] on icon at bounding box center [1309, 637] width 15 height 15
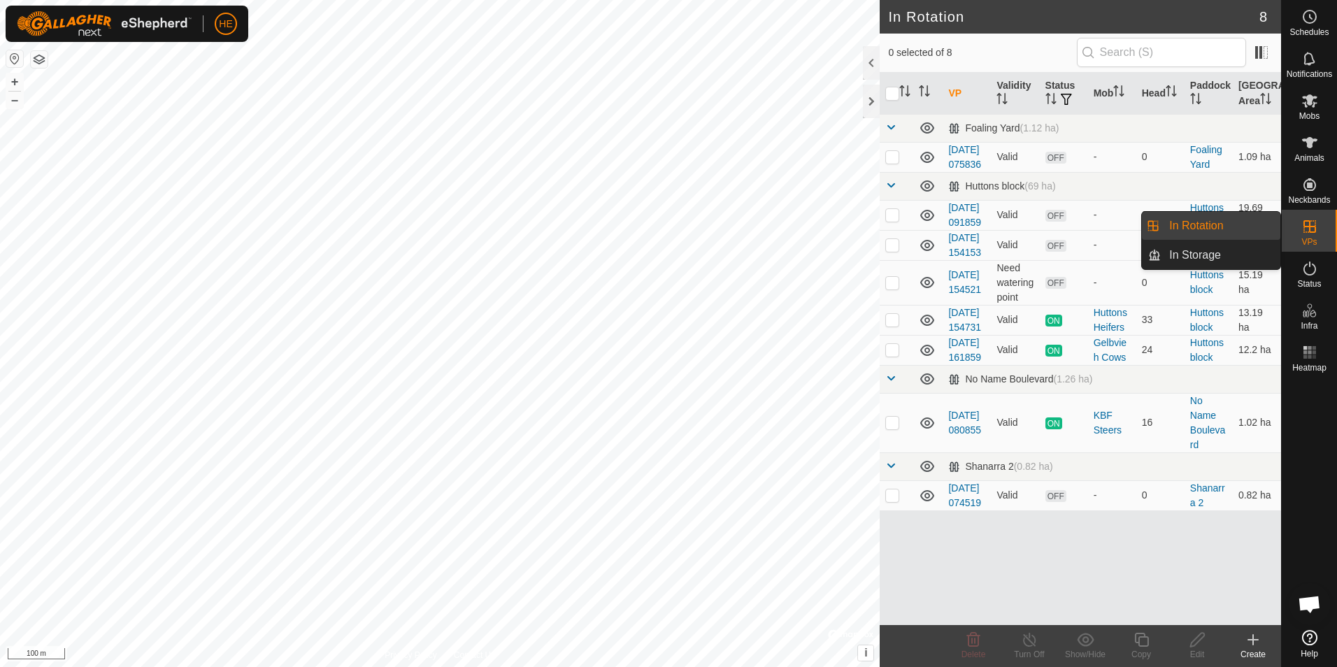
click at [1309, 234] on icon at bounding box center [1310, 226] width 17 height 17
click at [1219, 220] on link "In Rotation" at bounding box center [1221, 226] width 120 height 28
click at [1200, 257] on link "In Storage" at bounding box center [1221, 255] width 120 height 28
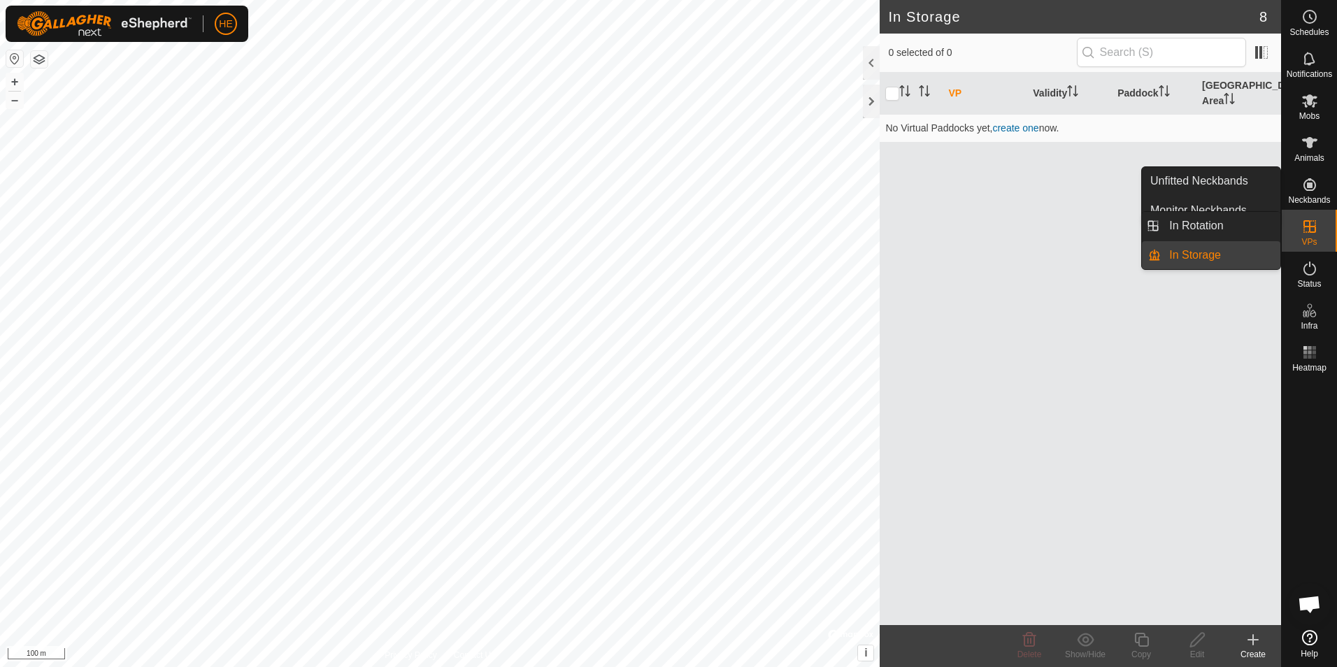
click at [1310, 222] on icon at bounding box center [1310, 226] width 13 height 13
click at [1262, 224] on link "In Rotation" at bounding box center [1221, 226] width 120 height 28
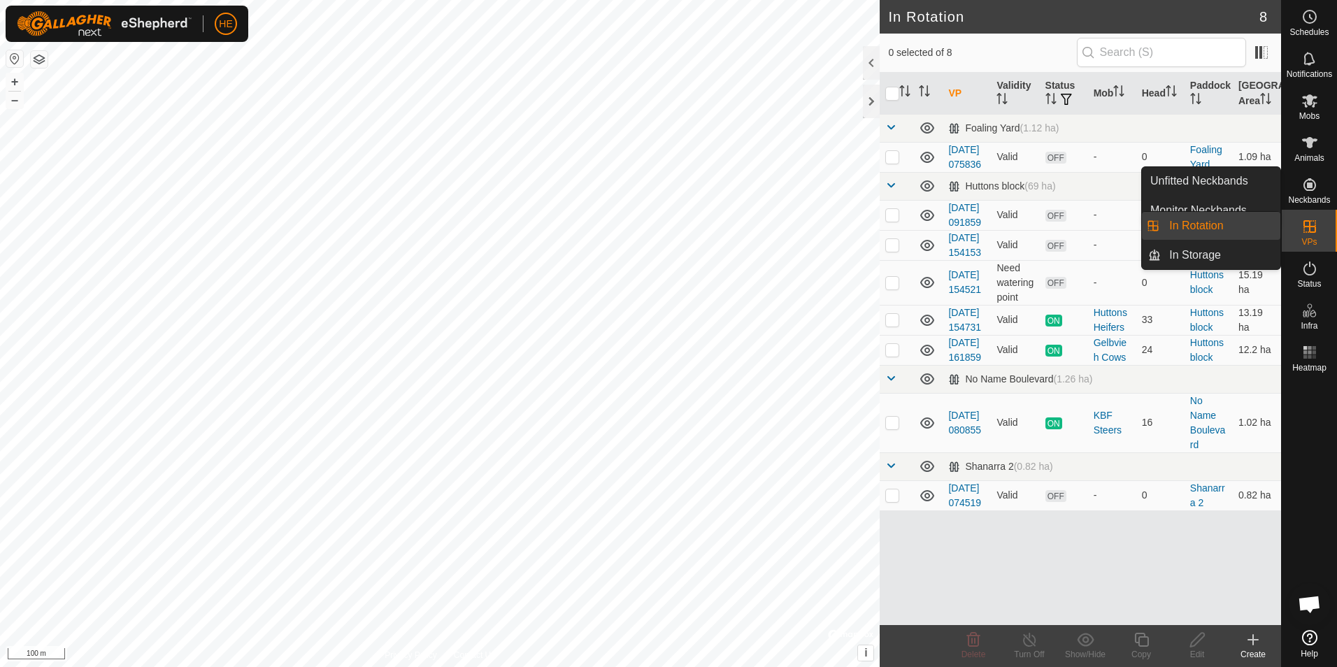
drag, startPoint x: 1204, startPoint y: 223, endPoint x: 1310, endPoint y: 491, distance: 287.9
click at [1307, 492] on div at bounding box center [1309, 501] width 55 height 247
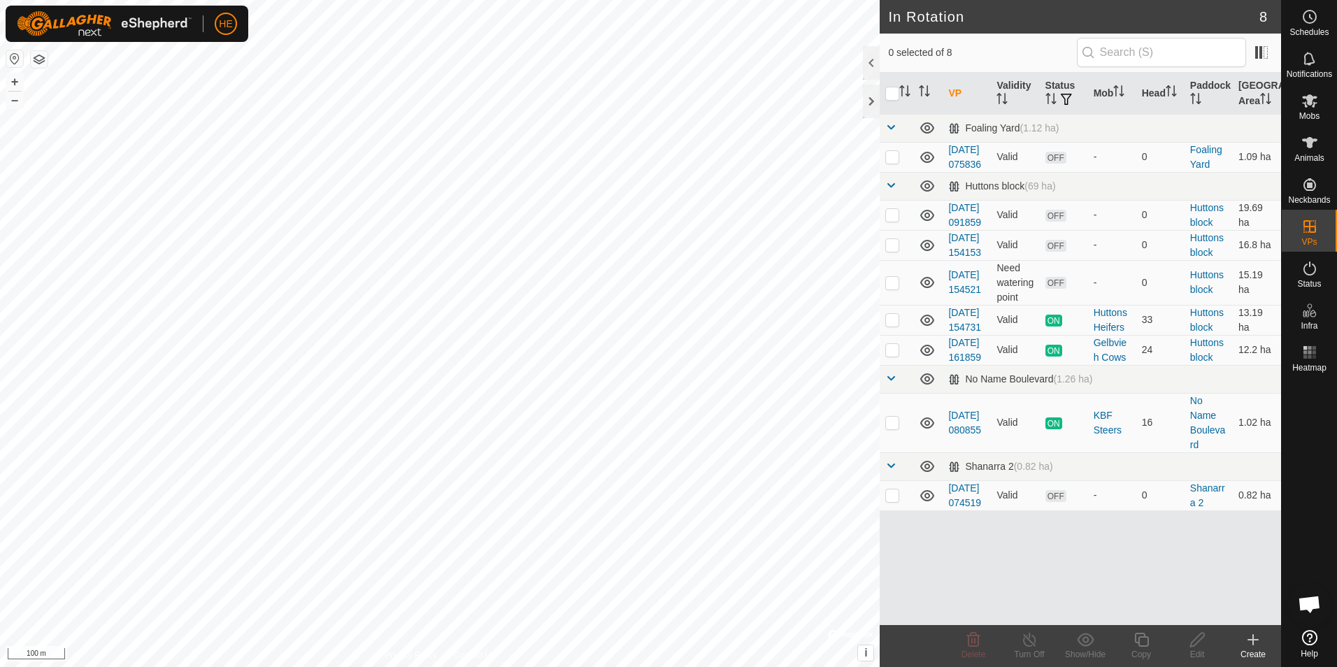
click at [1258, 640] on icon at bounding box center [1253, 640] width 10 height 0
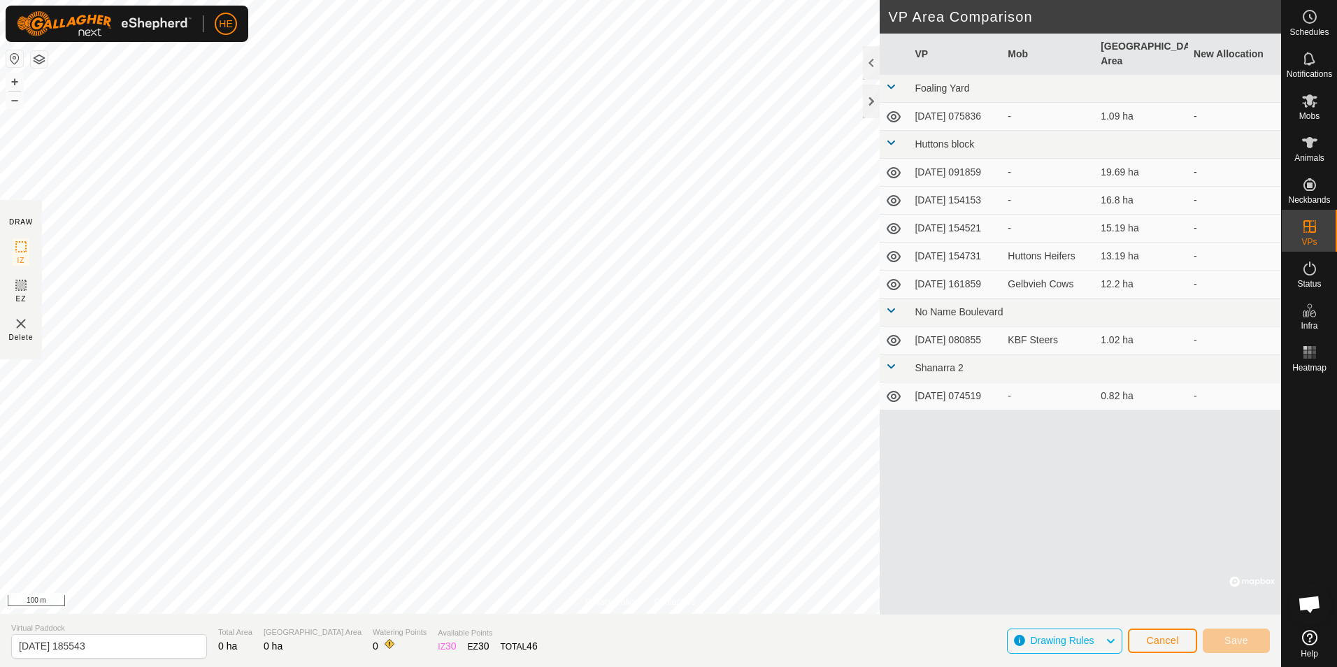
click at [1087, 641] on span "Drawing Rules" at bounding box center [1062, 640] width 64 height 11
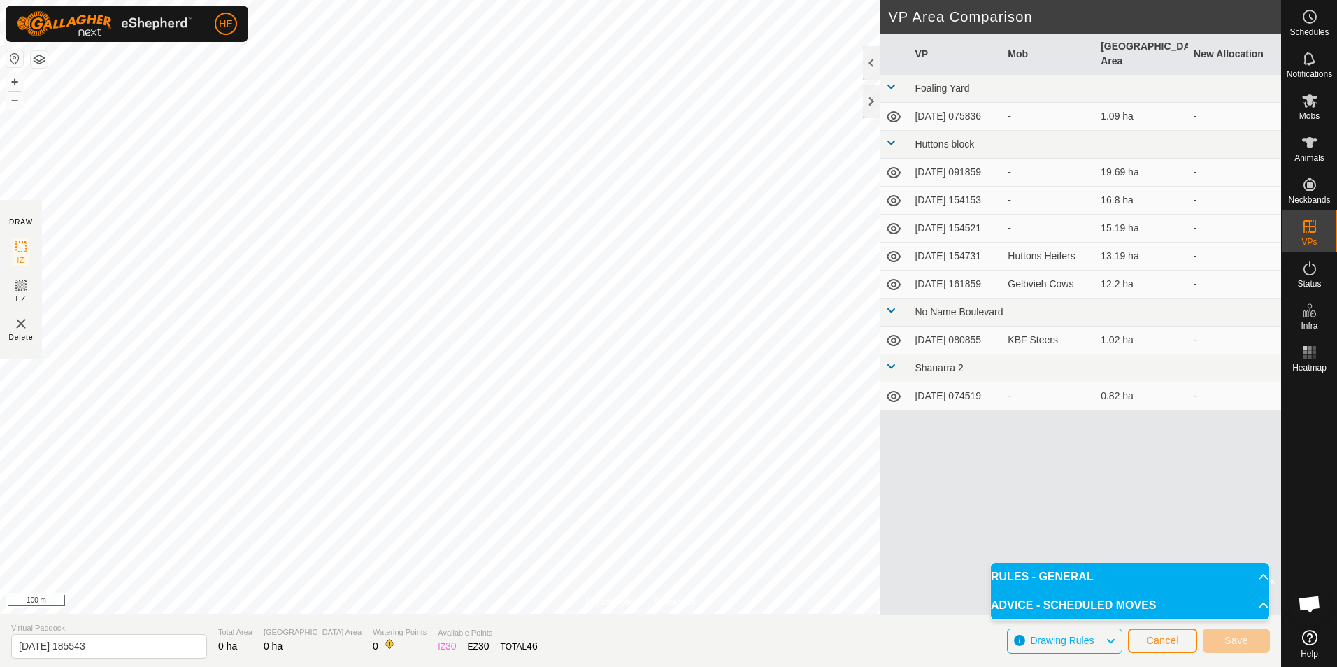
click at [1257, 569] on p-accordion-header "RULES - GENERAL" at bounding box center [1130, 577] width 278 height 28
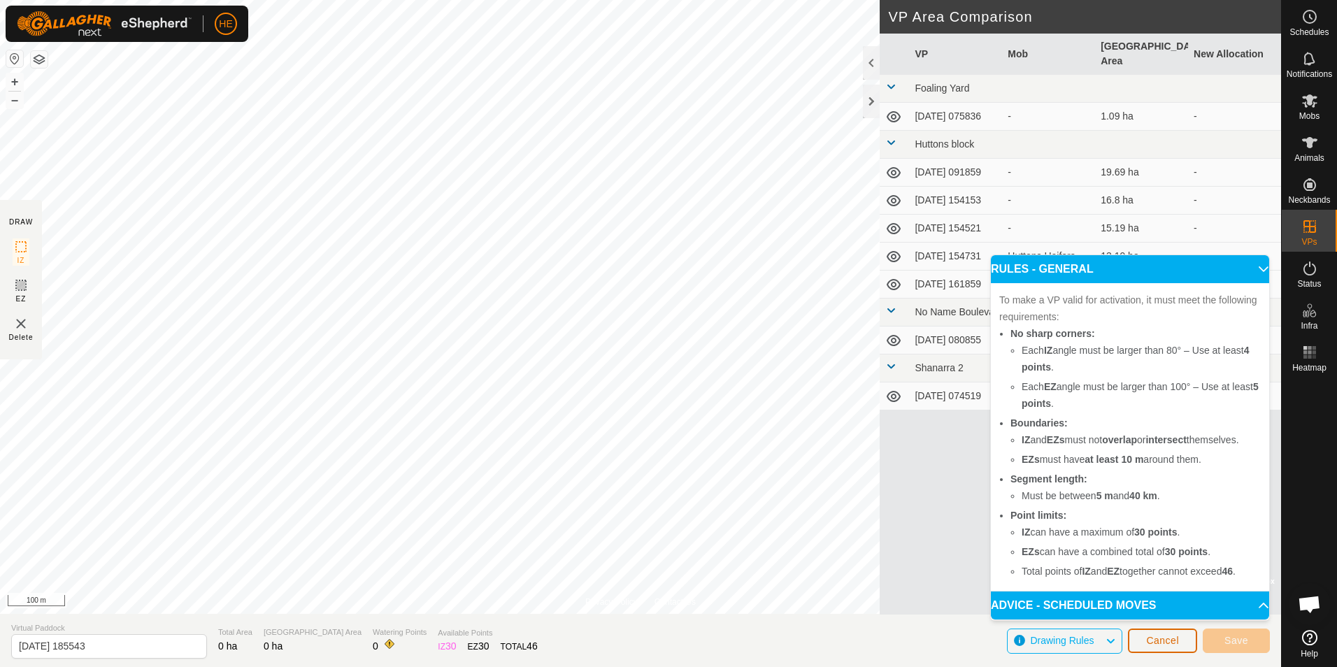
drag, startPoint x: 1170, startPoint y: 634, endPoint x: 1178, endPoint y: 629, distance: 9.7
click at [1176, 632] on button "Cancel" at bounding box center [1162, 641] width 69 height 24
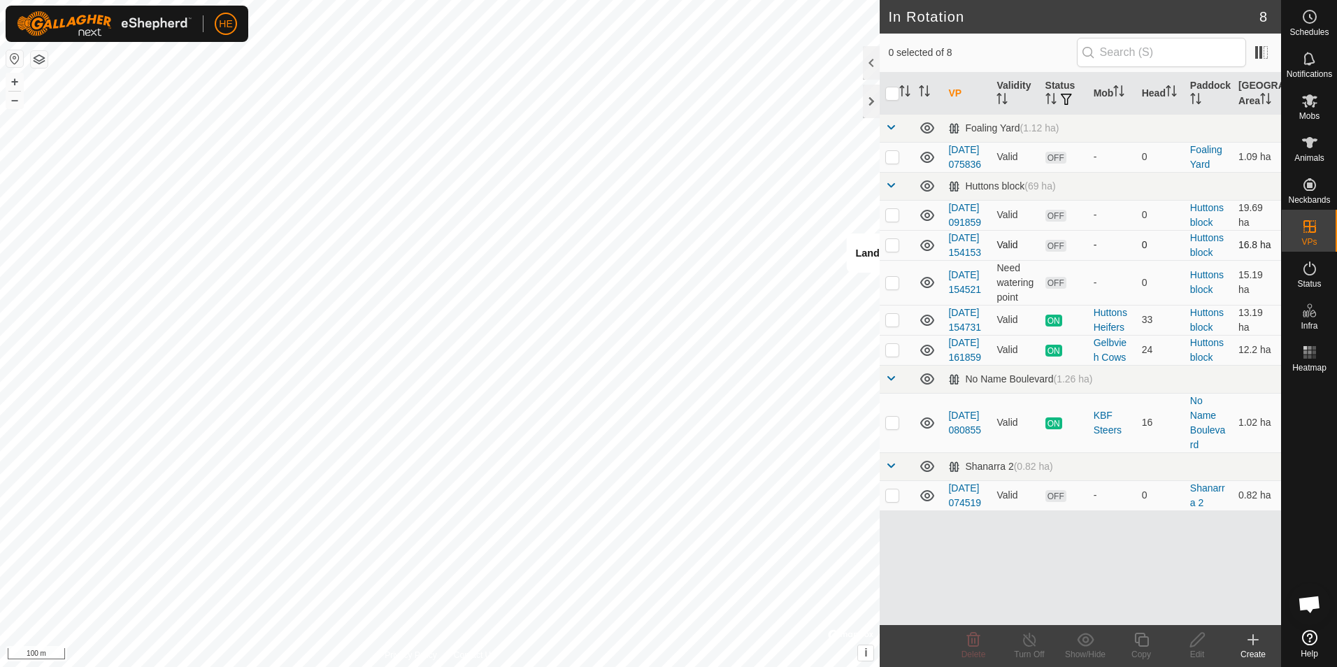
click at [912, 293] on div "In Rotation 8 0 selected of 8 VP Validity Status Mob Head Paddock [GEOGRAPHIC_D…" at bounding box center [640, 333] width 1281 height 667
click at [1255, 638] on icon at bounding box center [1253, 640] width 17 height 17
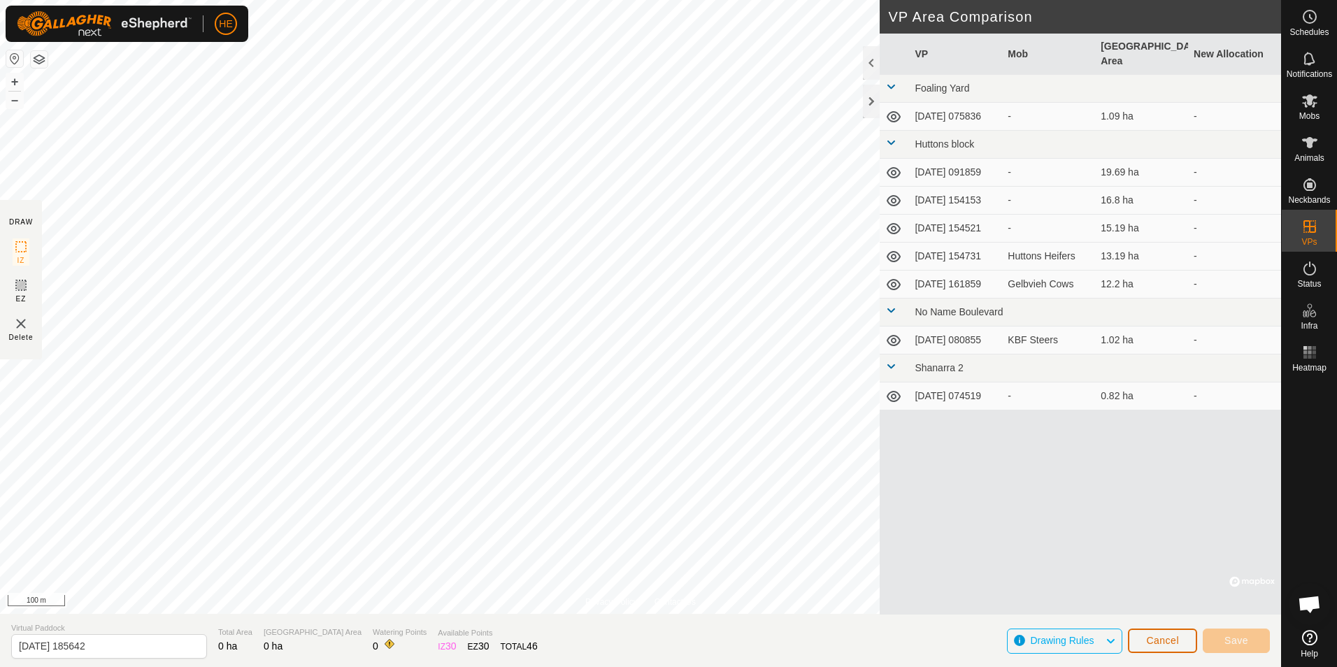
drag, startPoint x: 1174, startPoint y: 640, endPoint x: 1187, endPoint y: 636, distance: 13.3
click at [1184, 636] on button "Cancel" at bounding box center [1162, 641] width 69 height 24
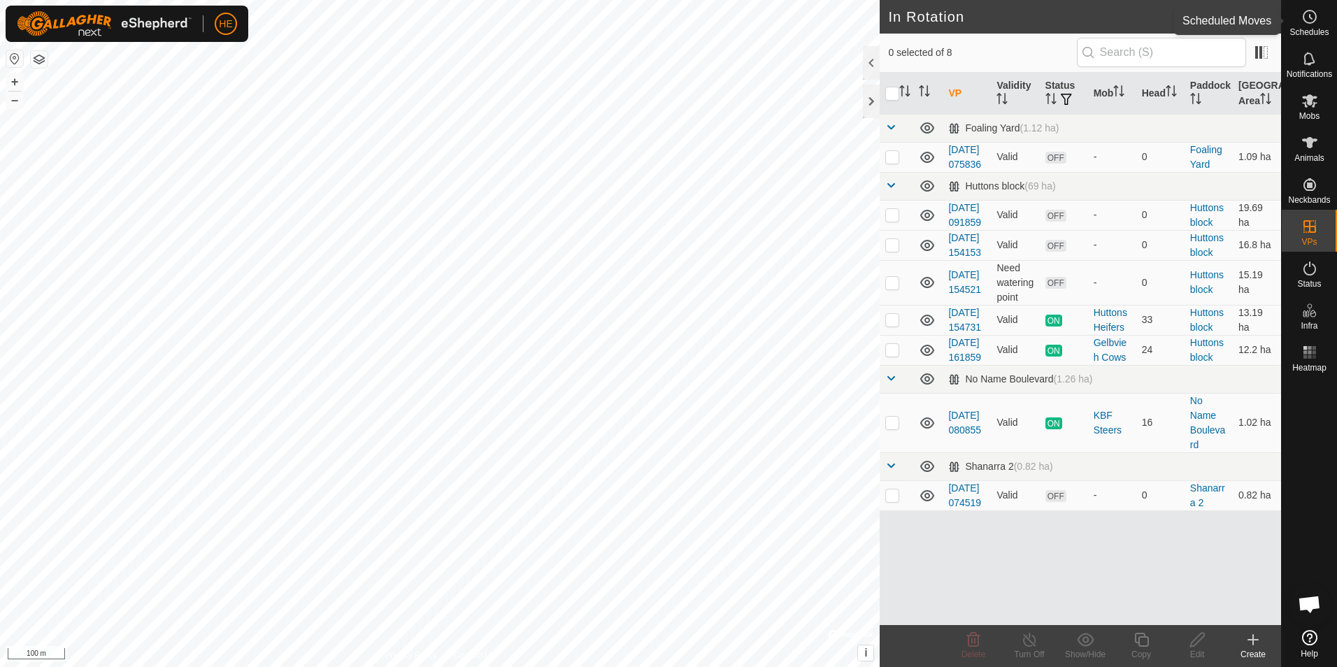
click at [1313, 15] on icon at bounding box center [1310, 16] width 17 height 17
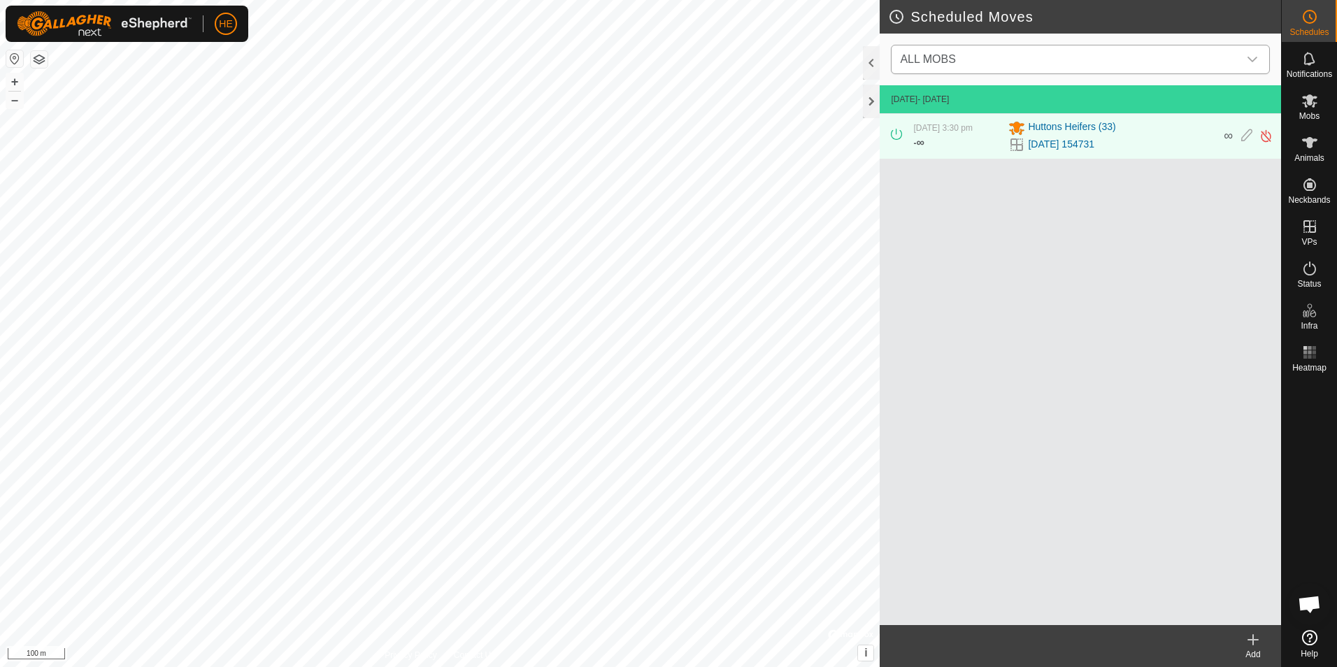
click at [1255, 55] on icon "dropdown trigger" at bounding box center [1252, 59] width 11 height 11
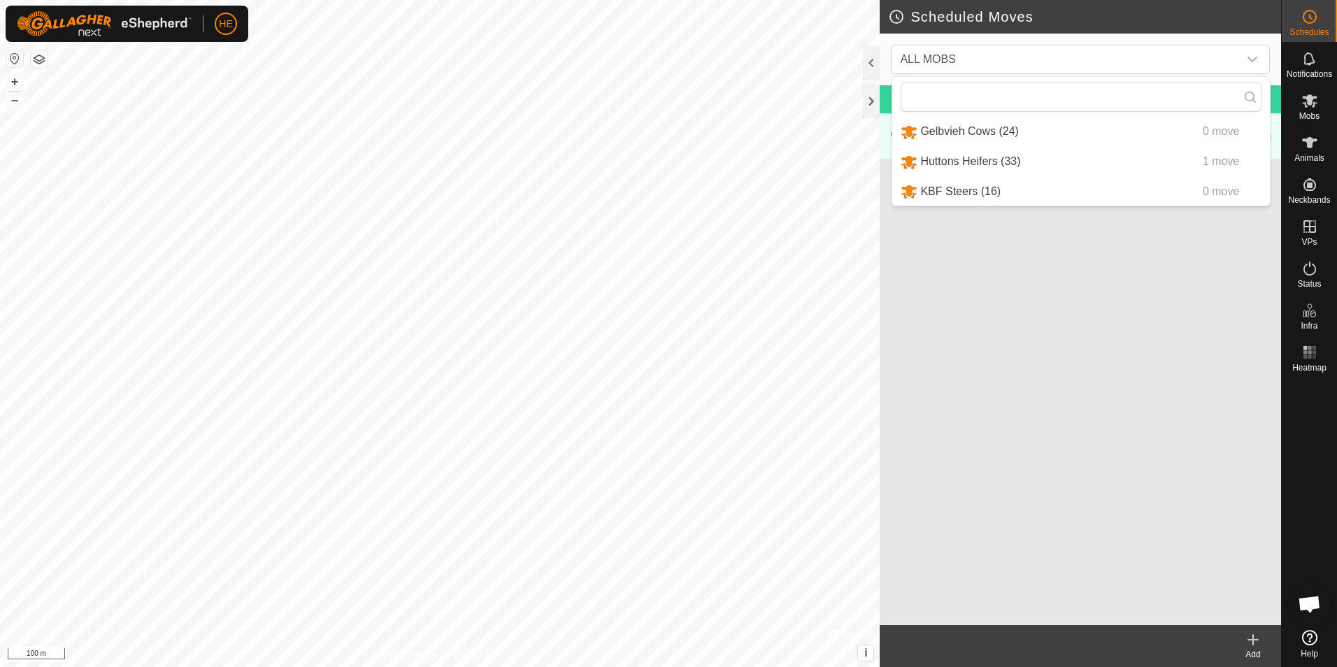
drag, startPoint x: 1142, startPoint y: 522, endPoint x: 1149, endPoint y: 519, distance: 7.8
click at [1147, 520] on div "[DATE] - [DATE] [DATE] 3:30 pm - ∞ [PERSON_NAME] [PHONE_NUMBER][DATE] 154731 ∞" at bounding box center [1080, 355] width 401 height 540
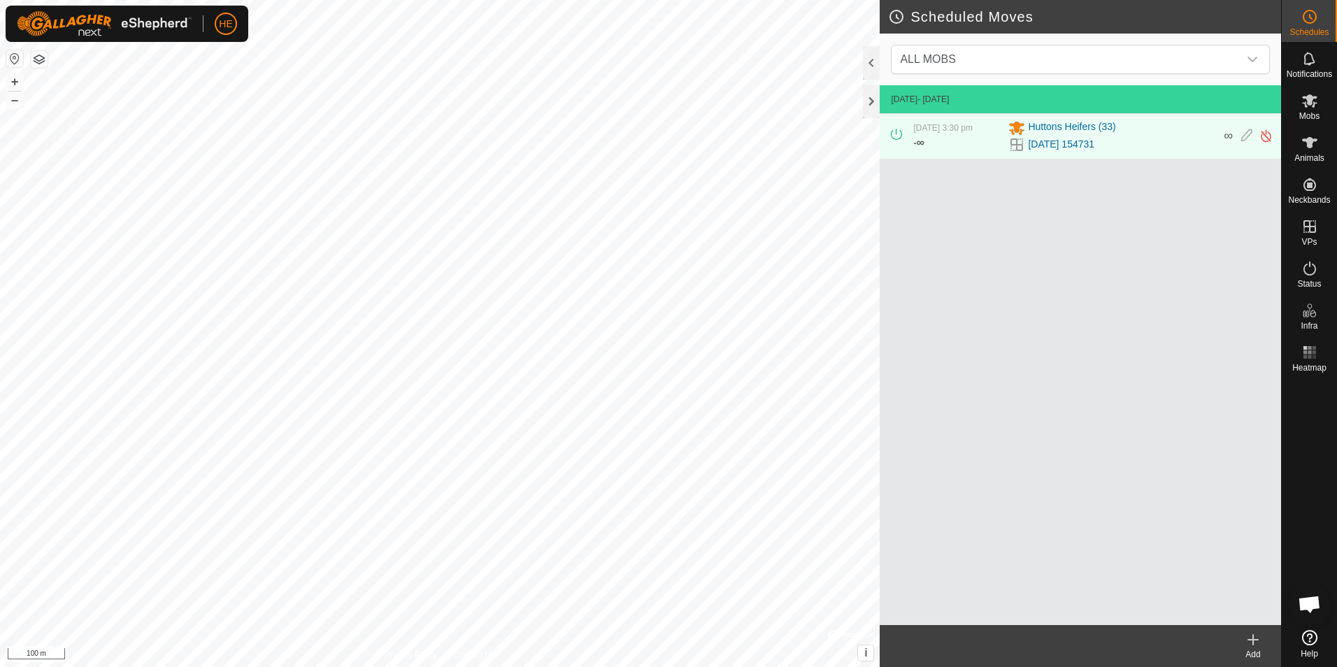
click at [1307, 635] on icon at bounding box center [1309, 637] width 15 height 15
click at [1203, 254] on link "In Storage" at bounding box center [1221, 255] width 120 height 28
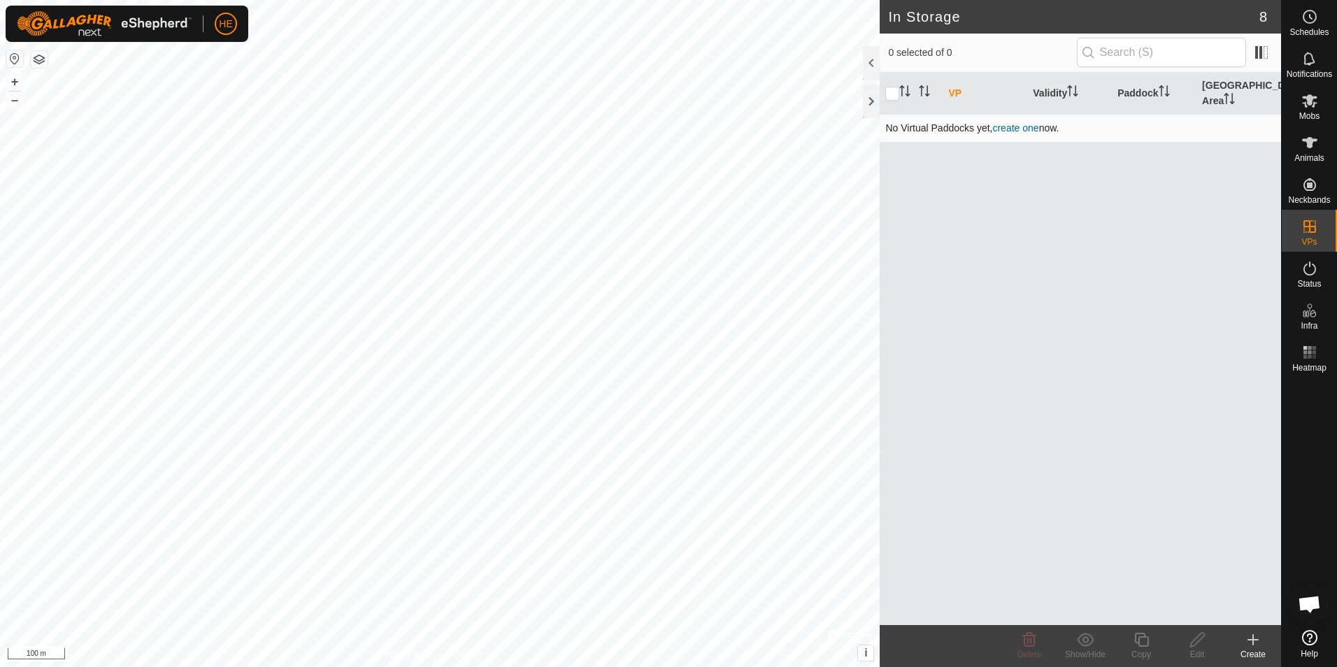
click at [1016, 122] on link "create one" at bounding box center [1015, 127] width 46 height 11
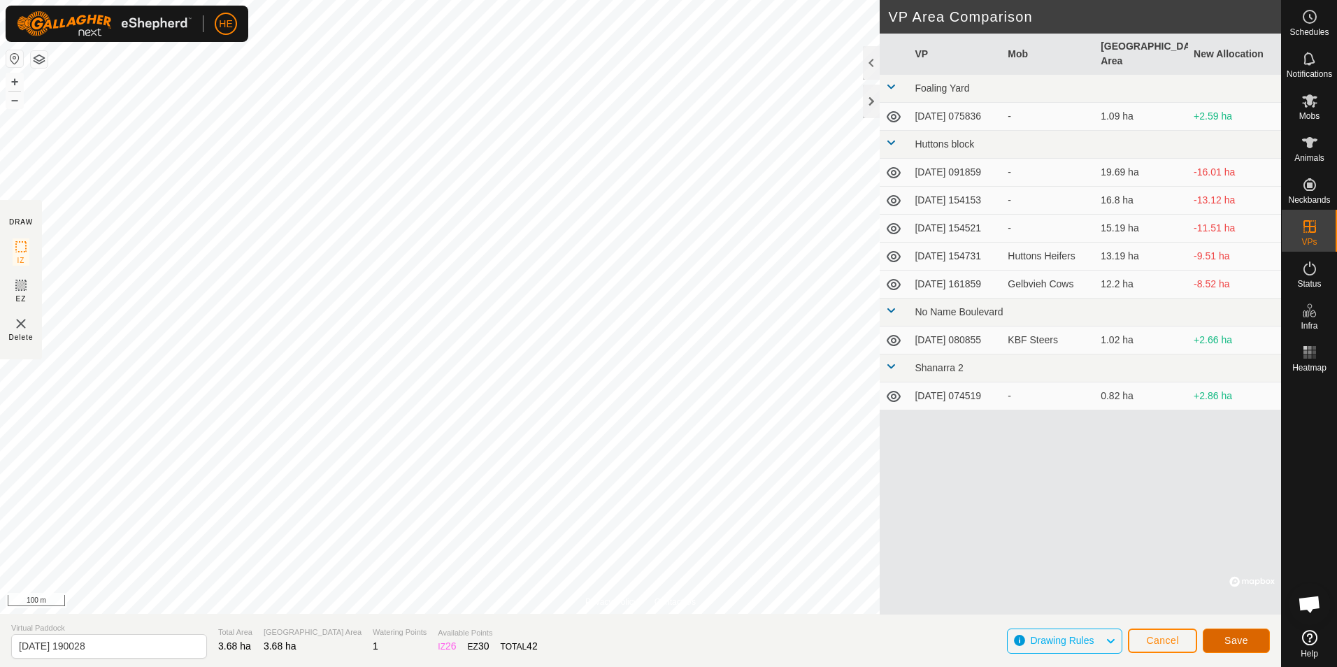
click at [1242, 636] on span "Save" at bounding box center [1237, 640] width 24 height 11
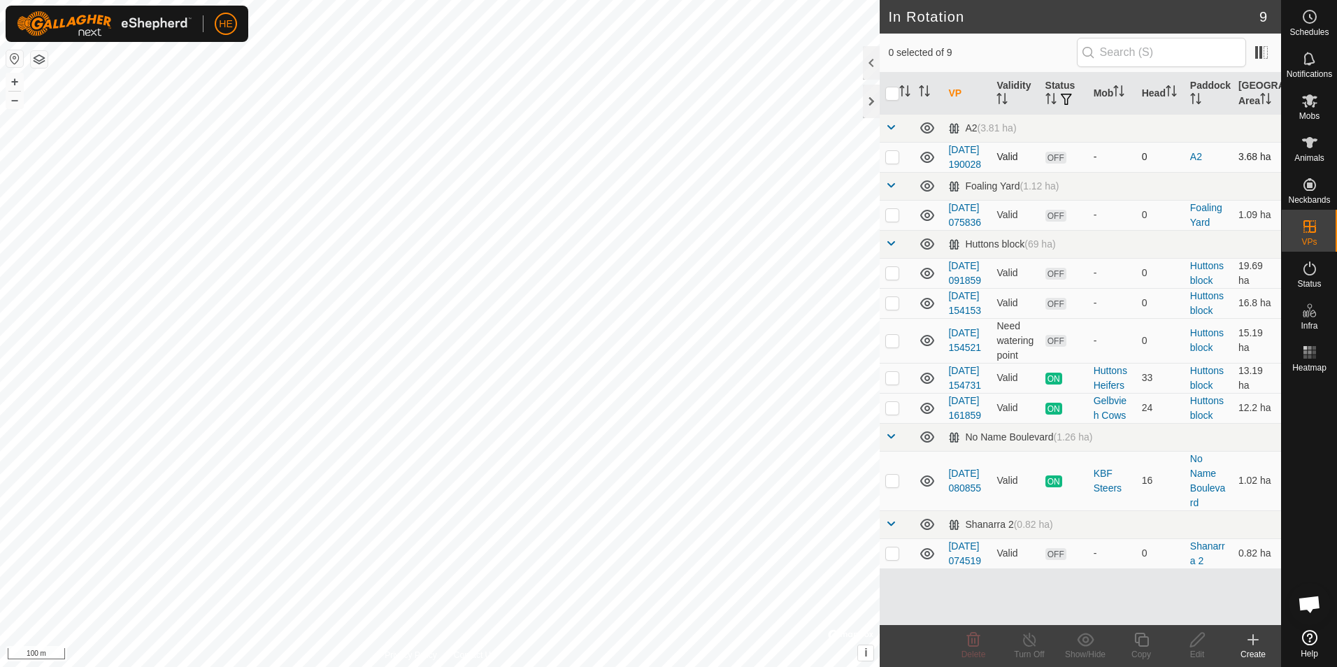
click at [927, 162] on icon at bounding box center [927, 157] width 17 height 17
click at [923, 130] on icon at bounding box center [922, 130] width 2 height 2
click at [929, 129] on icon at bounding box center [927, 127] width 14 height 11
click at [928, 164] on icon at bounding box center [927, 157] width 17 height 17
click at [890, 162] on p-checkbox at bounding box center [892, 156] width 14 height 11
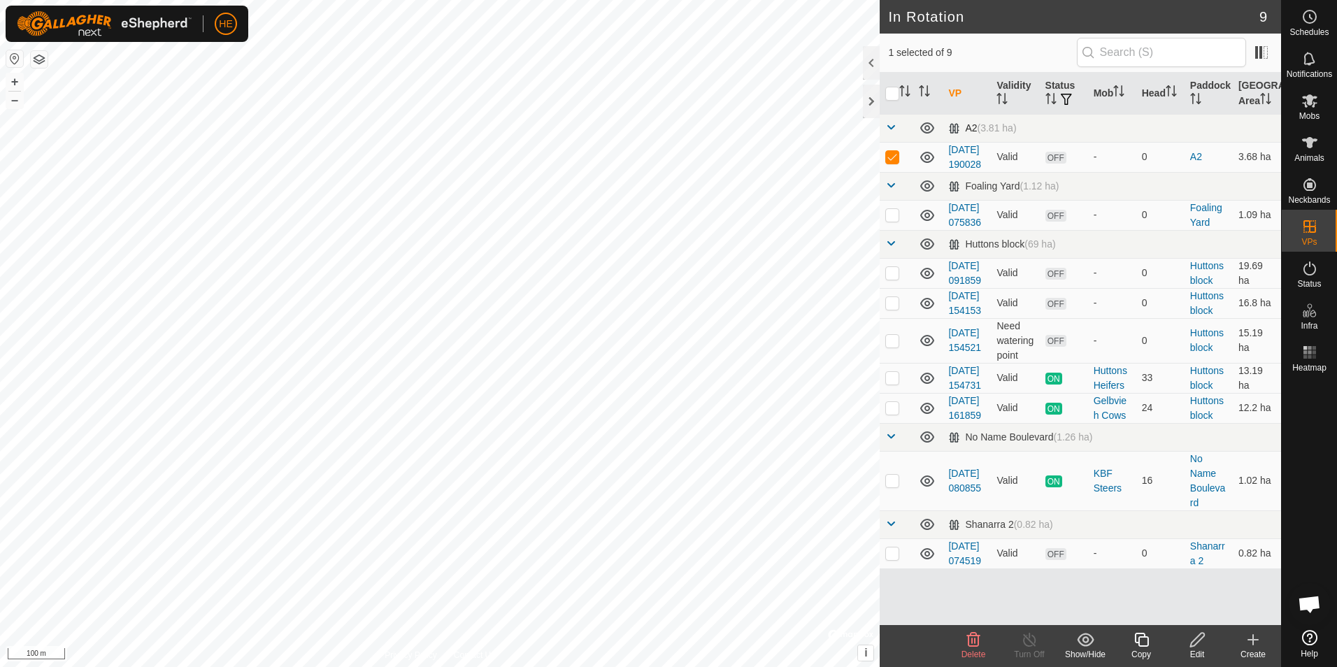
click at [965, 645] on delete-svg-icon at bounding box center [974, 640] width 56 height 17
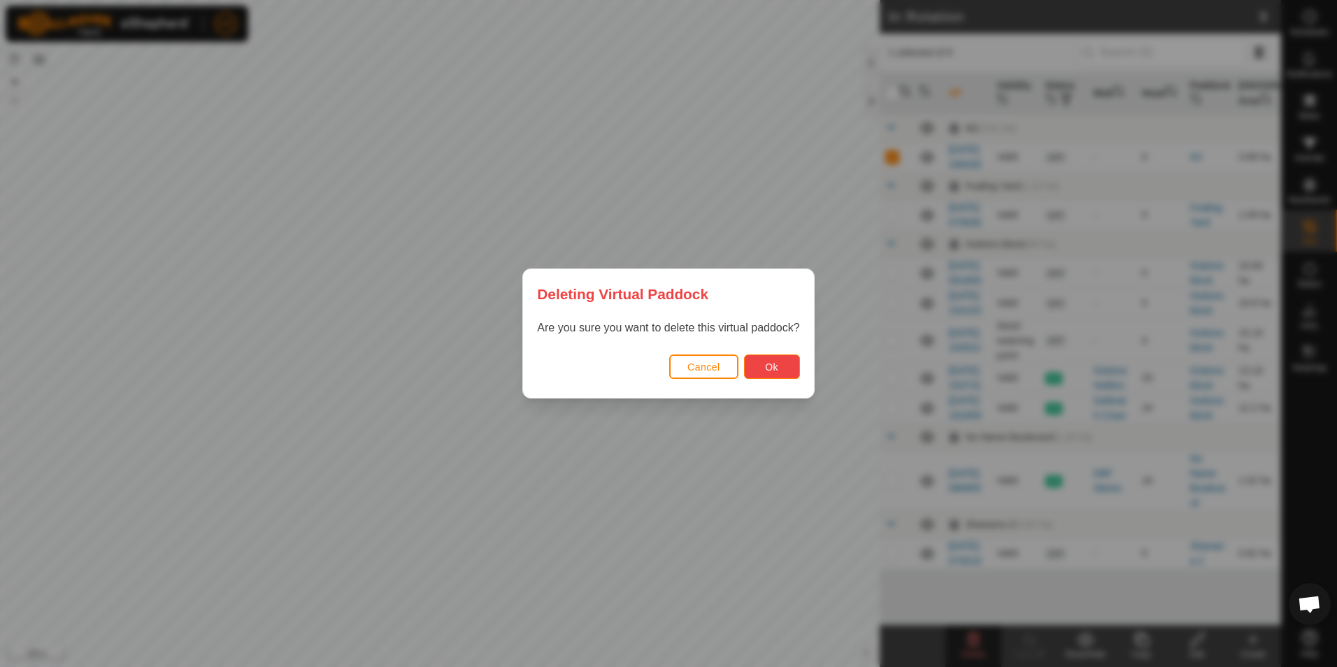
click at [766, 365] on span "Ok" at bounding box center [771, 367] width 13 height 11
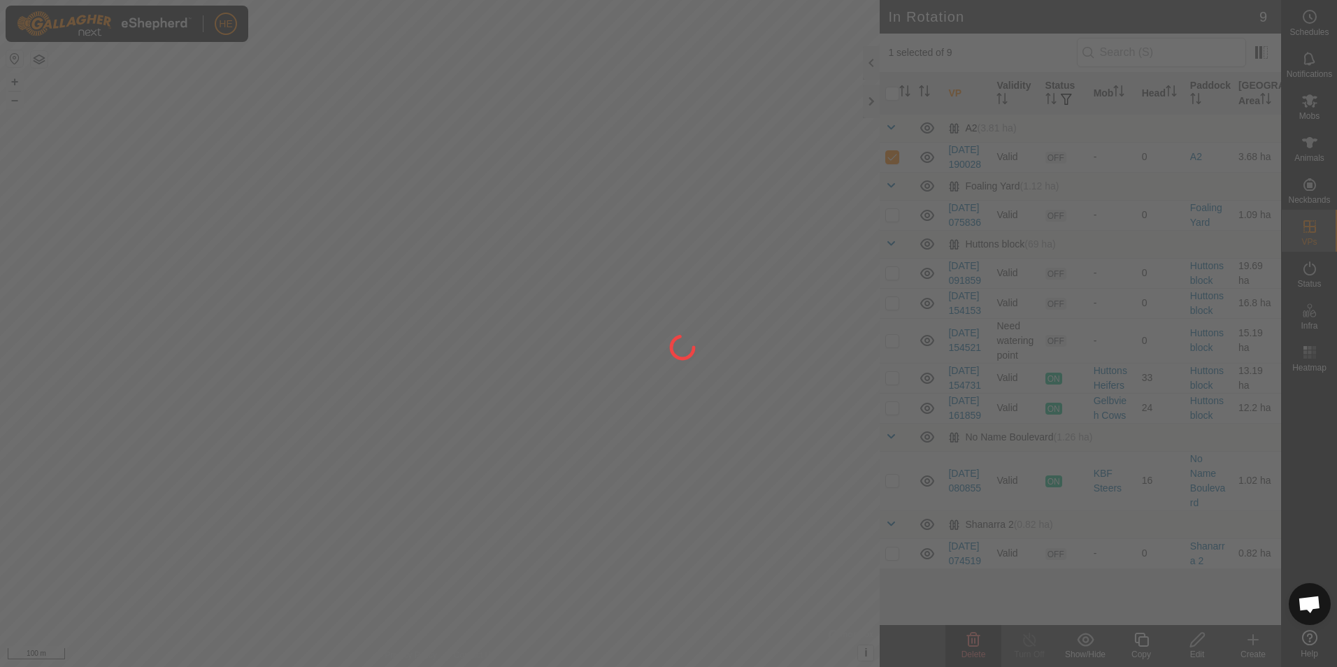
checkbox input "false"
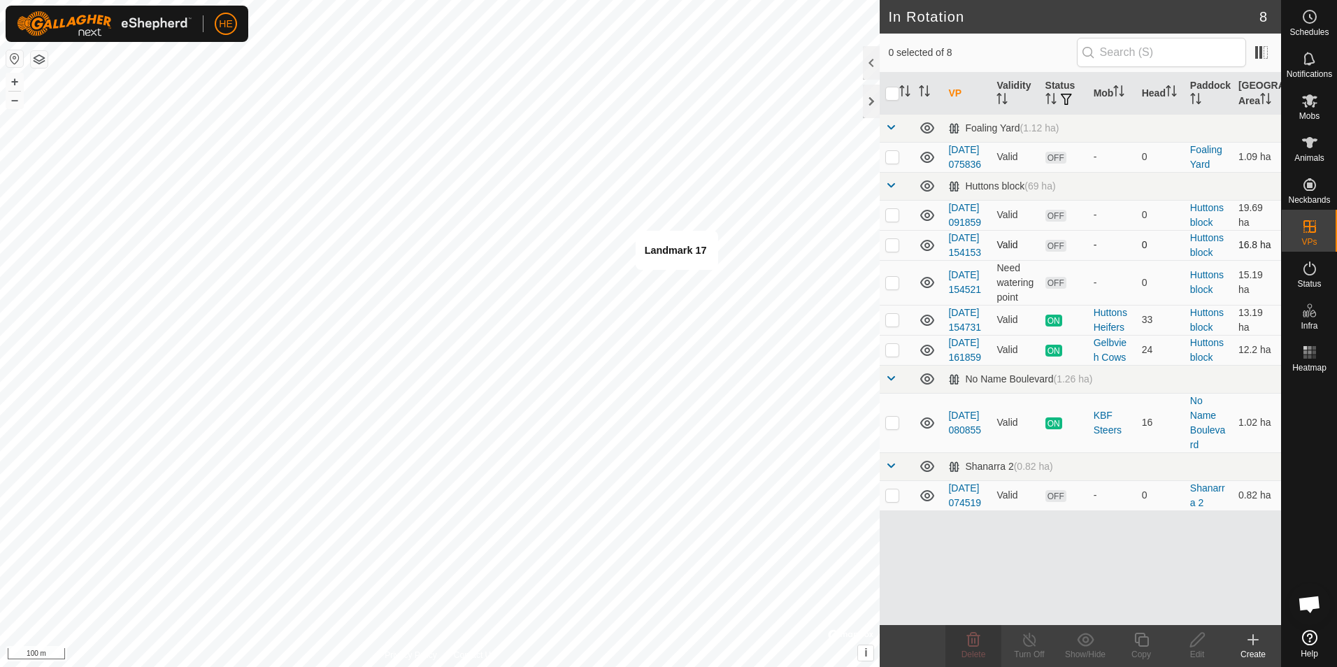
click at [805, 406] on div "HE Schedules Notifications Mobs Animals Neckbands VPs Status Infra Heatmap Help…" at bounding box center [668, 333] width 1337 height 667
checkbox input "true"
click at [1198, 640] on icon at bounding box center [1197, 640] width 17 height 17
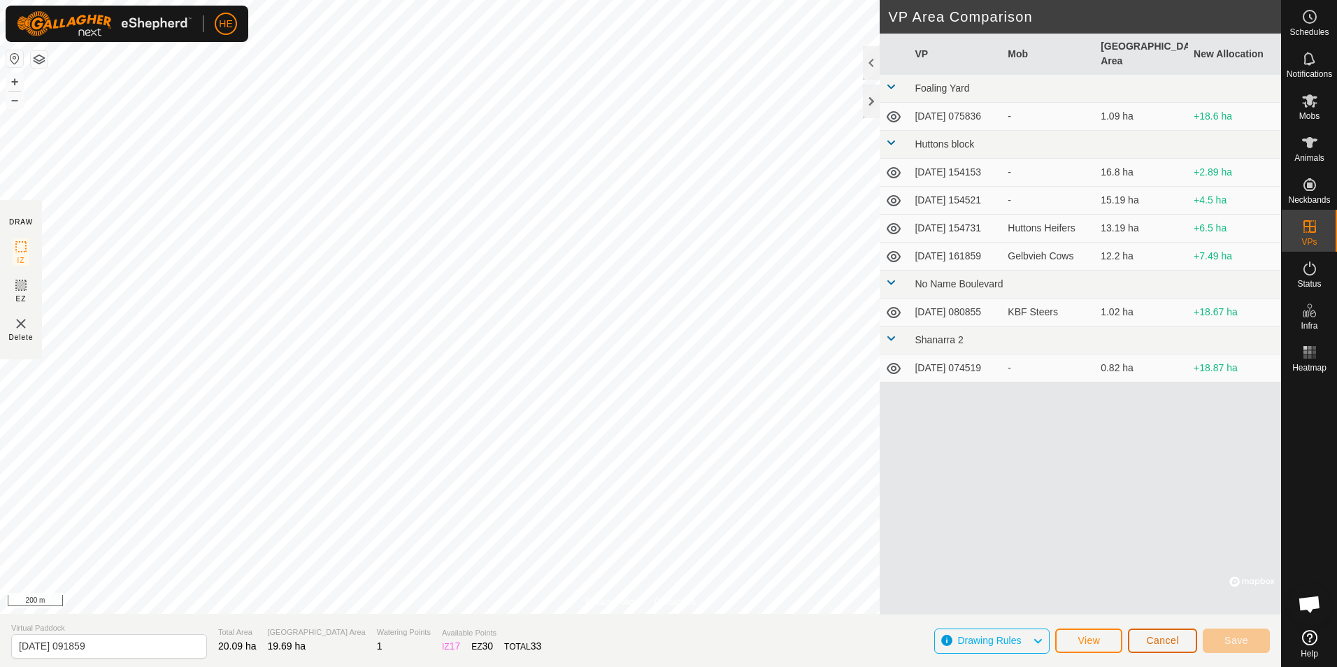
click at [1167, 640] on span "Cancel" at bounding box center [1162, 640] width 33 height 11
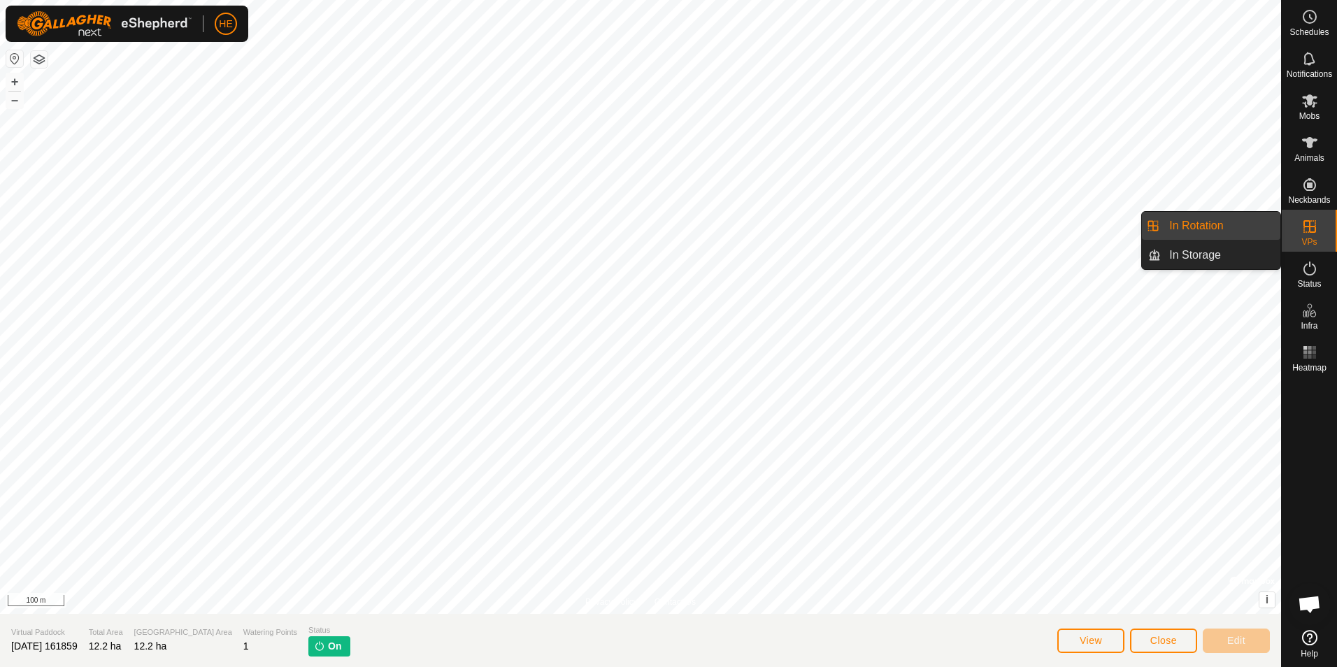
click at [1248, 224] on link "In Rotation" at bounding box center [1221, 226] width 120 height 28
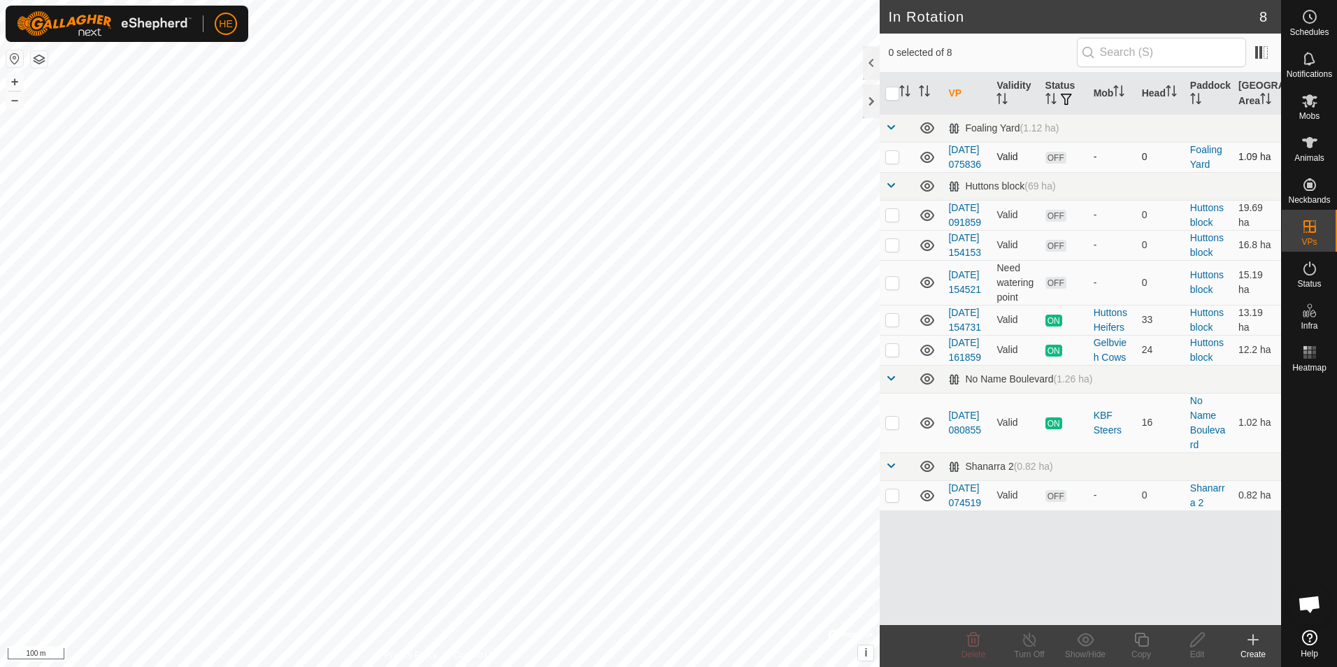
checkbox input "true"
checkbox input "false"
click at [1253, 640] on icon at bounding box center [1253, 640] width 10 height 0
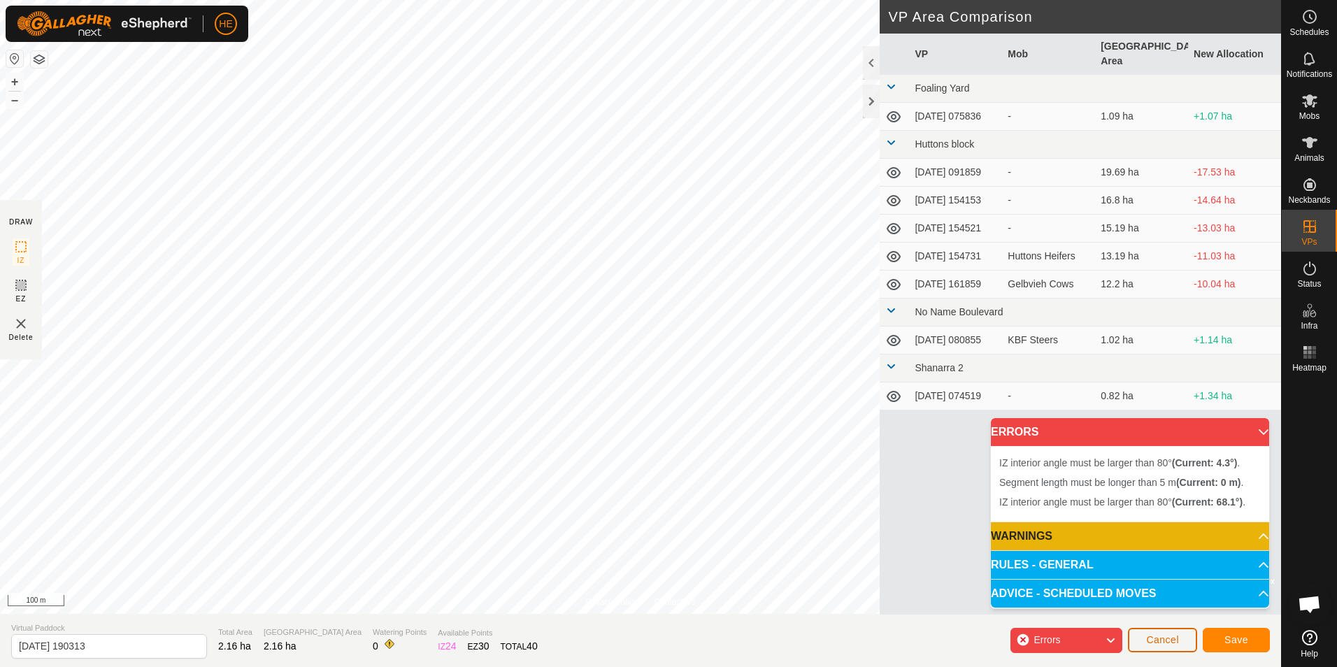
click at [1165, 640] on span "Cancel" at bounding box center [1162, 639] width 33 height 11
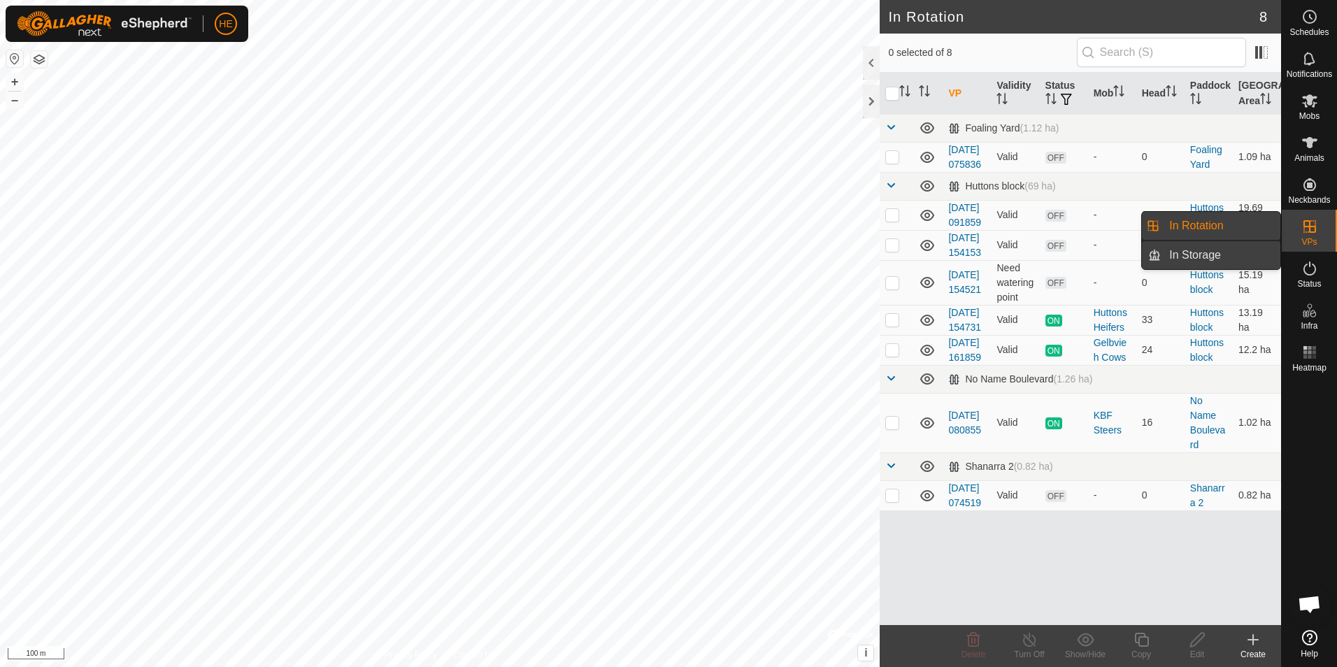
click at [1235, 250] on link "In Storage" at bounding box center [1221, 255] width 120 height 28
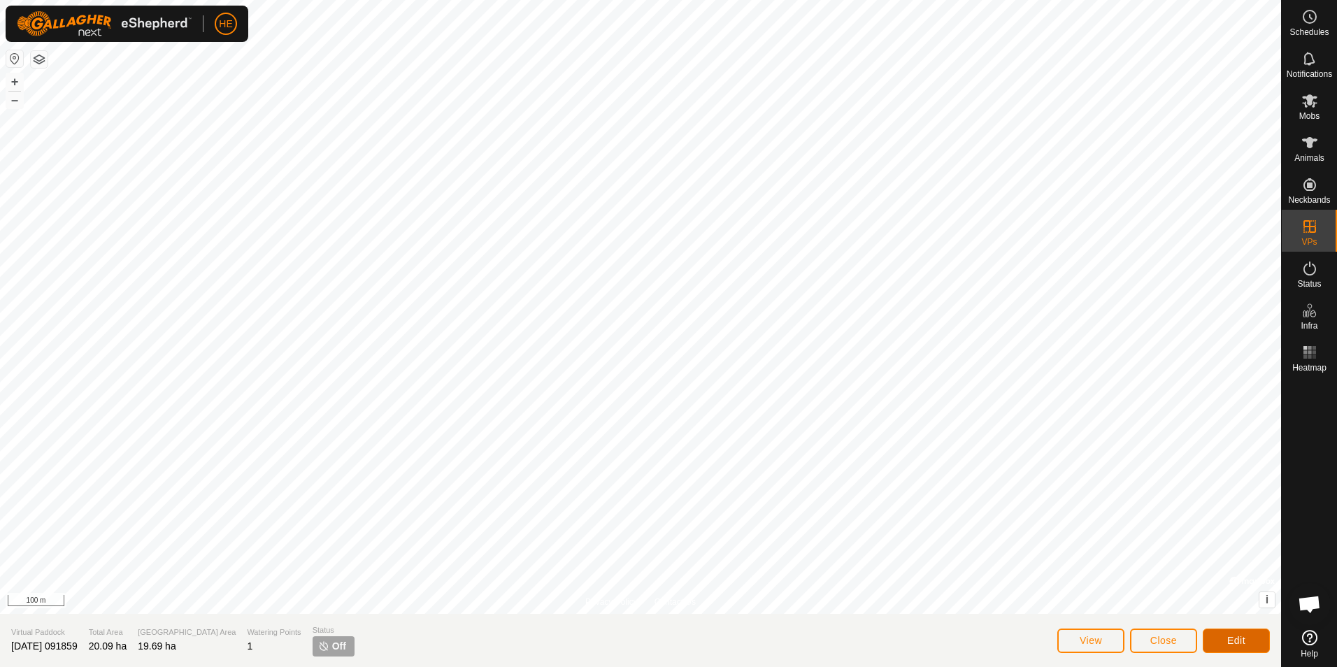
click at [1246, 639] on button "Edit" at bounding box center [1236, 641] width 67 height 24
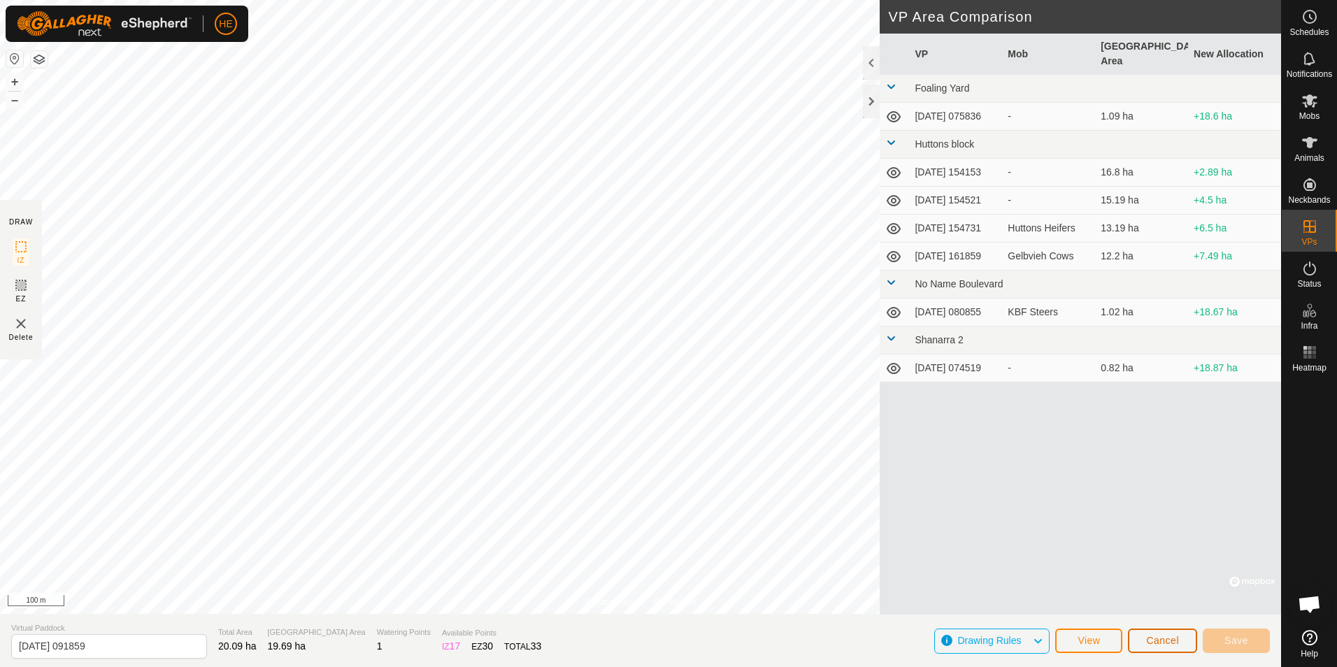
click at [1171, 641] on span "Cancel" at bounding box center [1162, 640] width 33 height 11
